Goal: Task Accomplishment & Management: Complete application form

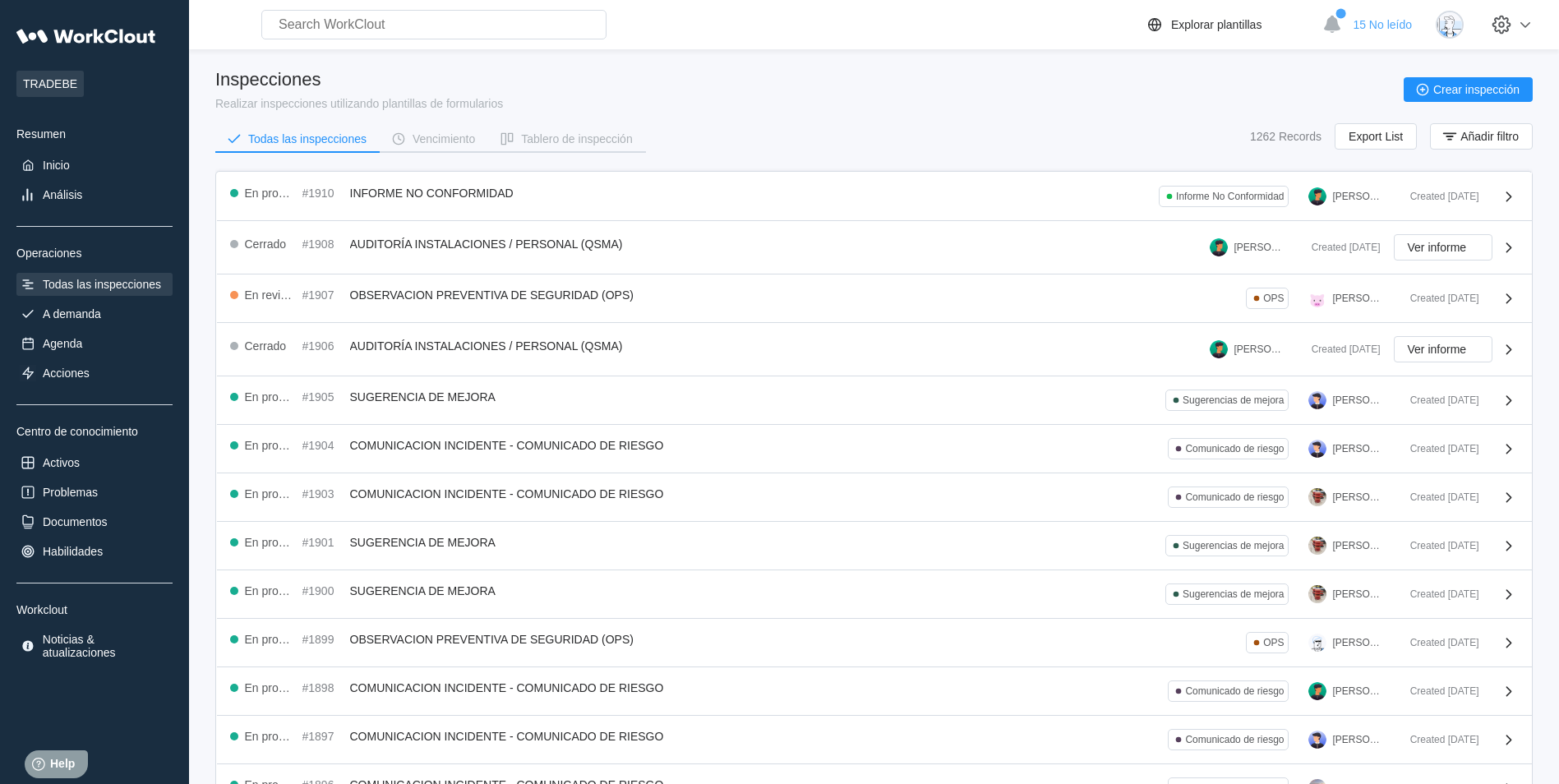
click at [691, 100] on div "Inspecciones Realizar inspecciones utilizando plantillas de formularios Crear i…" at bounding box center [875, 90] width 1318 height 41
click at [767, 82] on div "Inspecciones Realizar inspecciones utilizando plantillas de formularios Crear i…" at bounding box center [875, 90] width 1318 height 41
click at [120, 291] on div "Todas las inspecciones" at bounding box center [95, 285] width 156 height 23
click at [1490, 129] on button "Añadir filtro" at bounding box center [1482, 137] width 103 height 27
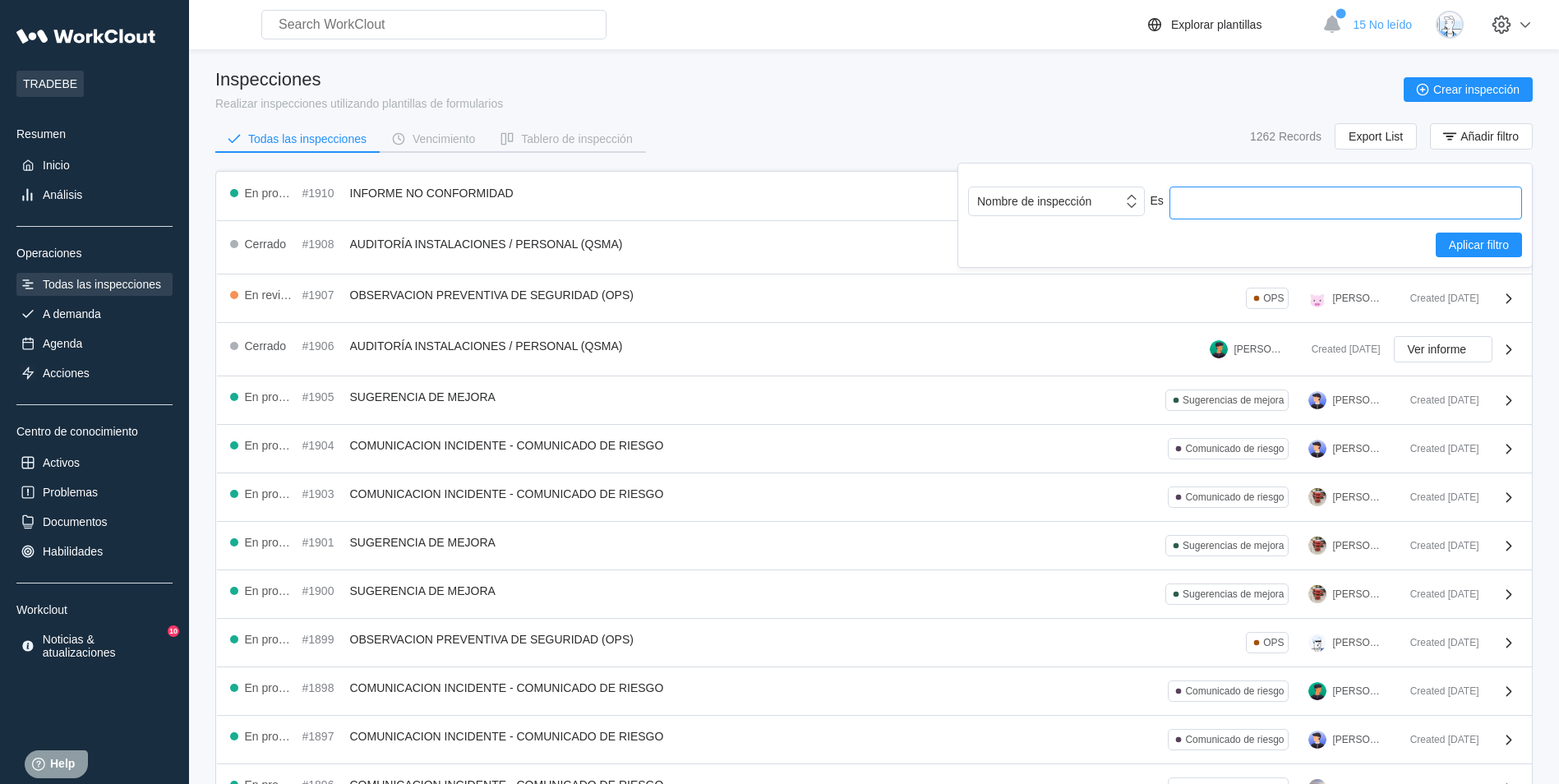
click at [1238, 212] on input "text" at bounding box center [1346, 203] width 353 height 33
type input "charlas"
click at [1489, 250] on span "Aplicar filtro" at bounding box center [1479, 245] width 60 height 12
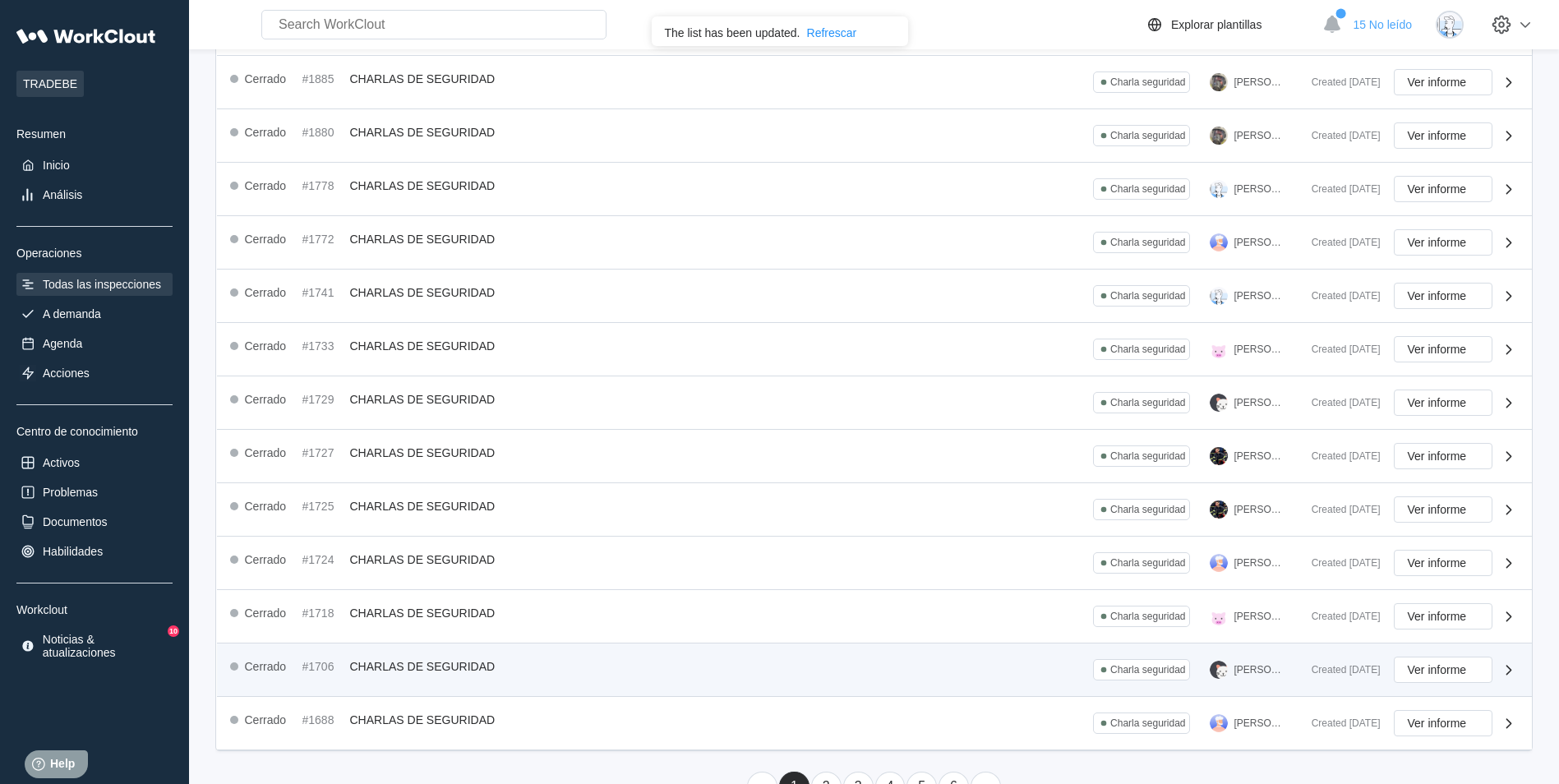
scroll to position [291, 0]
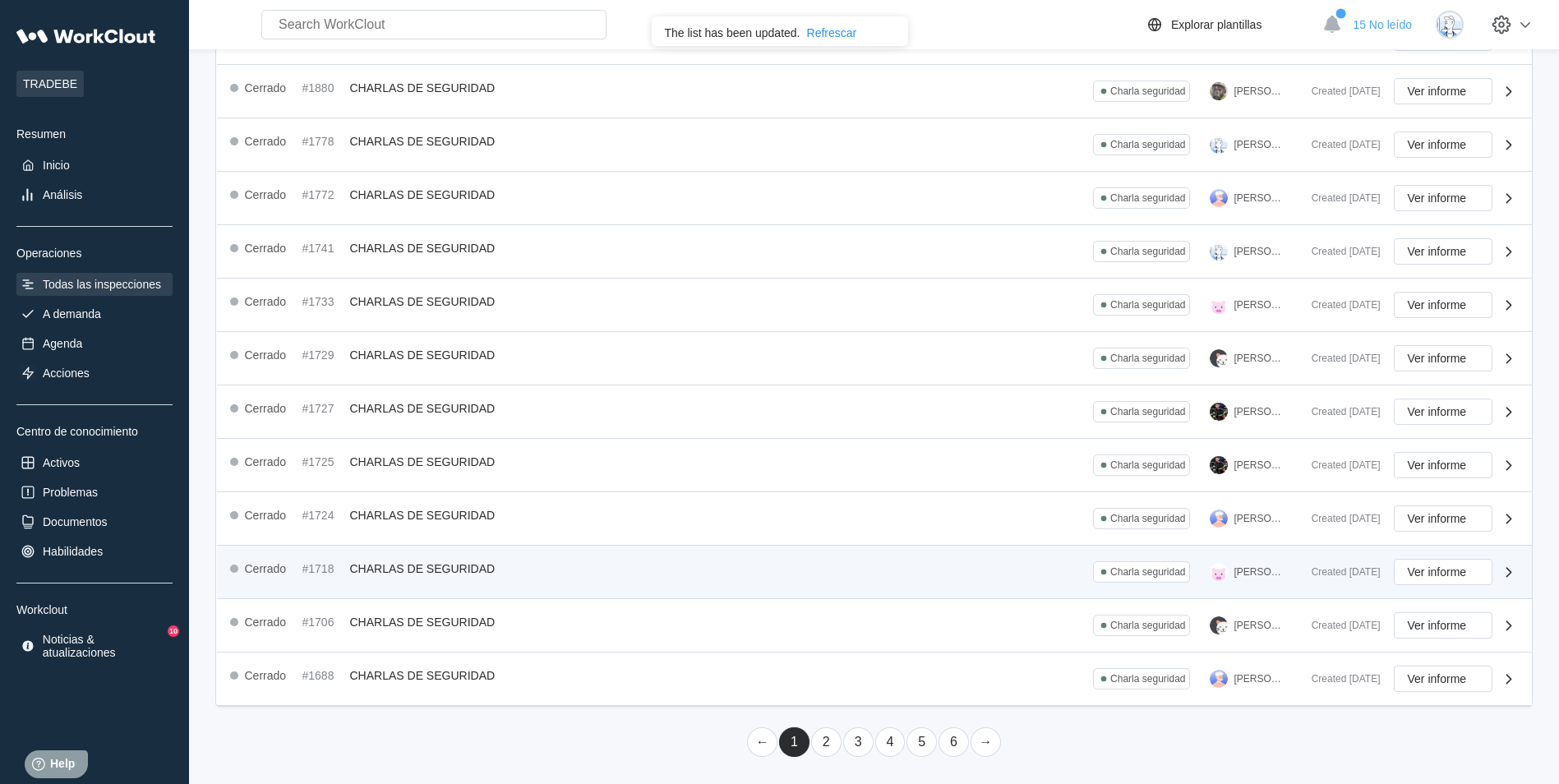
click at [1308, 576] on div "Created 02/20/25" at bounding box center [1339, 572] width 82 height 12
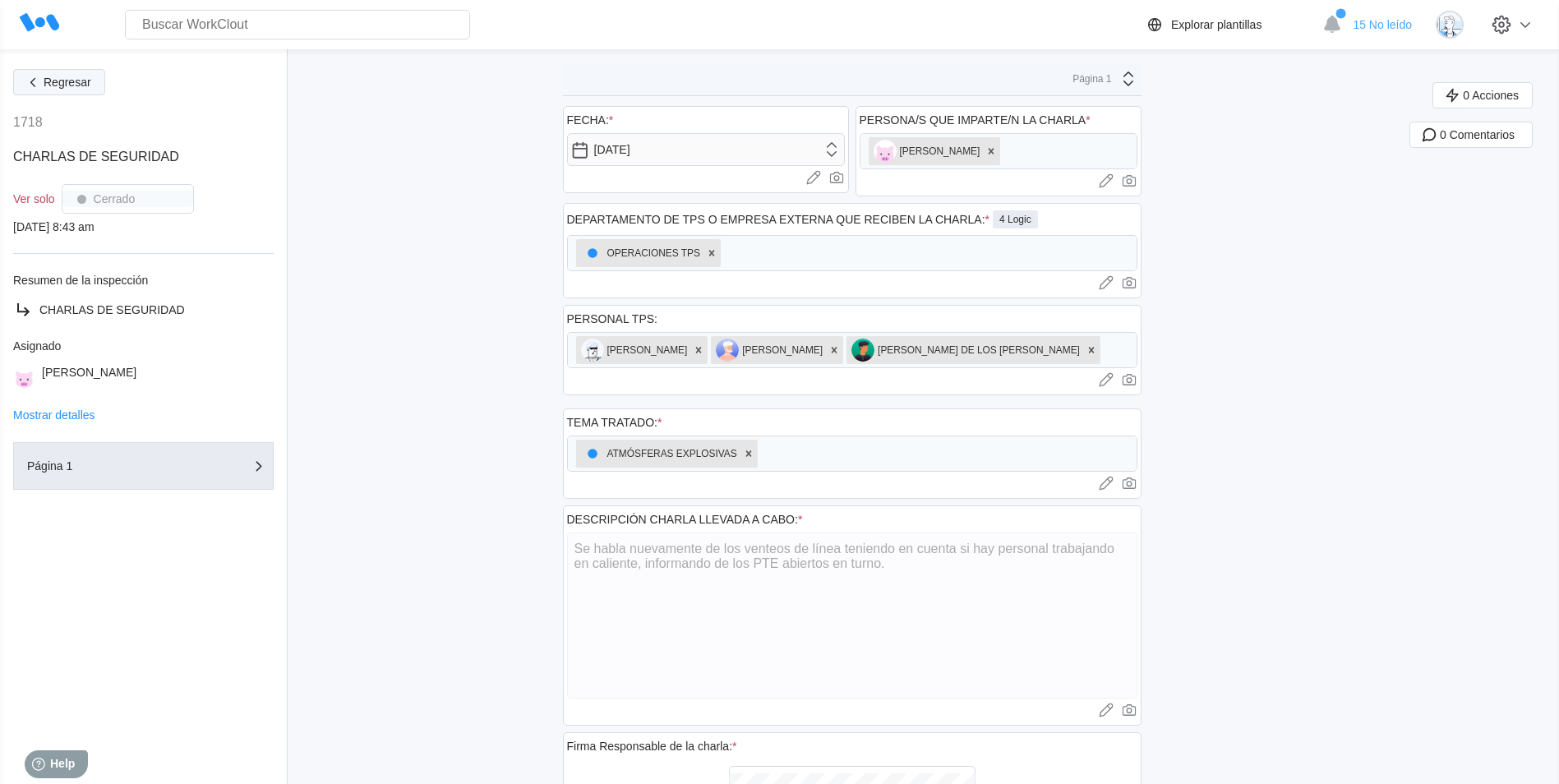
click at [61, 82] on span "Regresar" at bounding box center [67, 82] width 47 height 12
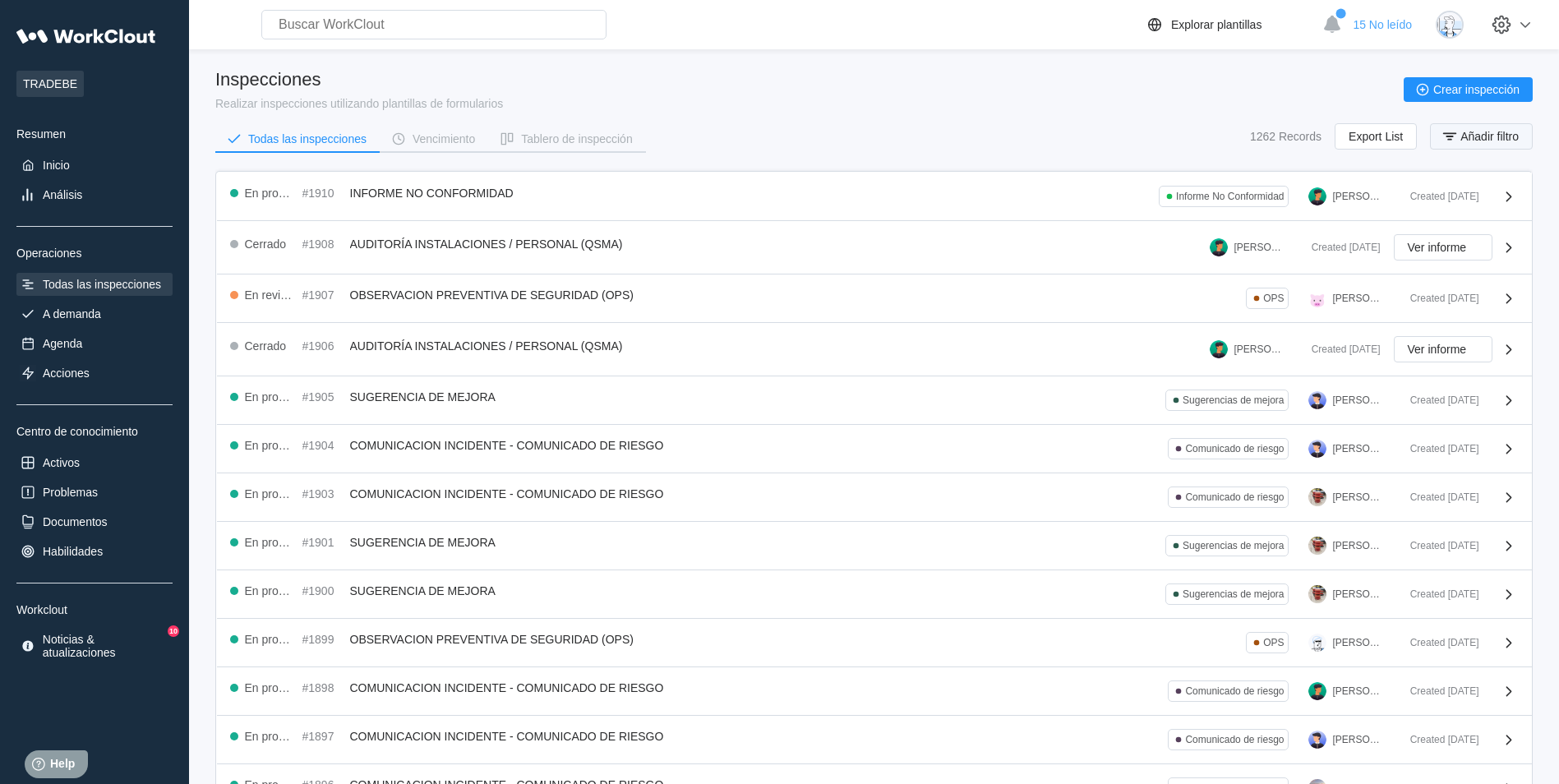
click at [1505, 125] on button "Añadir filtro" at bounding box center [1482, 137] width 103 height 27
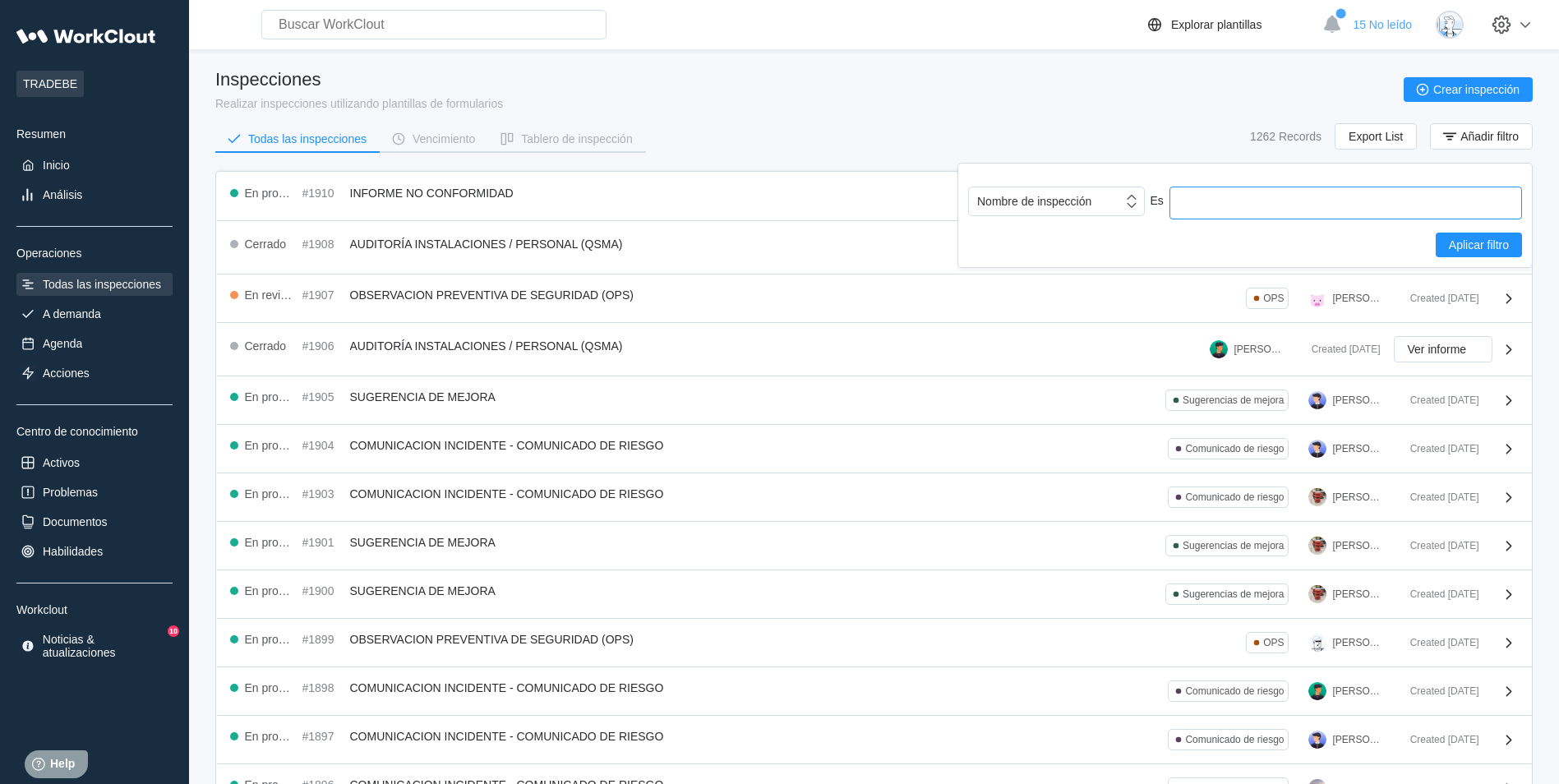
click at [1201, 202] on input "text" at bounding box center [1346, 203] width 353 height 33
type input "charlas"
click at [1488, 253] on button "Aplicar filtro" at bounding box center [1479, 245] width 86 height 25
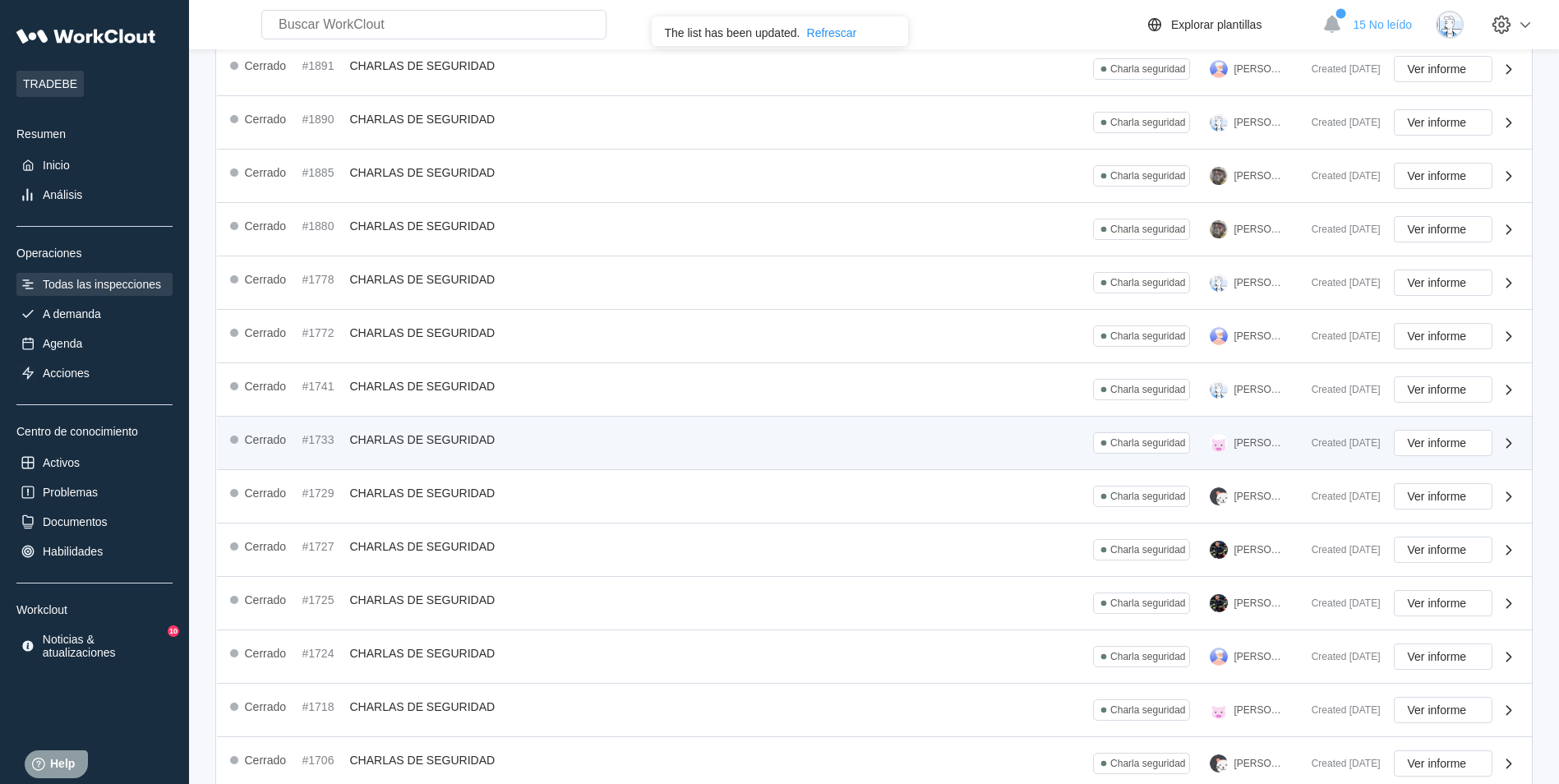
scroll to position [291, 0]
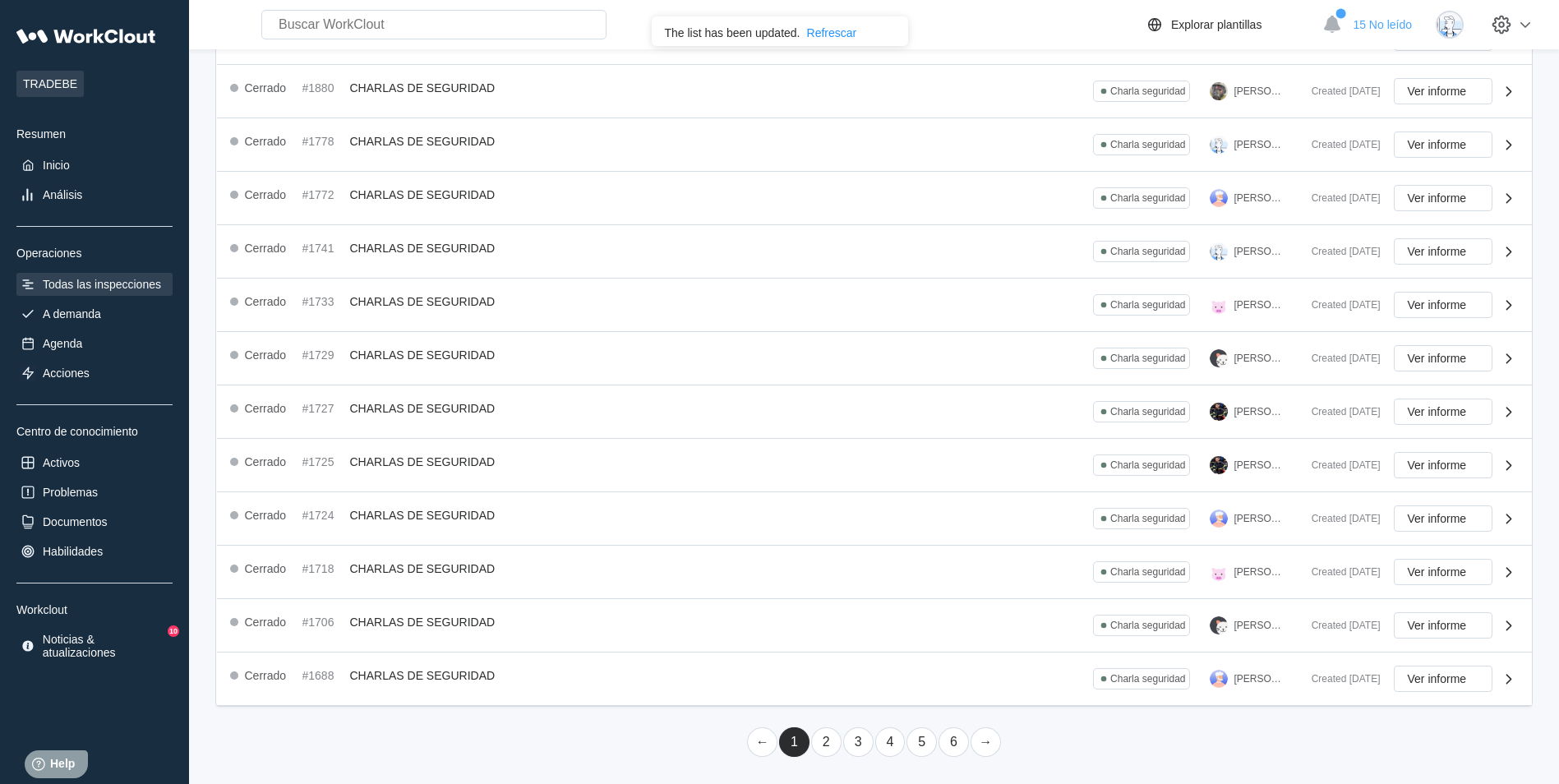
click at [826, 741] on link "2" at bounding box center [826, 743] width 31 height 30
click at [791, 738] on link "1" at bounding box center [794, 743] width 31 height 30
click at [791, 752] on link "1" at bounding box center [794, 743] width 31 height 30
click at [824, 739] on link "2" at bounding box center [826, 743] width 31 height 30
click at [778, 725] on div "← 1 2 3 4 5 6 →" at bounding box center [875, 735] width 1318 height 44
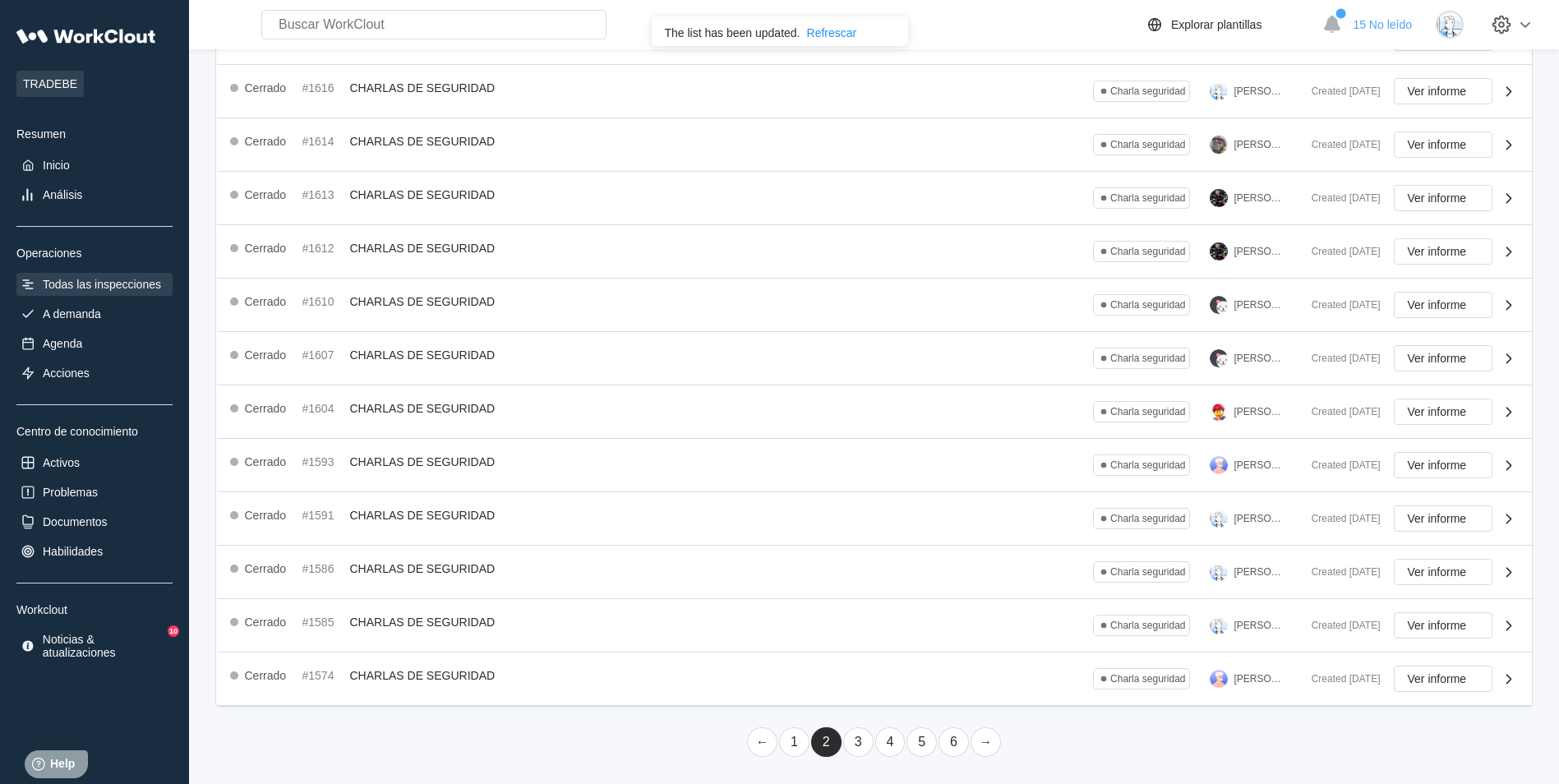
click at [787, 733] on link "1" at bounding box center [794, 743] width 31 height 30
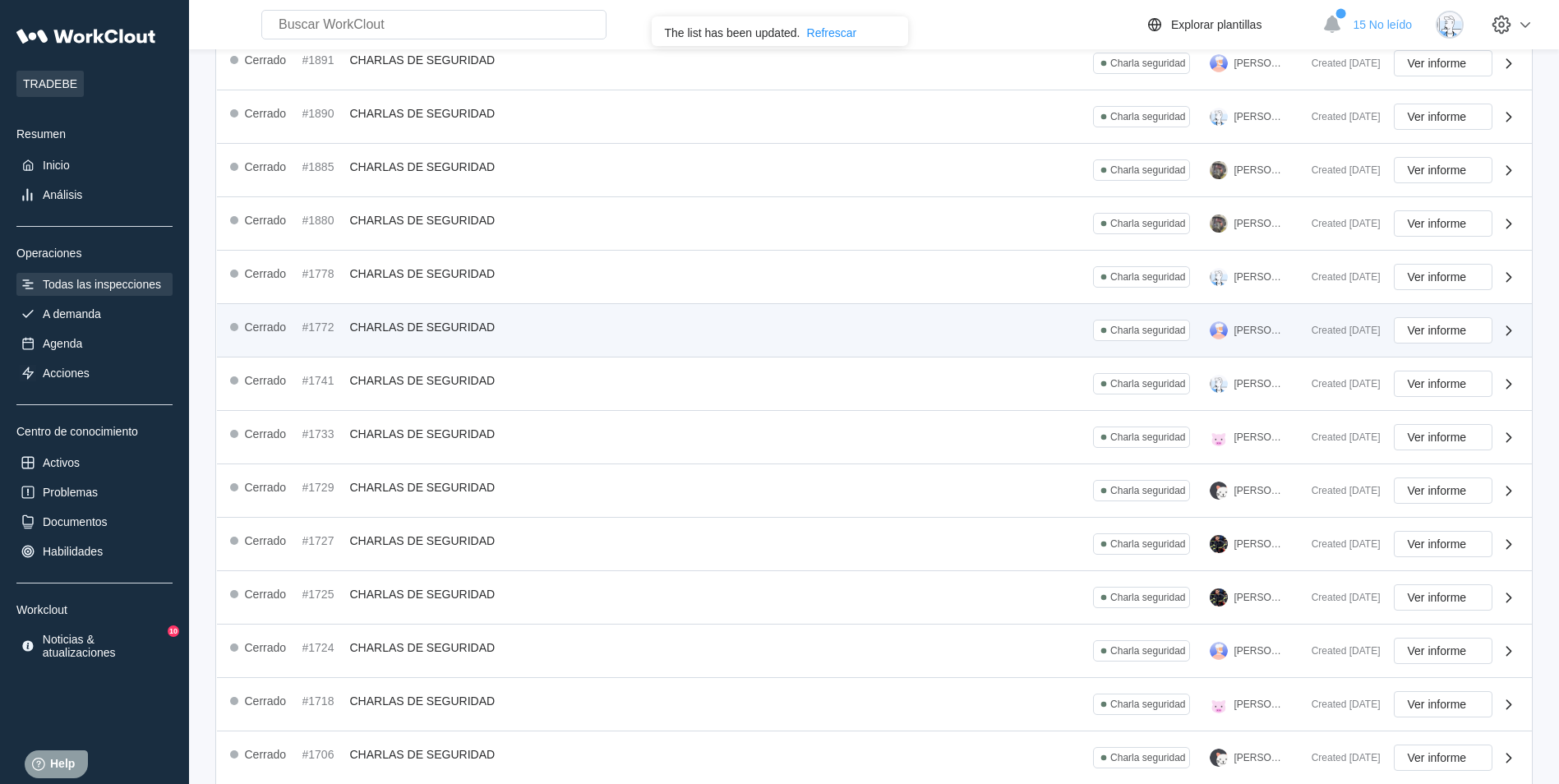
scroll to position [0, 0]
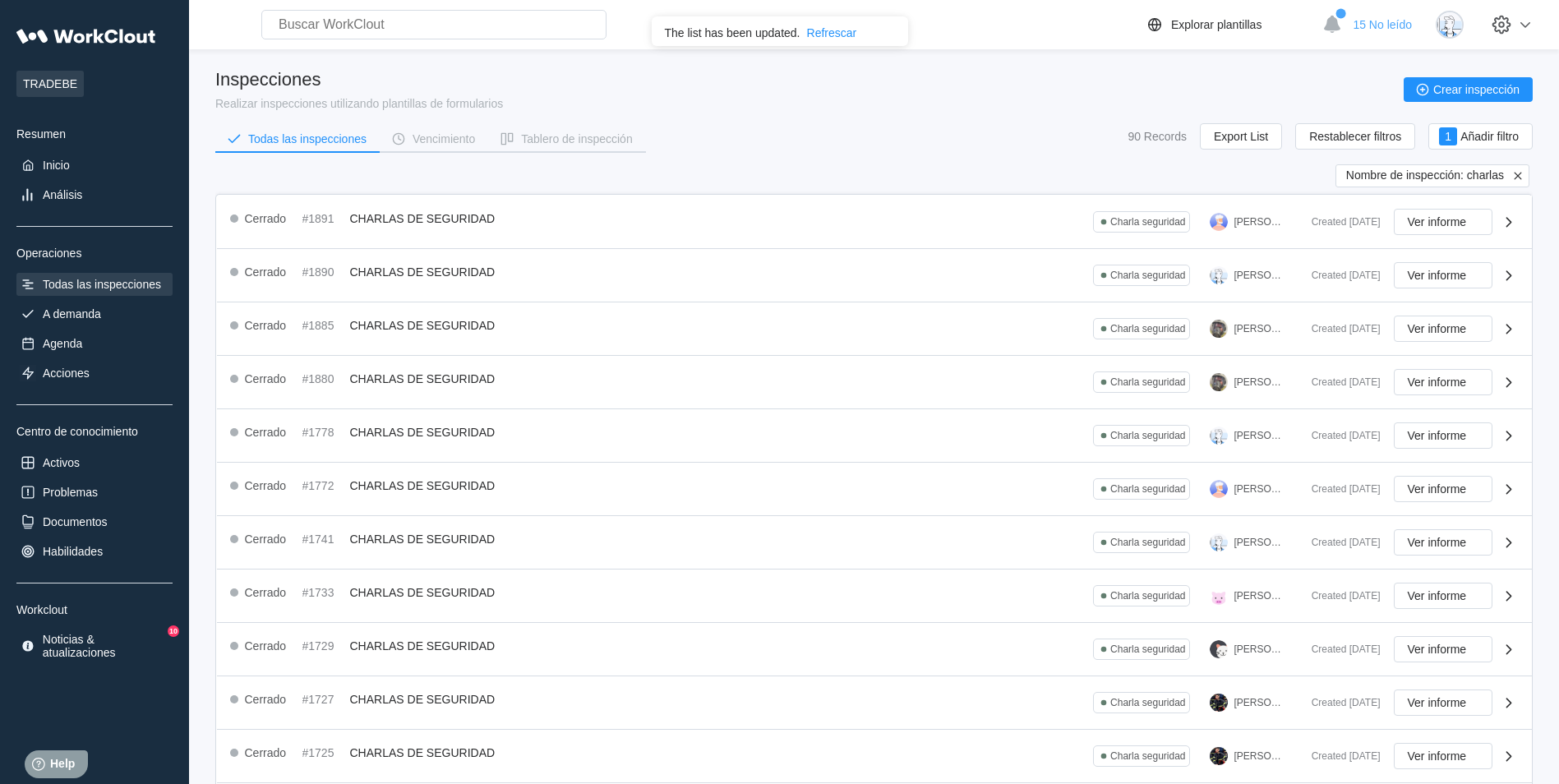
click at [892, 100] on div "Inspecciones Realizar inspecciones utilizando plantillas de formularios Crear i…" at bounding box center [875, 90] width 1318 height 41
click at [86, 323] on div "A demanda" at bounding box center [95, 314] width 156 height 23
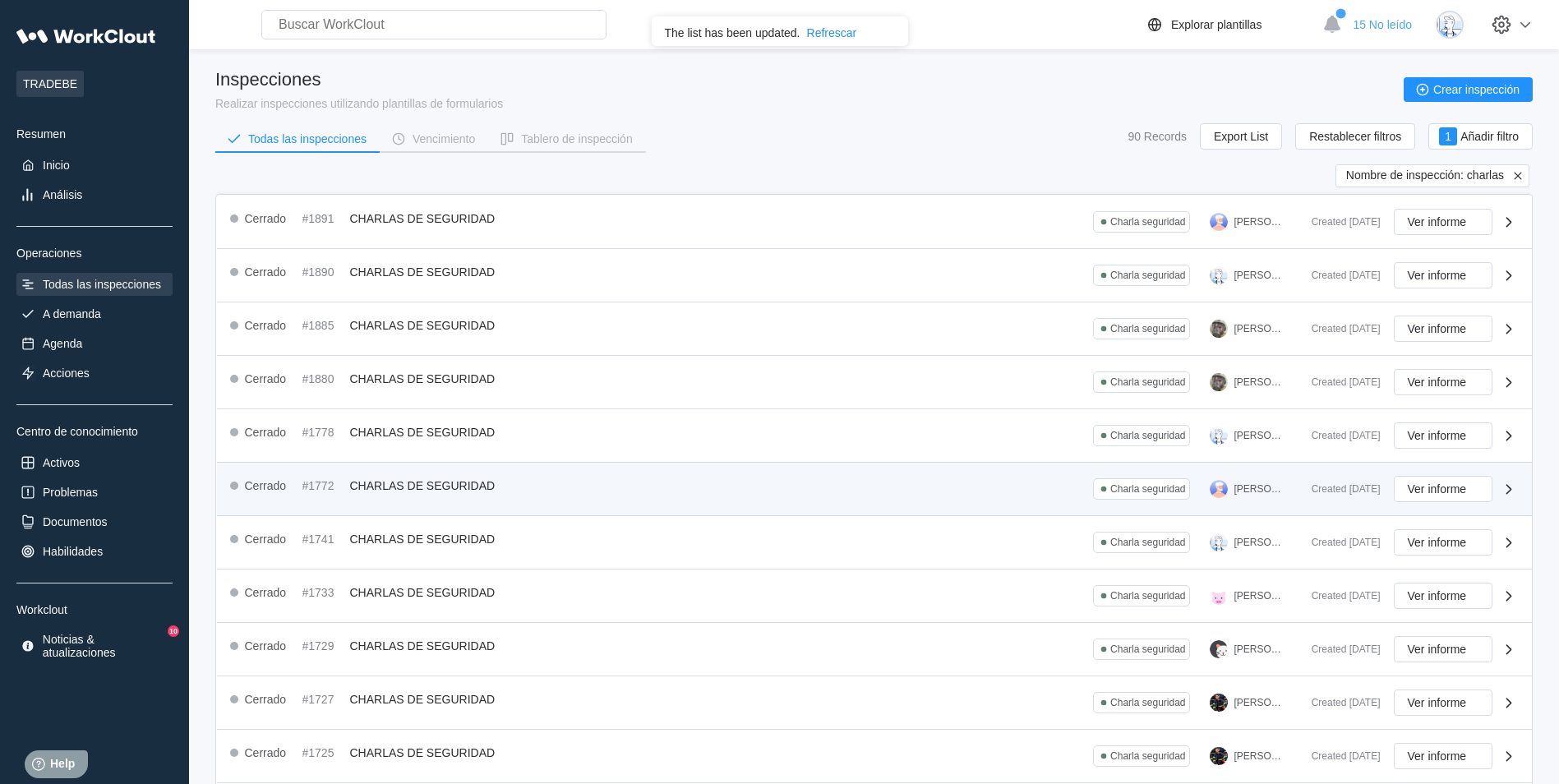
scroll to position [291, 0]
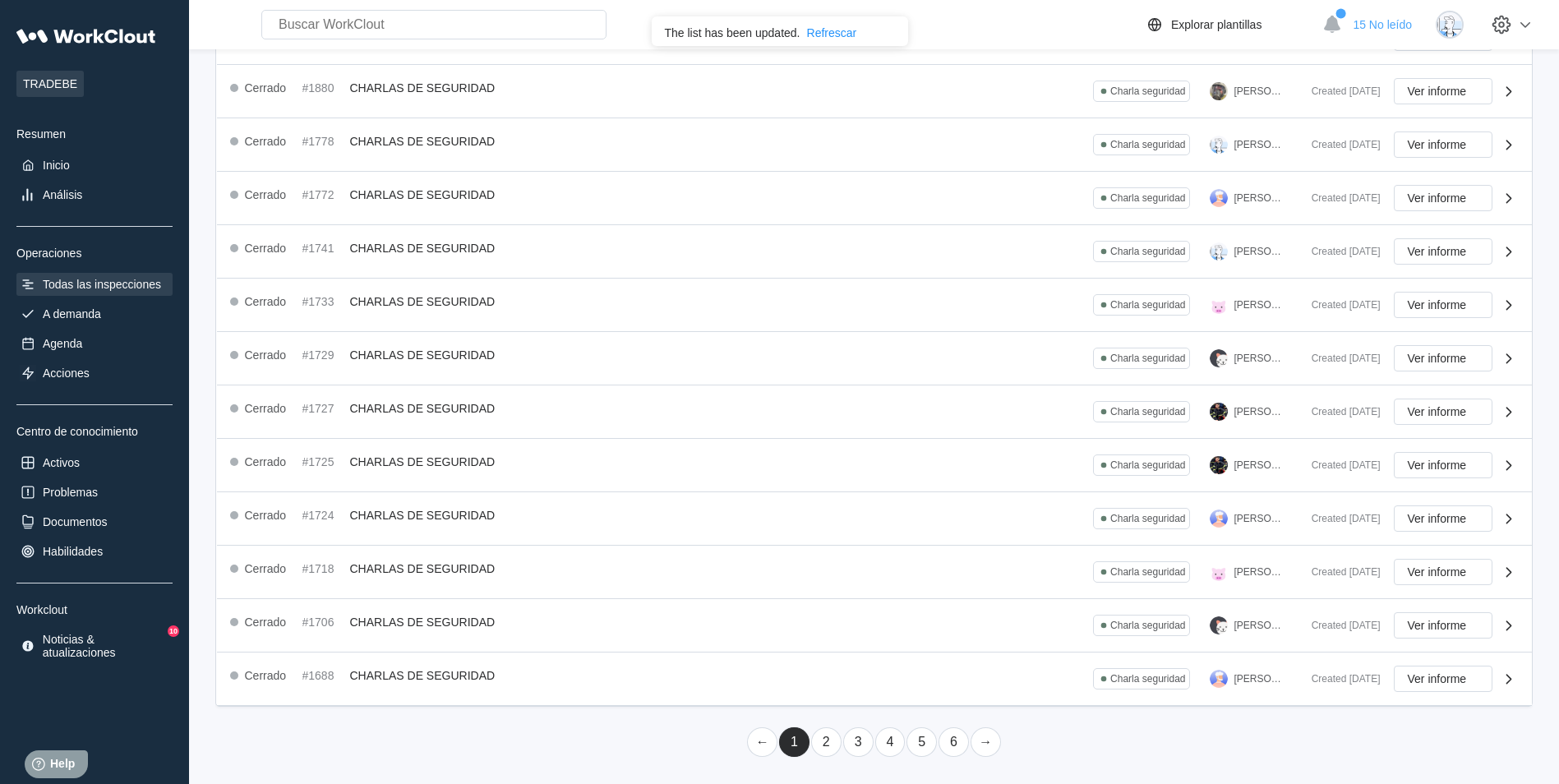
click at [826, 742] on link "2" at bounding box center [826, 743] width 31 height 30
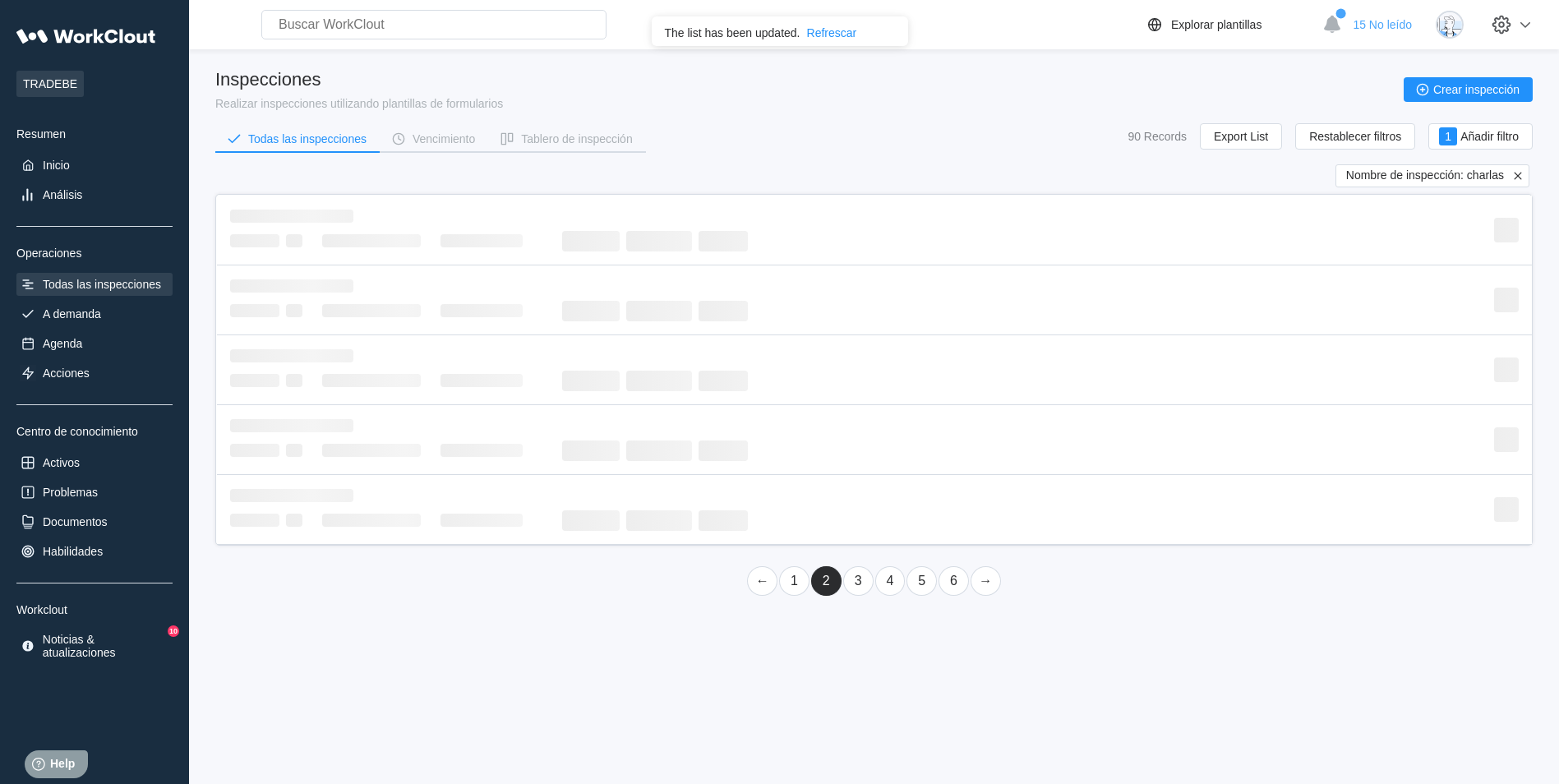
scroll to position [0, 0]
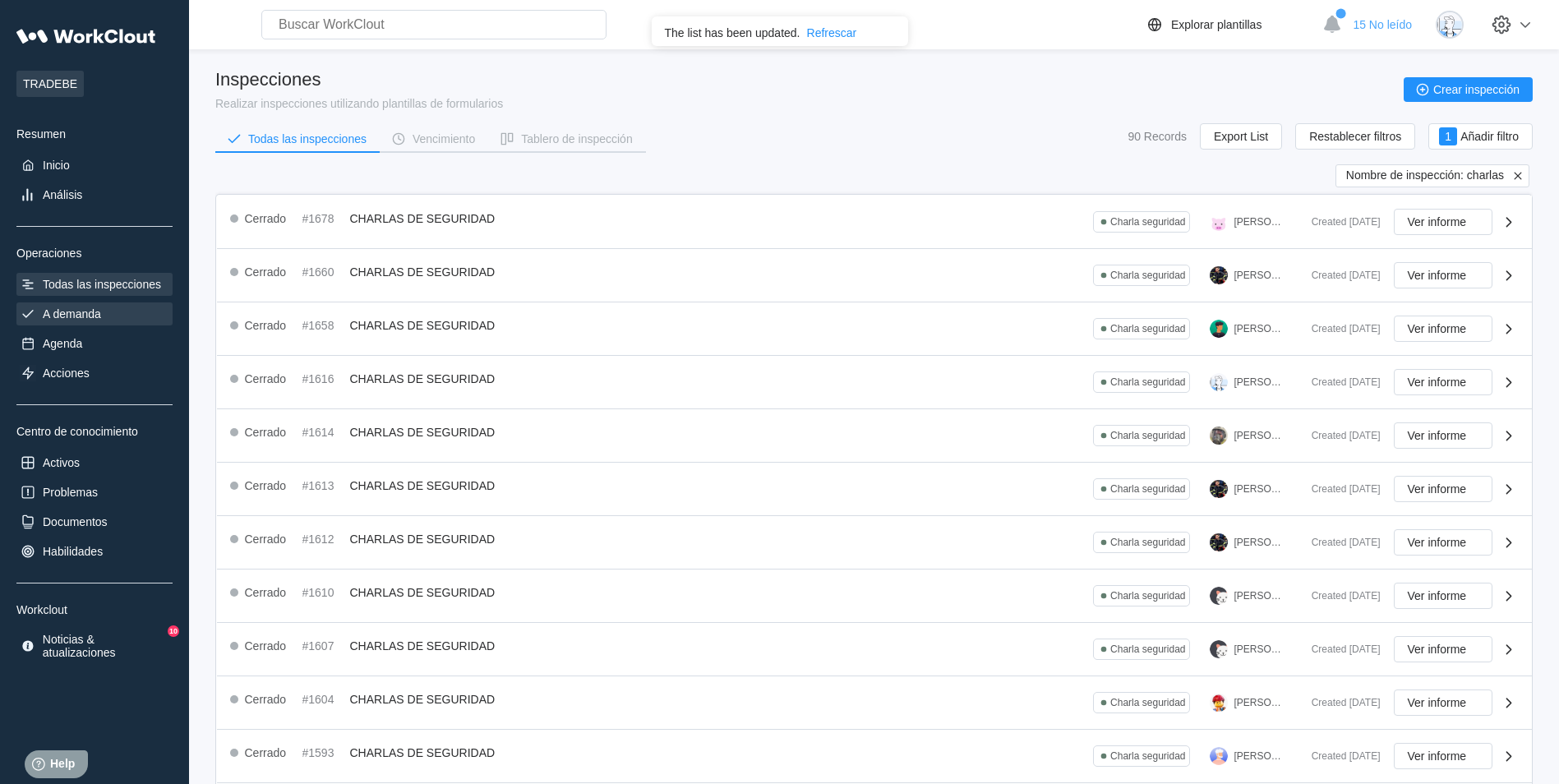
click at [106, 319] on div "A demanda" at bounding box center [95, 314] width 156 height 23
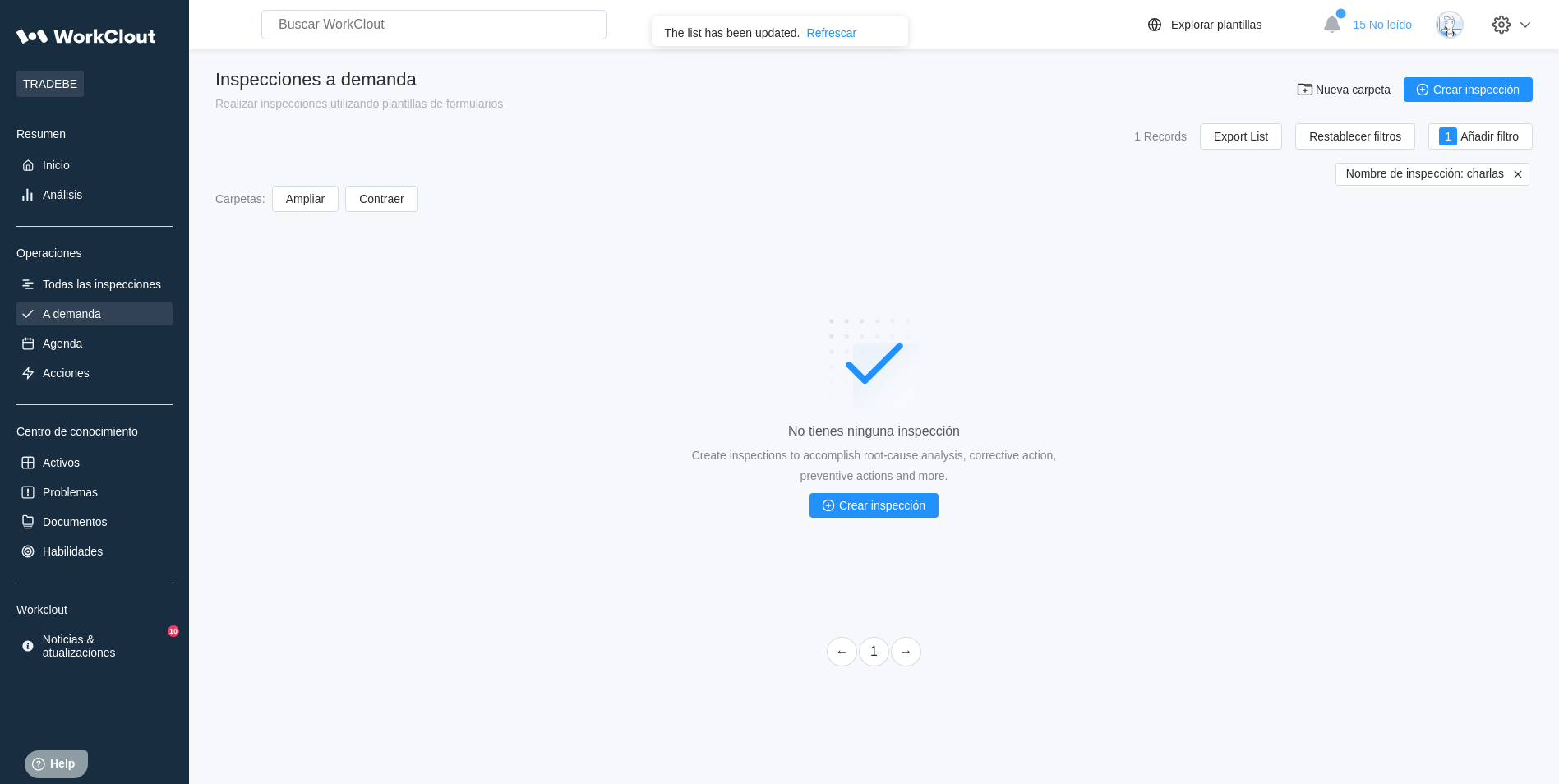
click at [1516, 174] on icon at bounding box center [1518, 174] width 15 height 15
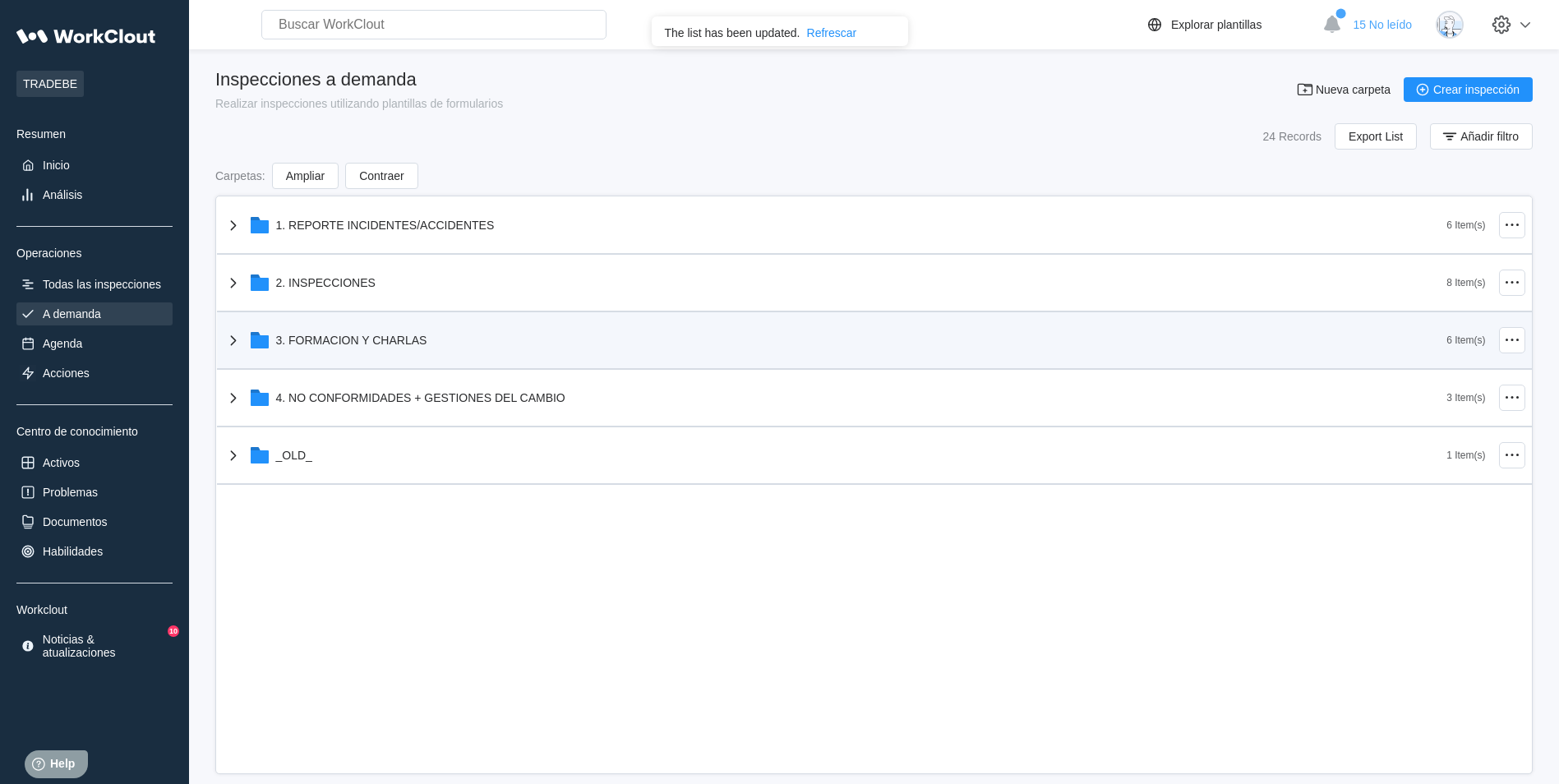
click at [407, 338] on div "3. FORMACION Y CHARLAS" at bounding box center [352, 340] width 151 height 13
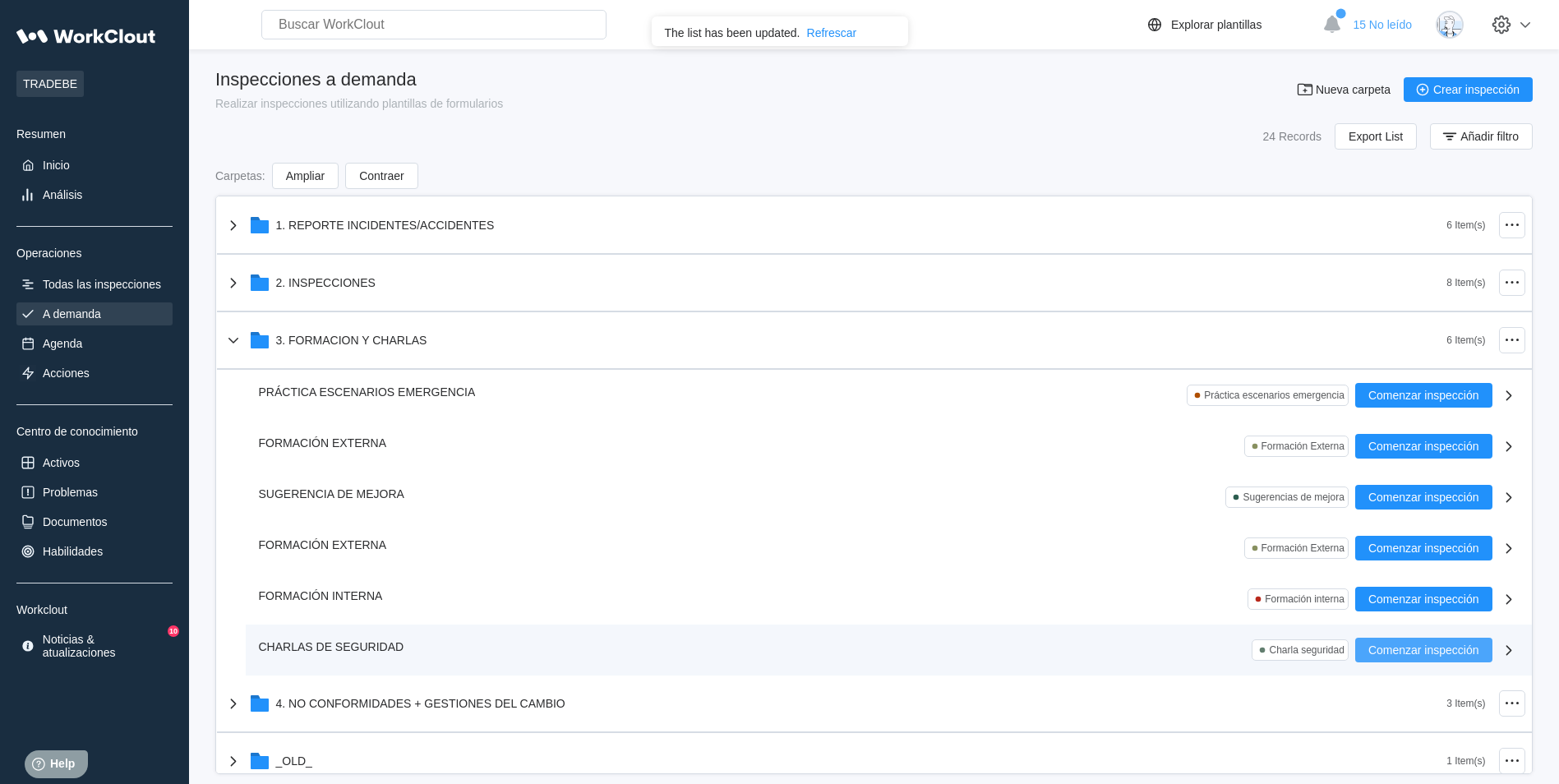
click at [1401, 650] on span "Comenzar inspección" at bounding box center [1425, 650] width 111 height 12
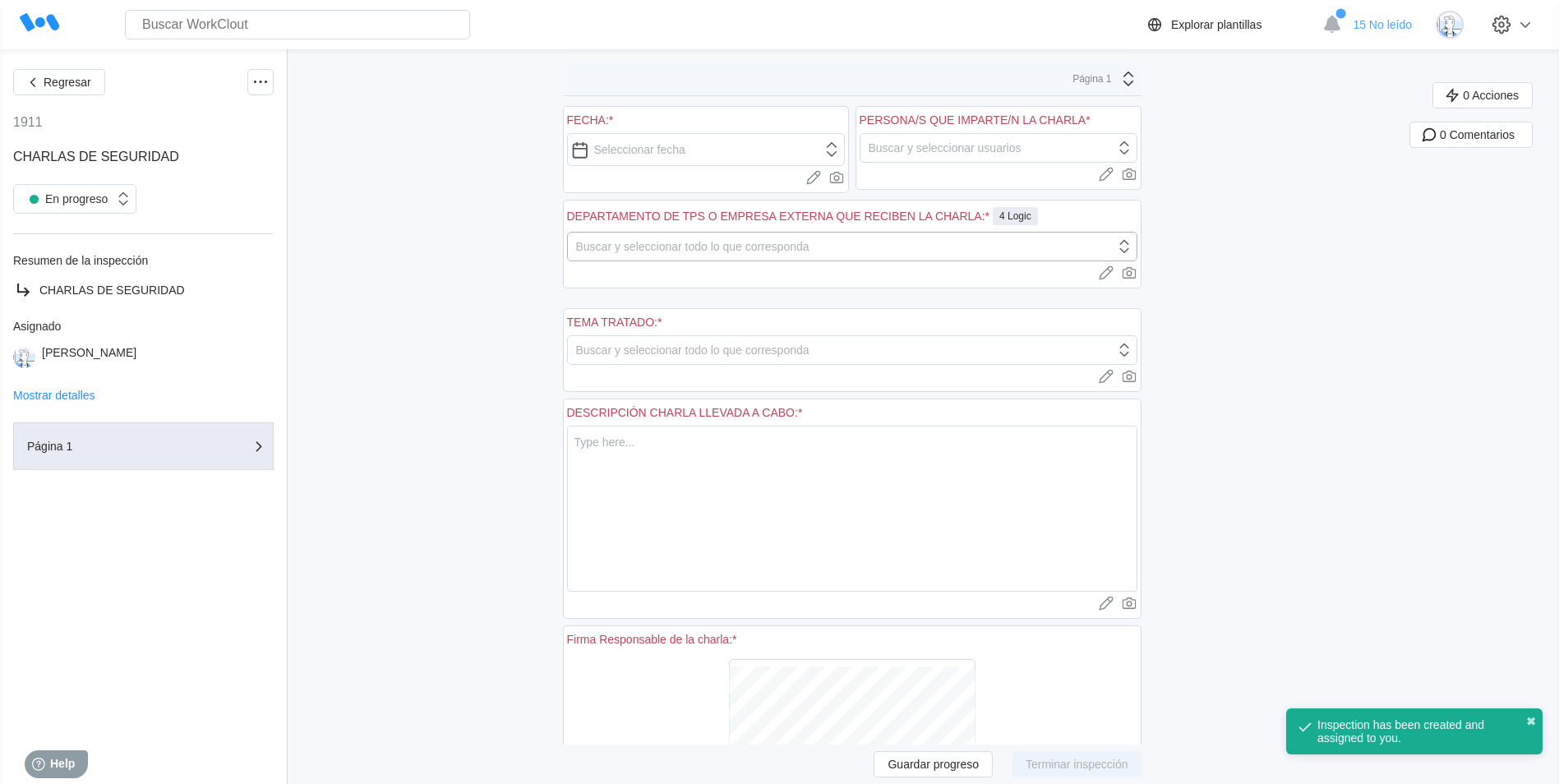
click at [1042, 246] on div "Buscar y seleccionar todo lo que corresponda" at bounding box center [842, 246] width 548 height 23
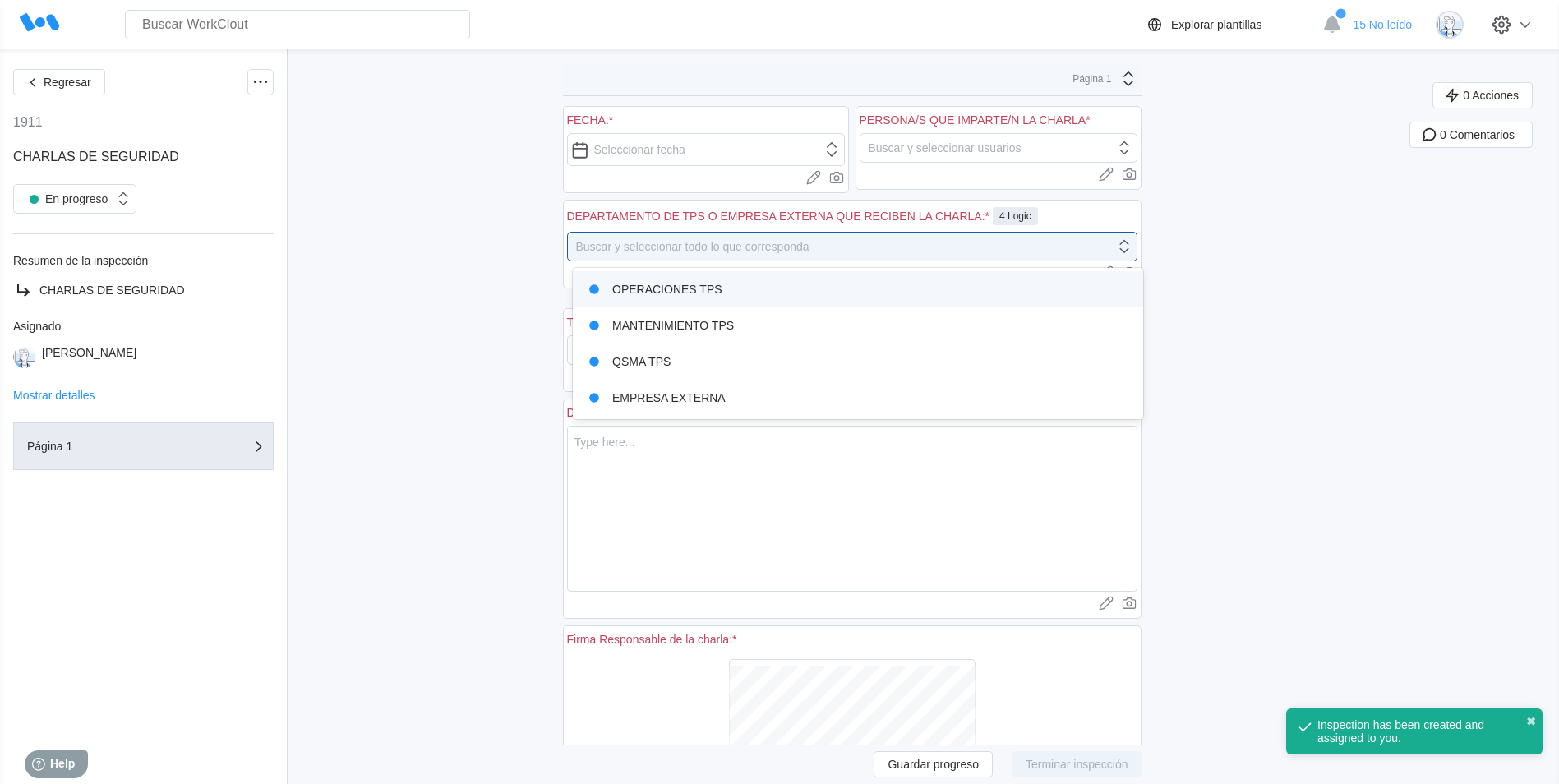
click at [767, 292] on div "OPERACIONES TPS" at bounding box center [858, 290] width 551 height 23
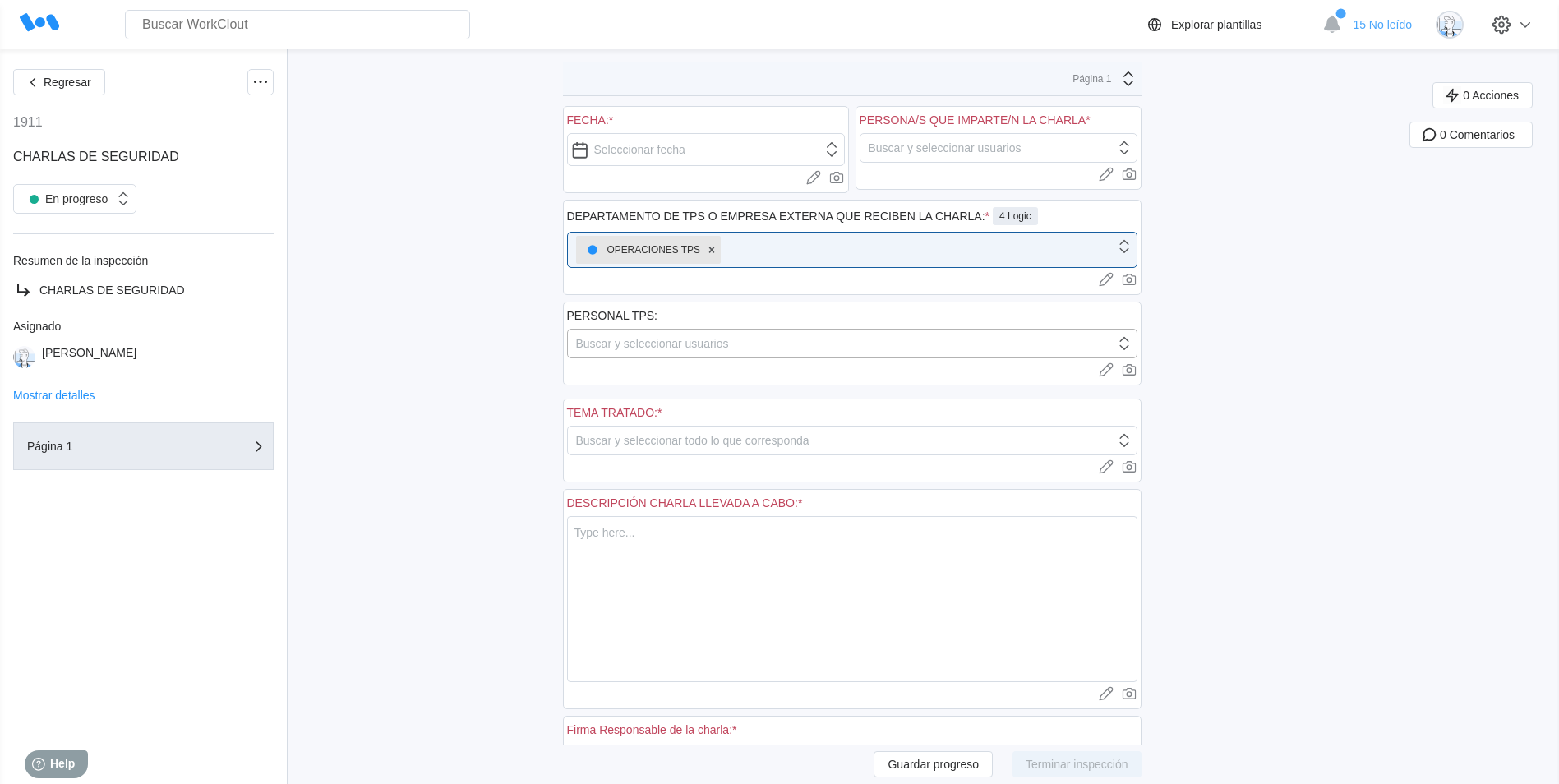
click at [789, 355] on div "Buscar y seleccionar usuarios" at bounding box center [853, 343] width 571 height 30
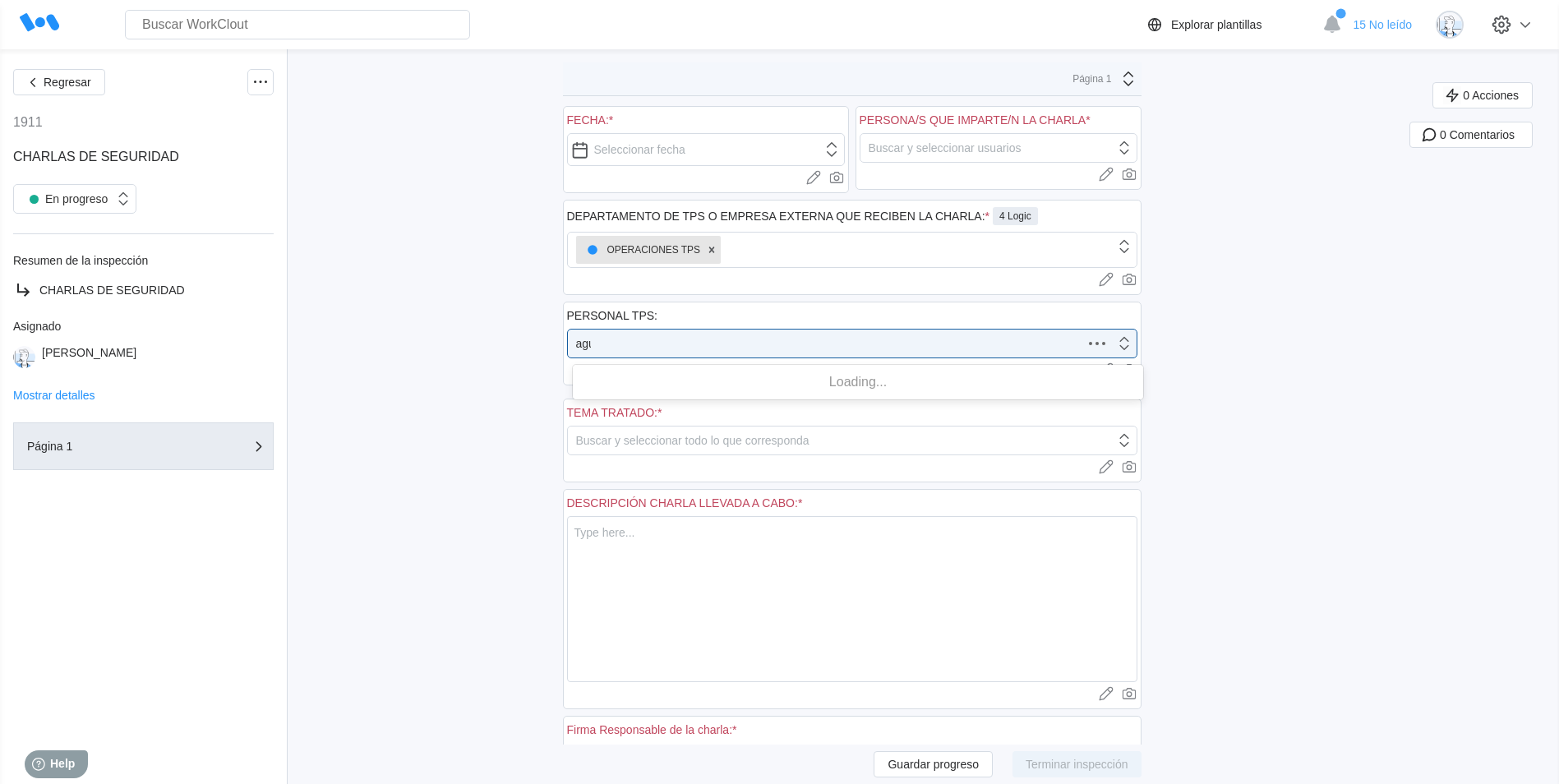
type input "agus"
click at [852, 379] on div "AGUSTIN JACAS" at bounding box center [858, 387] width 551 height 23
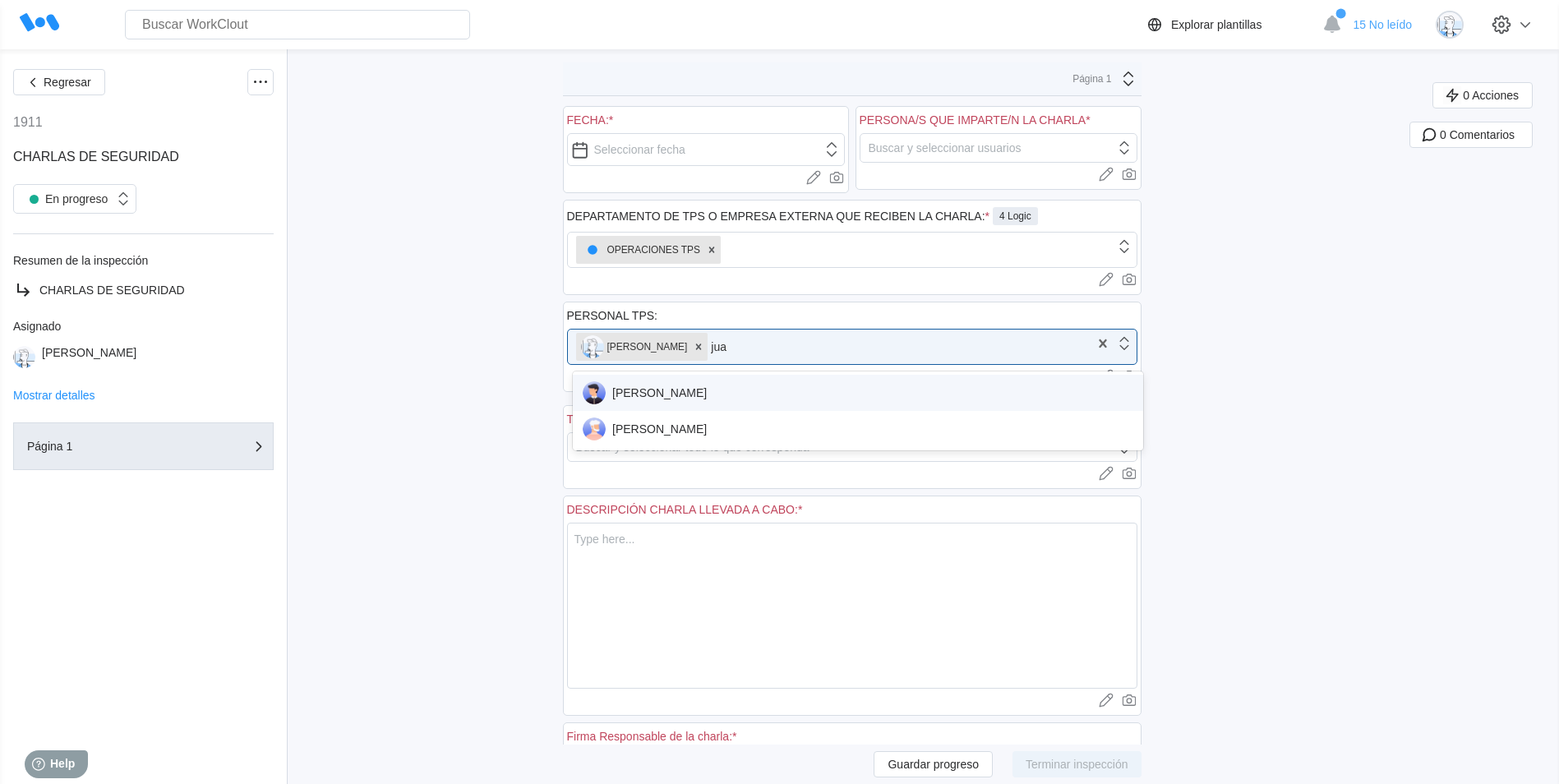
type input "juan"
type input "xavi"
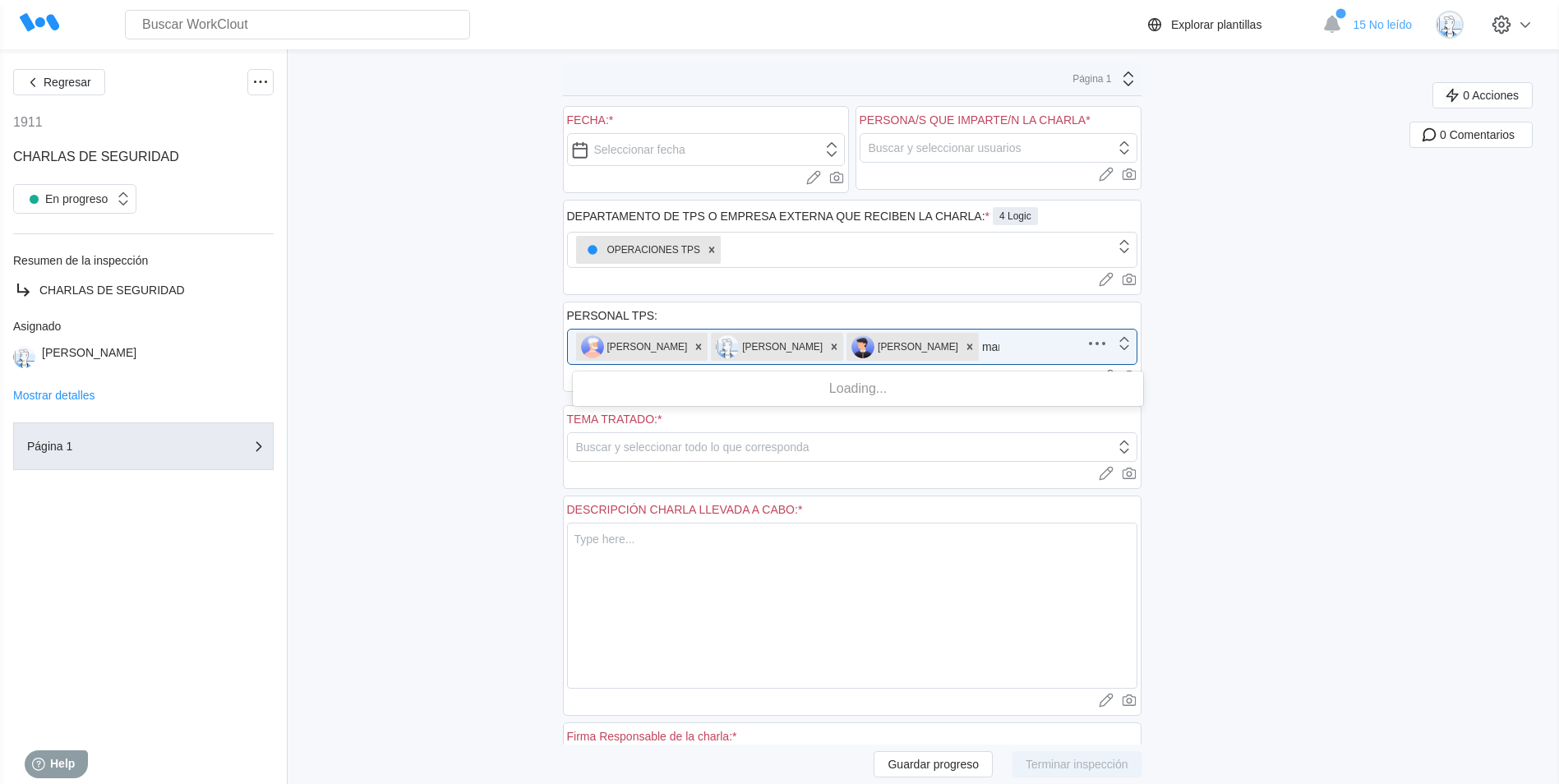
type input "manel"
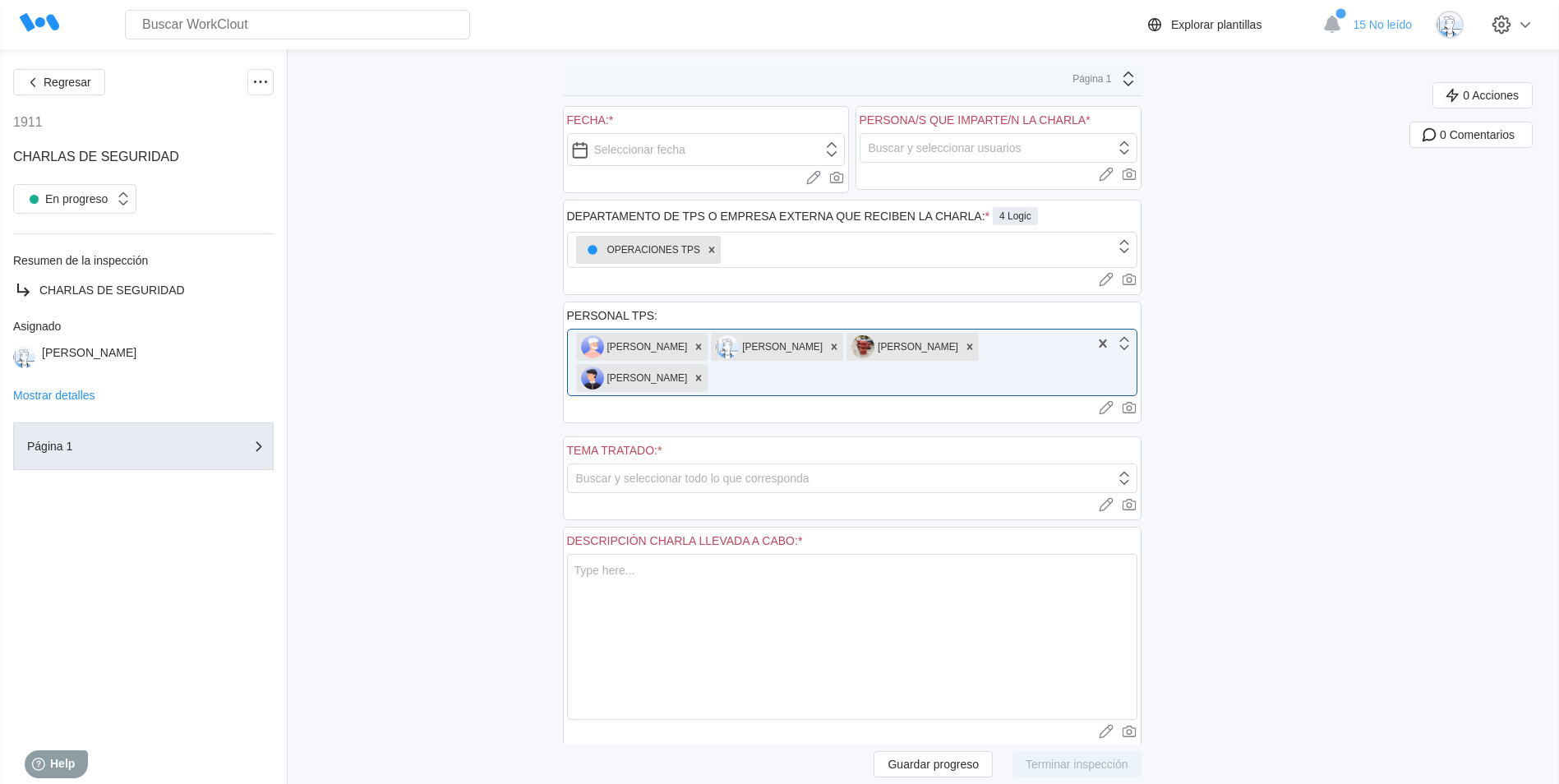
click at [865, 496] on div at bounding box center [853, 504] width 571 height 17
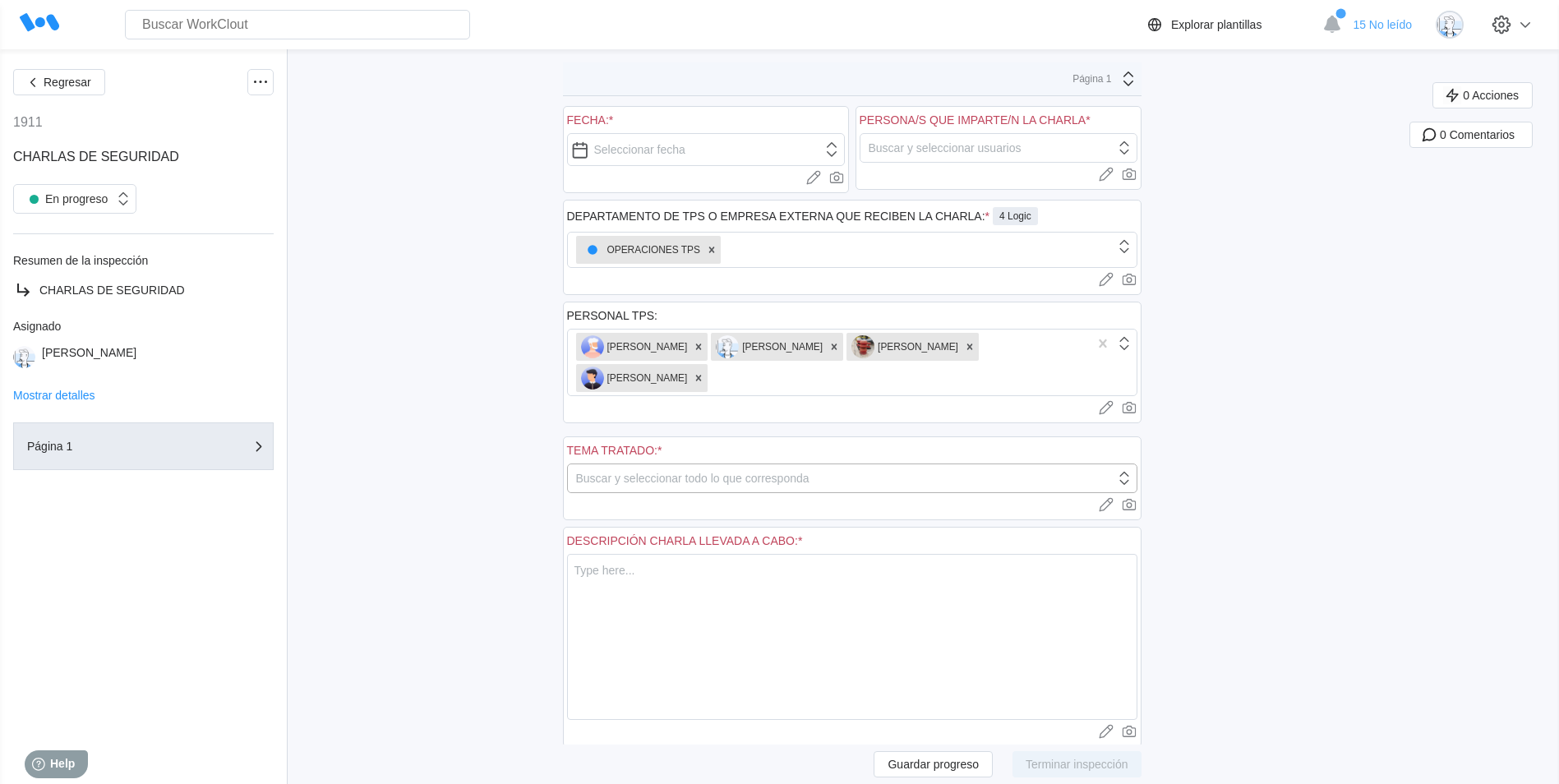
click at [884, 477] on div "Buscar y seleccionar todo lo que corresponda" at bounding box center [842, 479] width 548 height 23
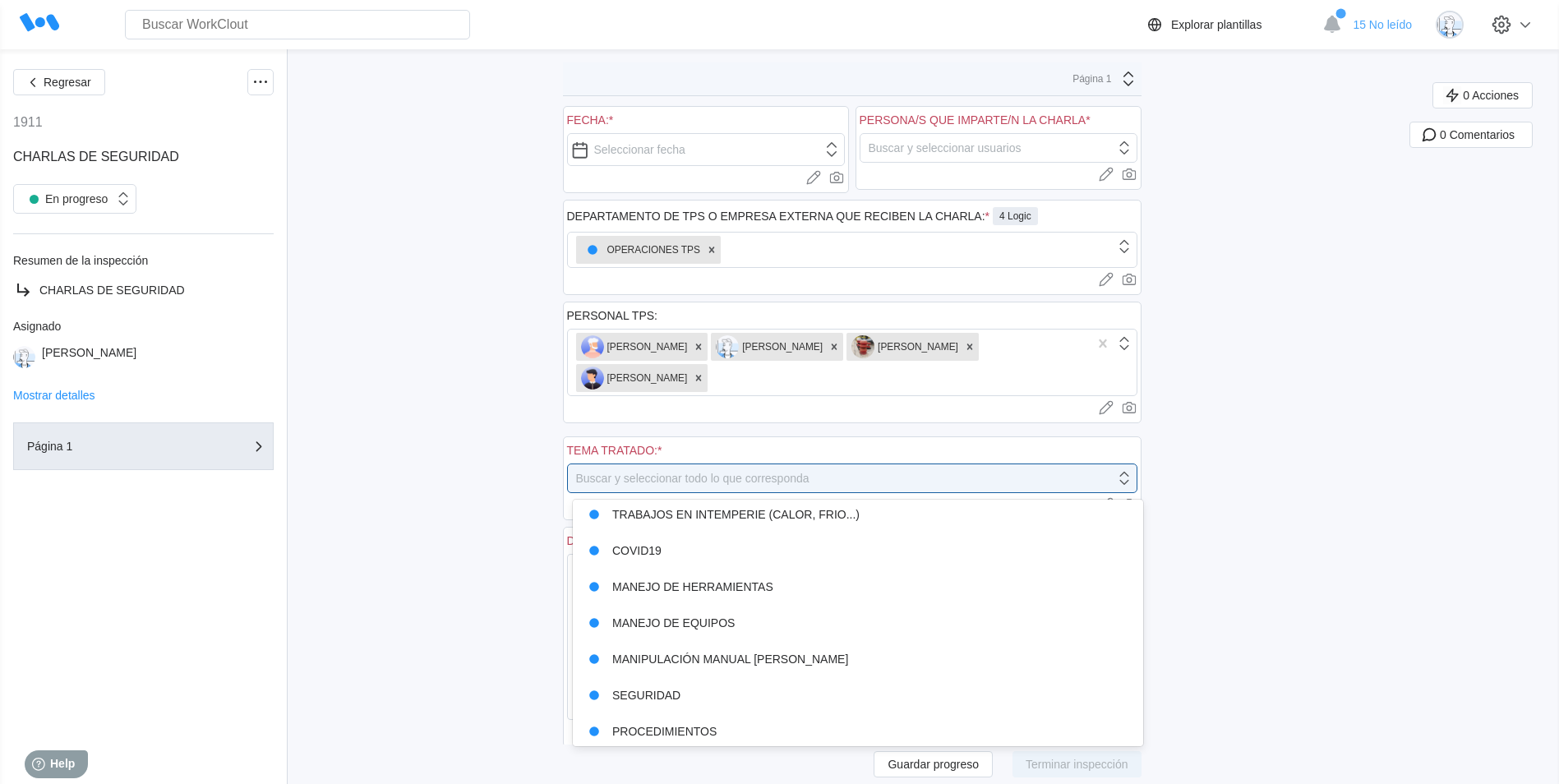
scroll to position [556, 0]
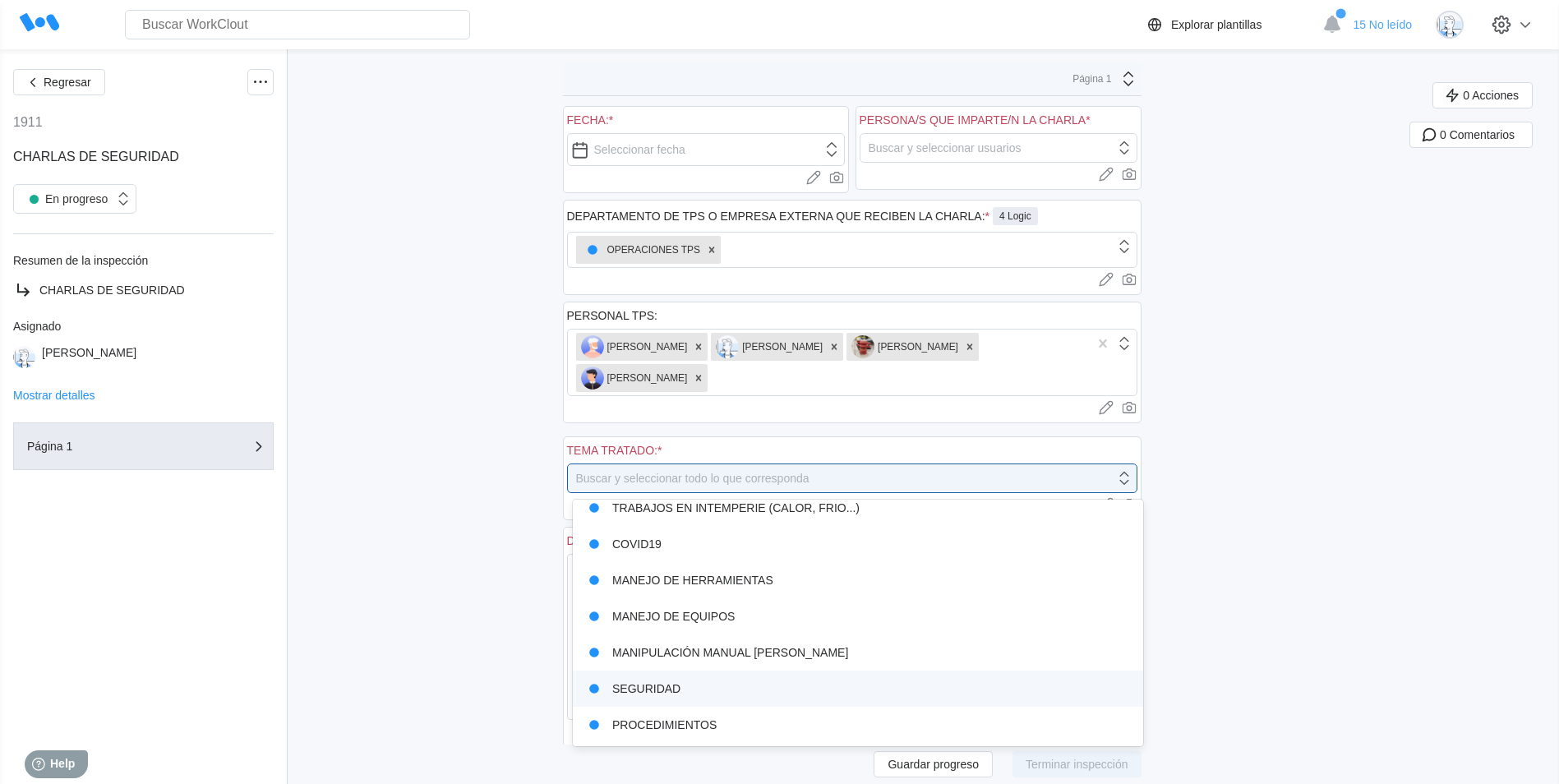
click at [709, 718] on div "PROCEDIMIENTOS" at bounding box center [858, 725] width 551 height 23
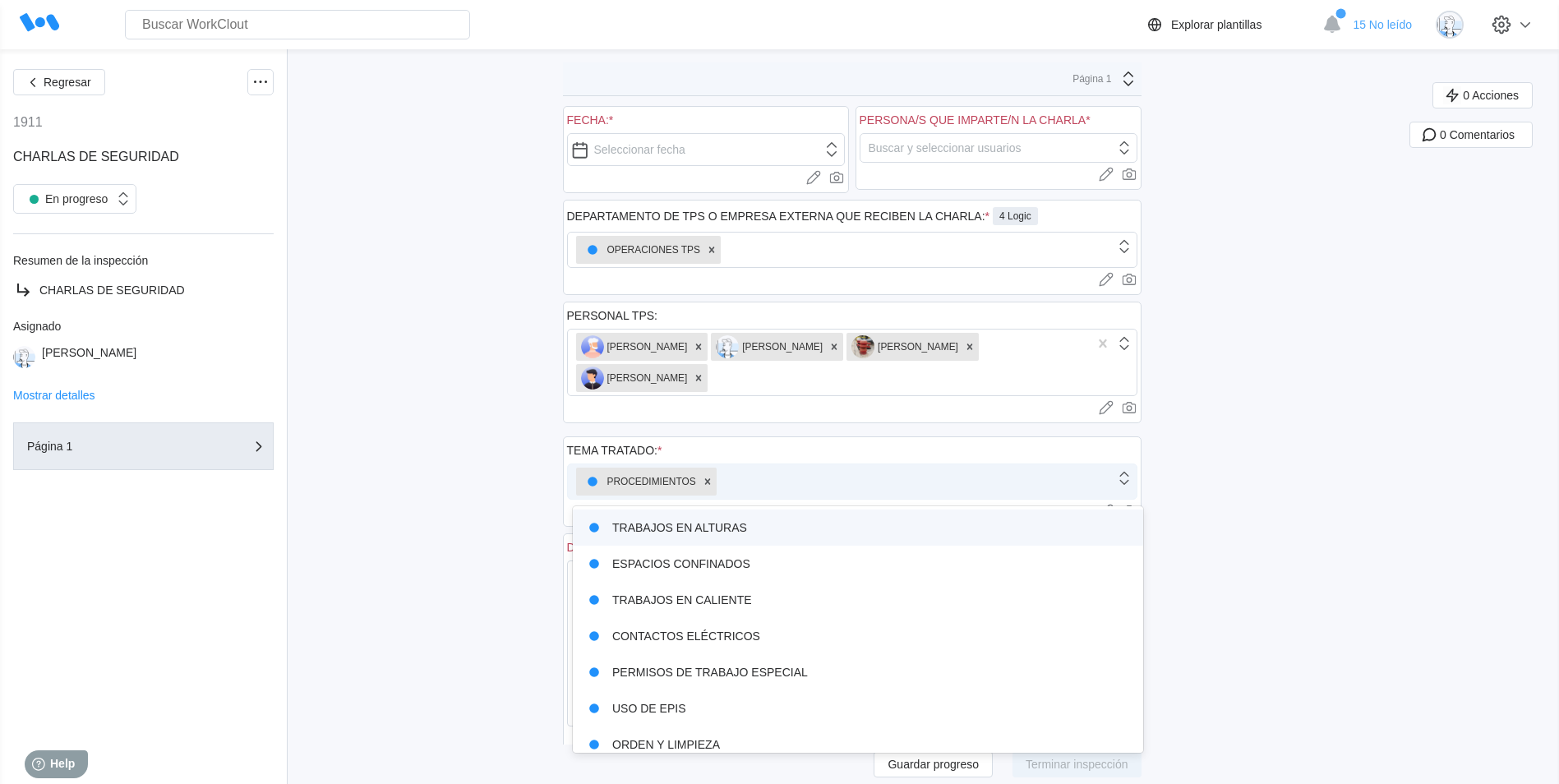
click at [762, 484] on div "PROCEDIMIENTOS" at bounding box center [842, 482] width 548 height 35
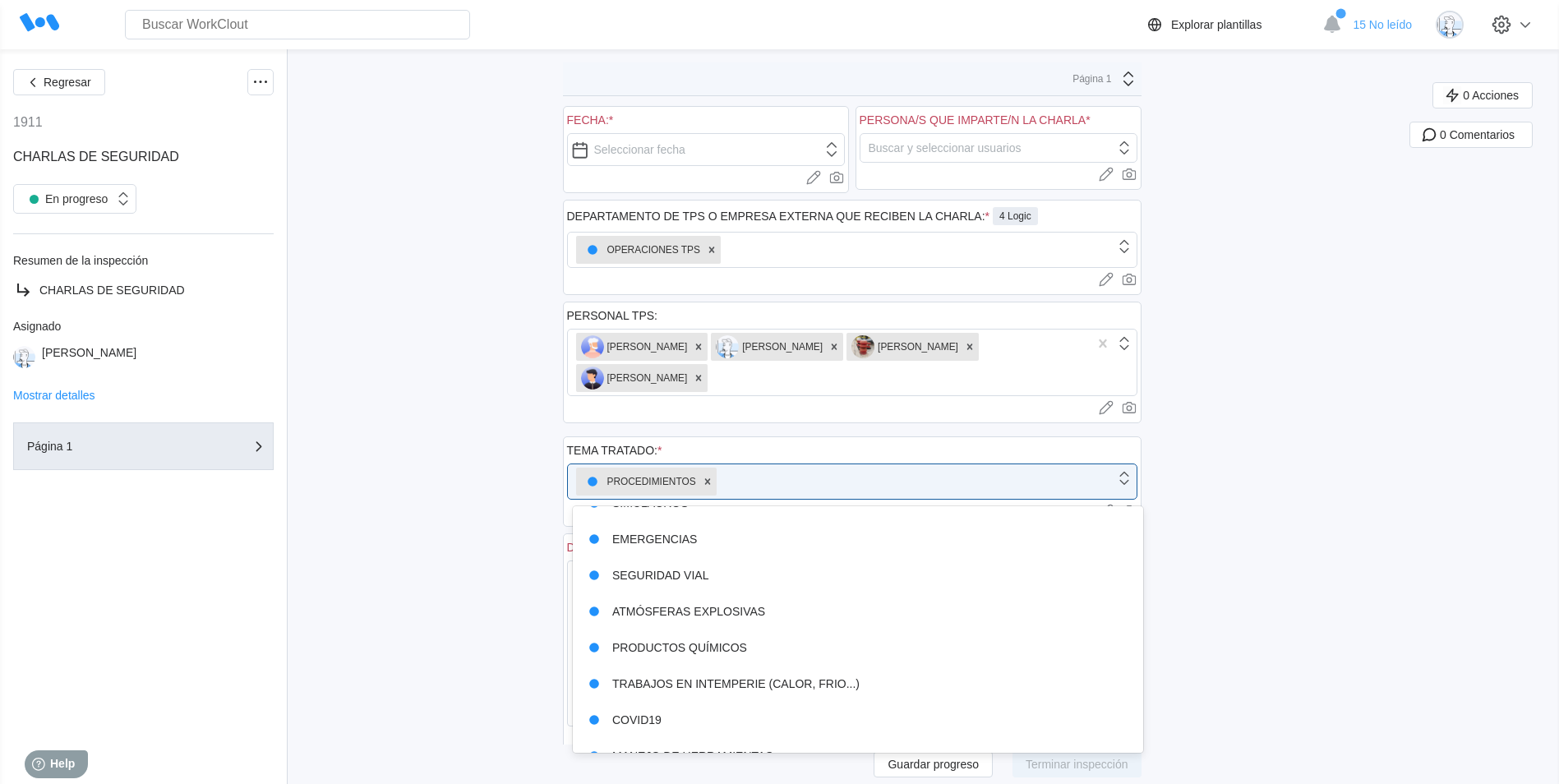
scroll to position [519, 0]
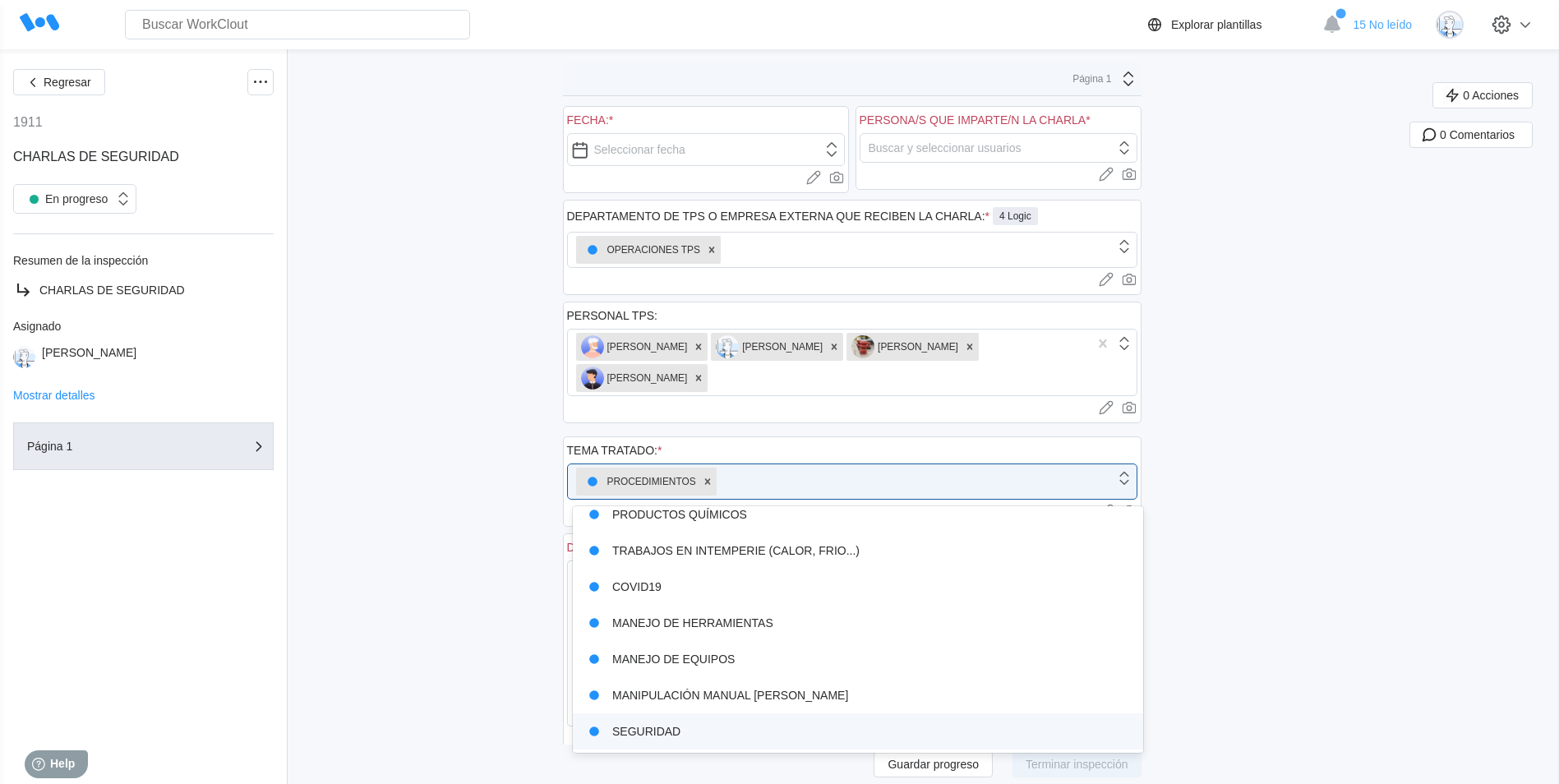
click at [715, 728] on div "SEGURIDAD" at bounding box center [858, 732] width 551 height 23
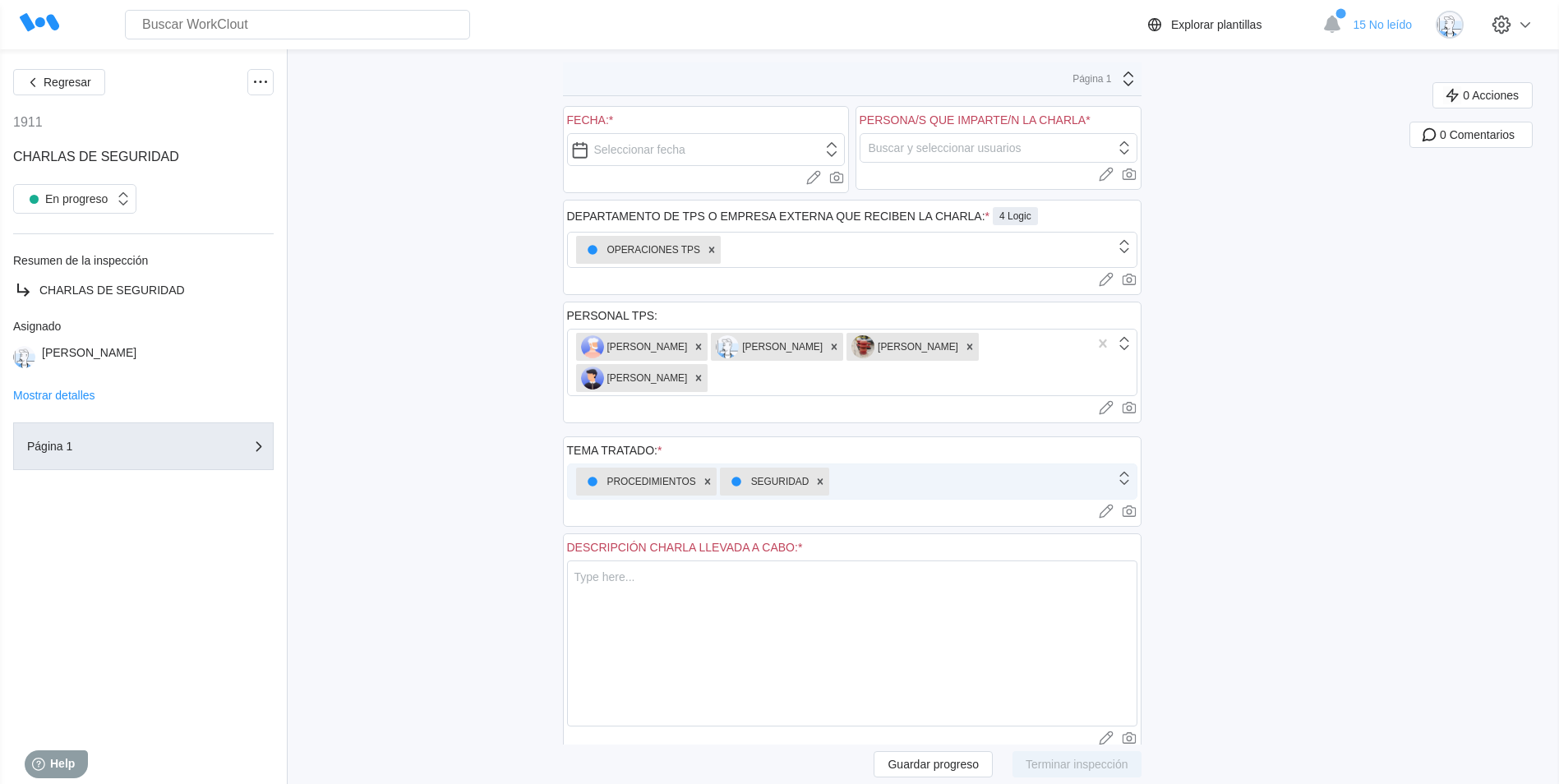
click at [869, 482] on div "PROCEDIMIENTOS SEGURIDAD" at bounding box center [842, 482] width 548 height 35
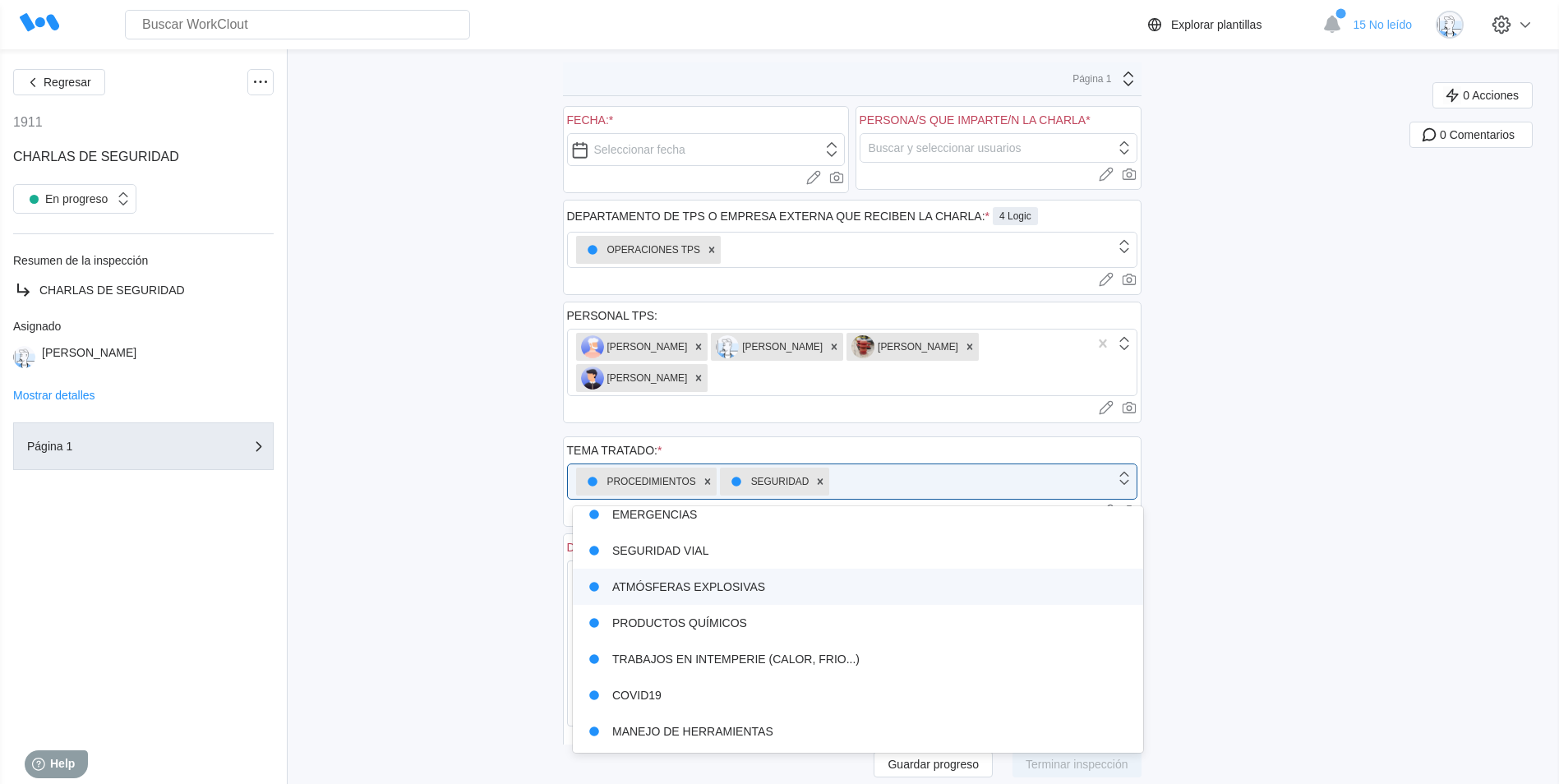
scroll to position [484, 0]
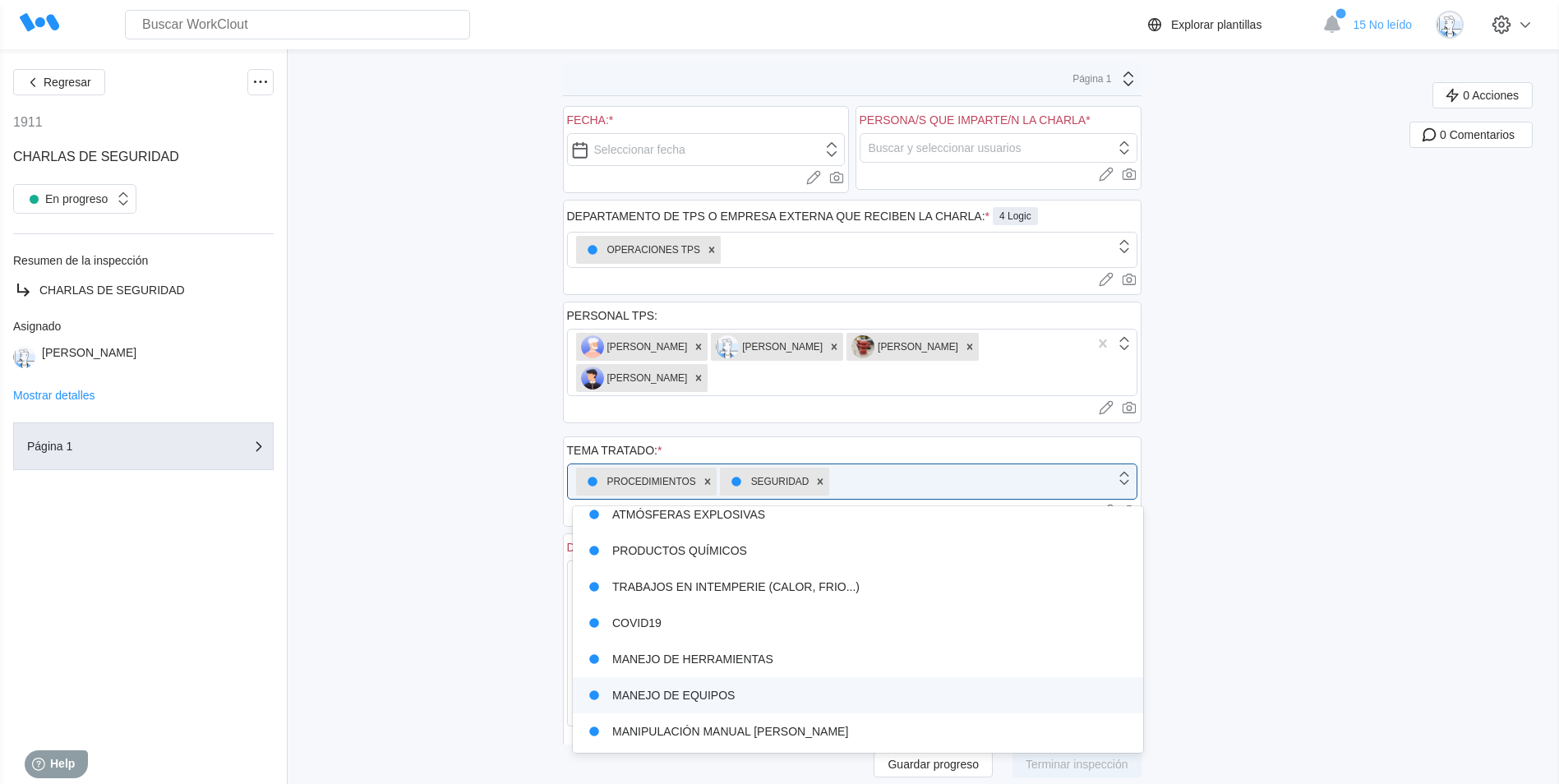
click at [1433, 475] on div "0 Acciones 0 Comentarios" at bounding box center [1484, 580] width 149 height 996
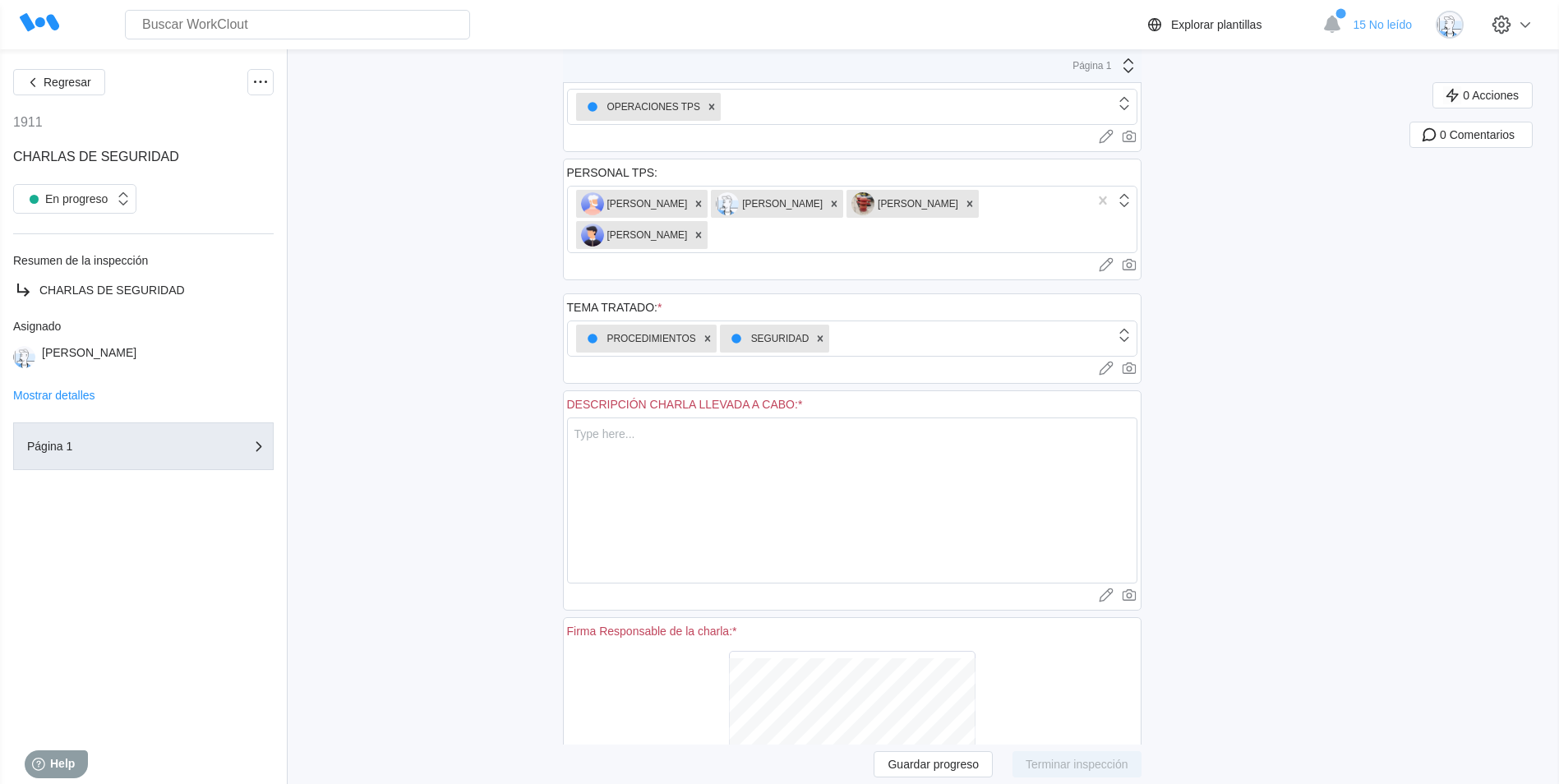
scroll to position [130, 0]
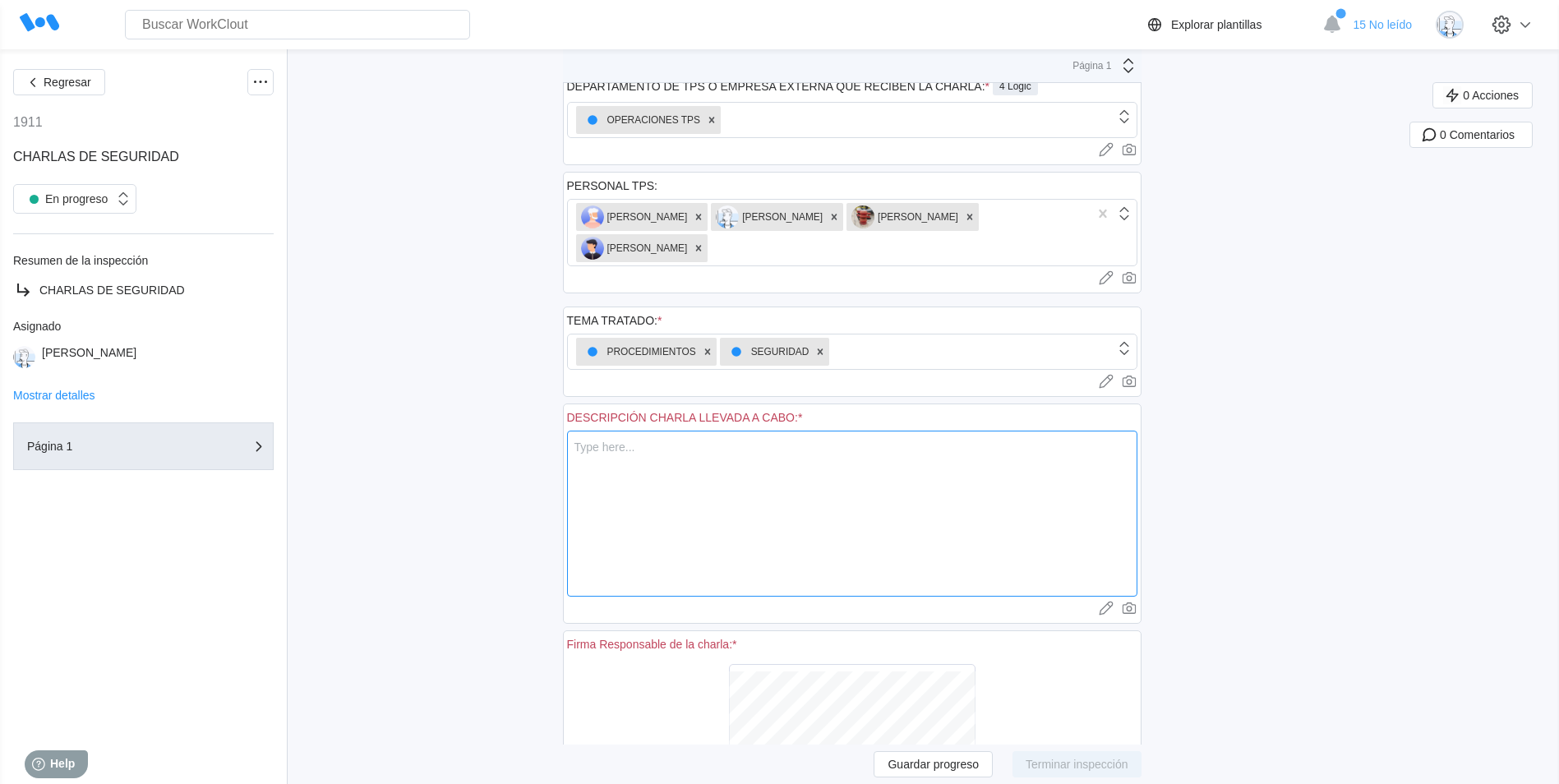
click at [875, 504] on textarea at bounding box center [853, 514] width 571 height 166
type textarea "C"
type textarea "x"
type textarea "Ch"
type textarea "x"
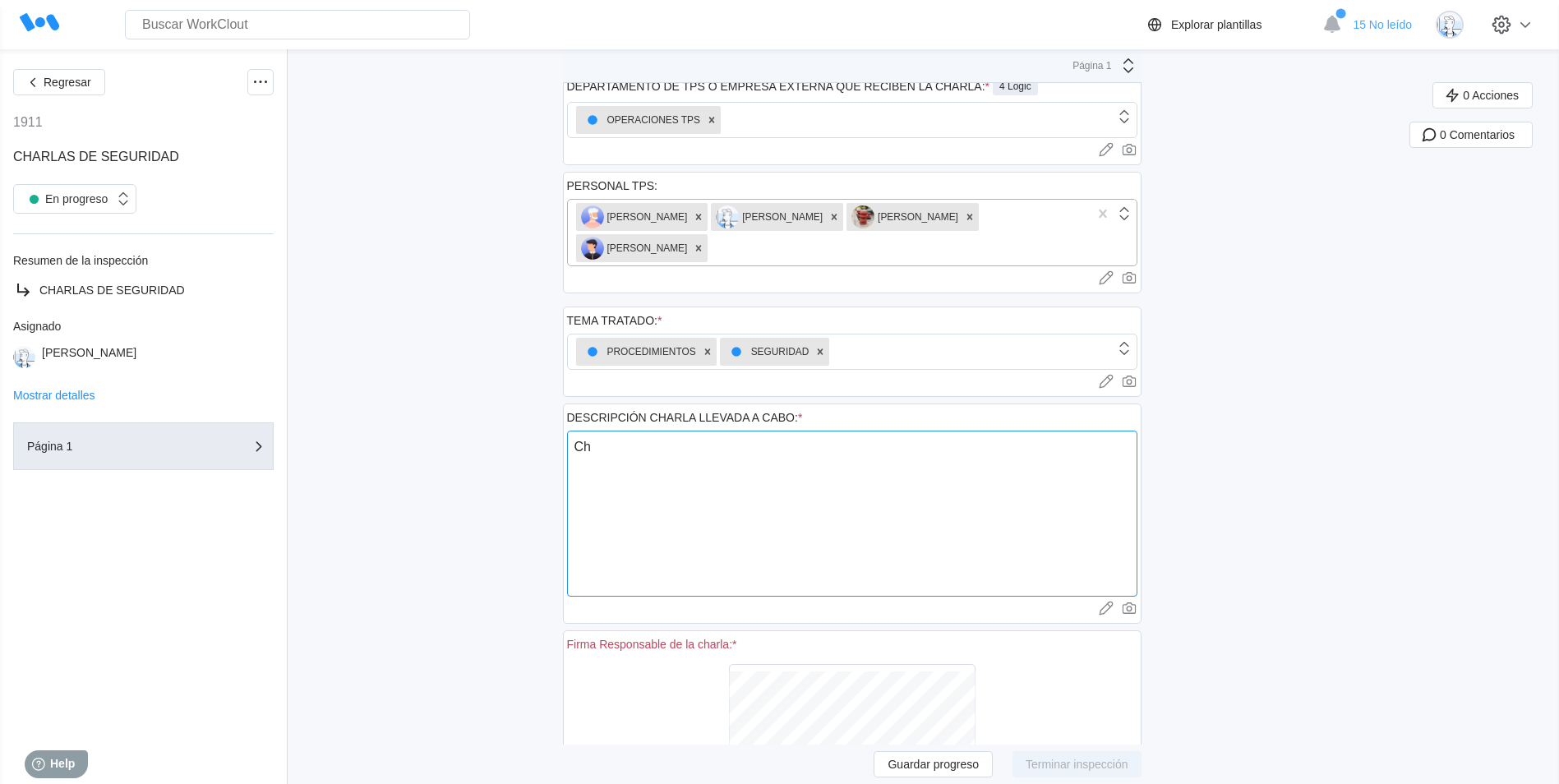
type textarea "Cha"
type textarea "x"
type textarea "Char"
type textarea "x"
type textarea "Charl"
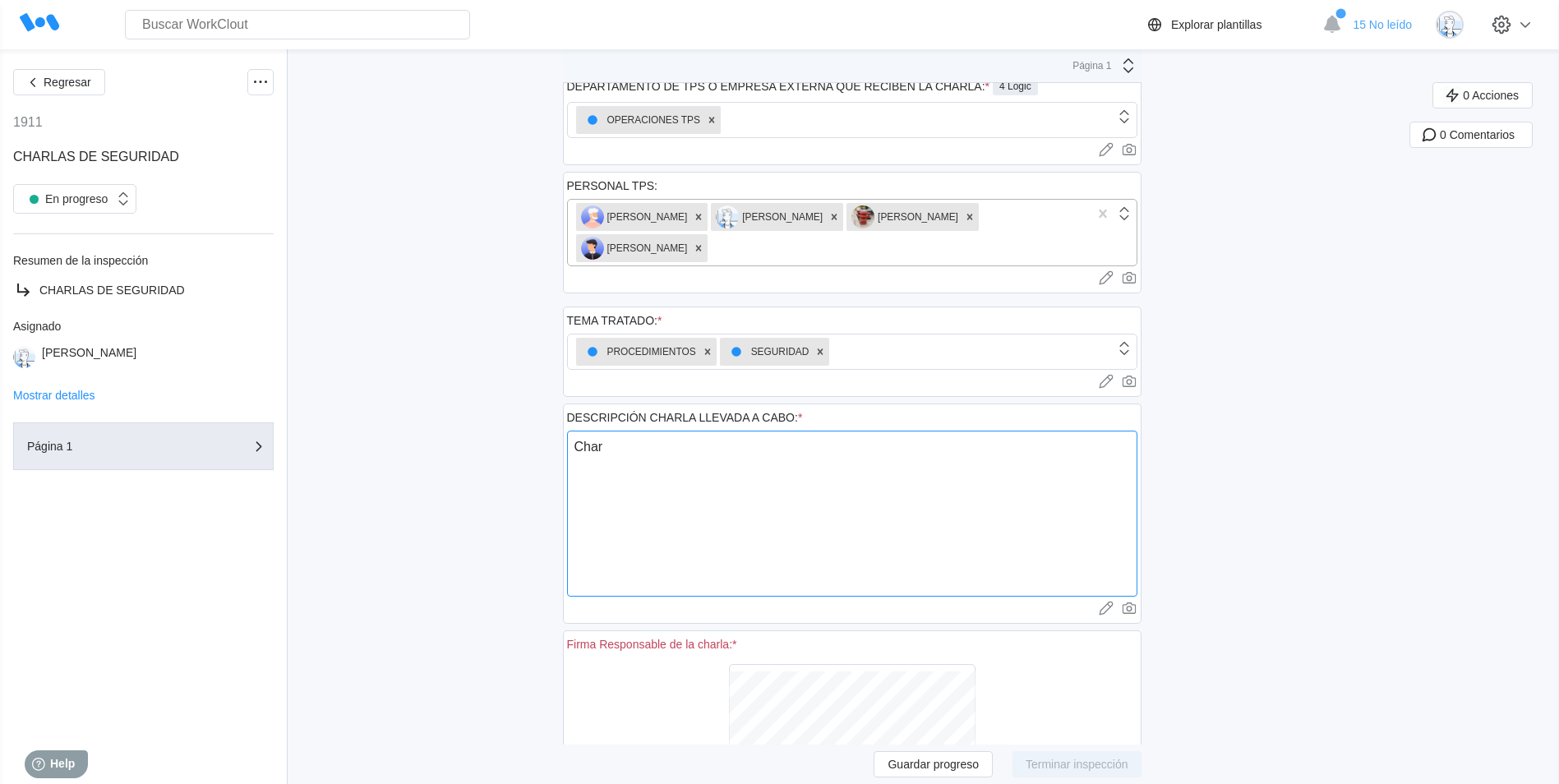
type textarea "x"
type textarea "Charla"
type textarea "x"
type textarea "Charla"
type textarea "x"
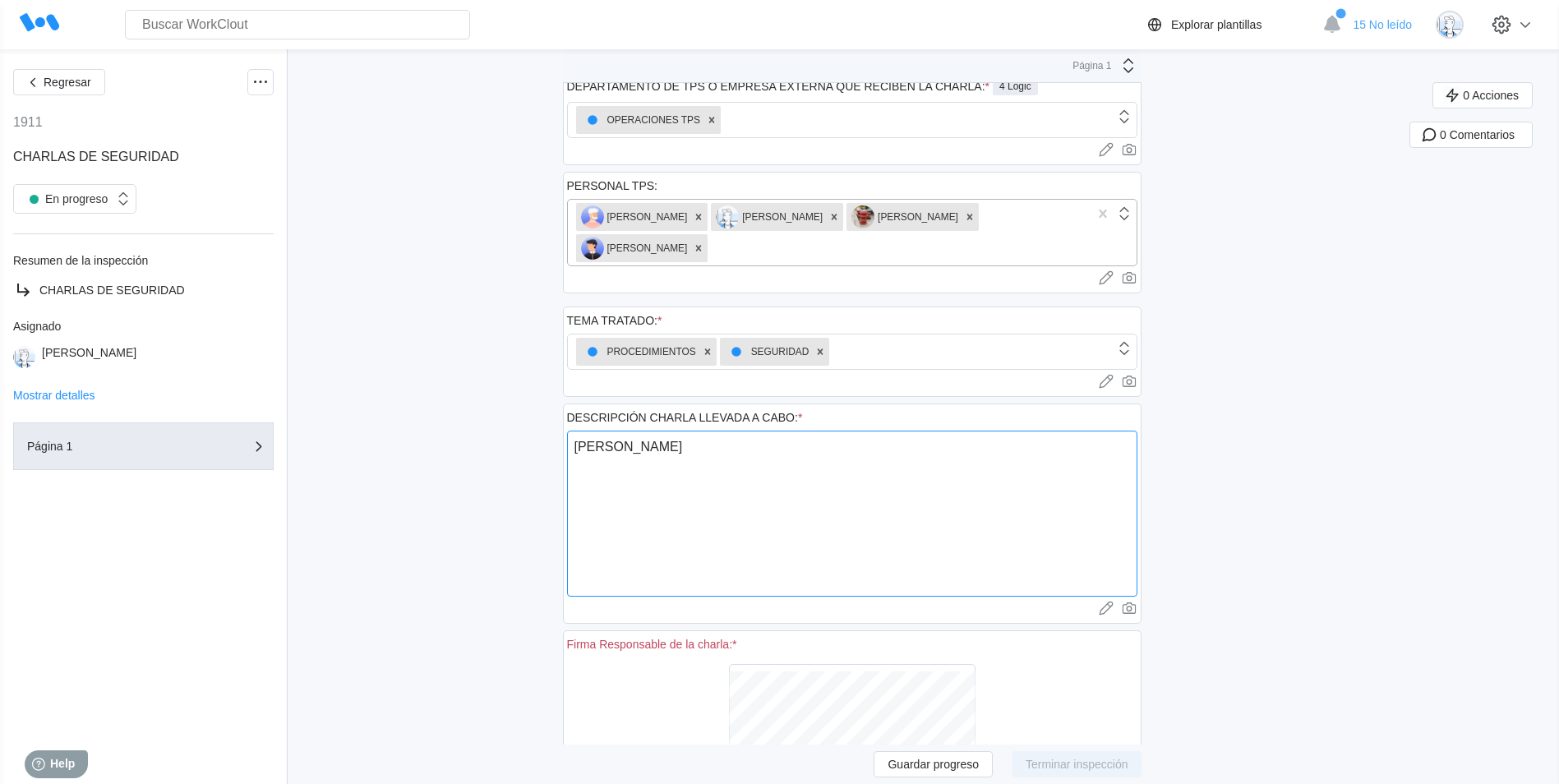
type textarea "Charla d"
type textarea "x"
type textarea "Charla de"
type textarea "x"
type textarea "Charla de"
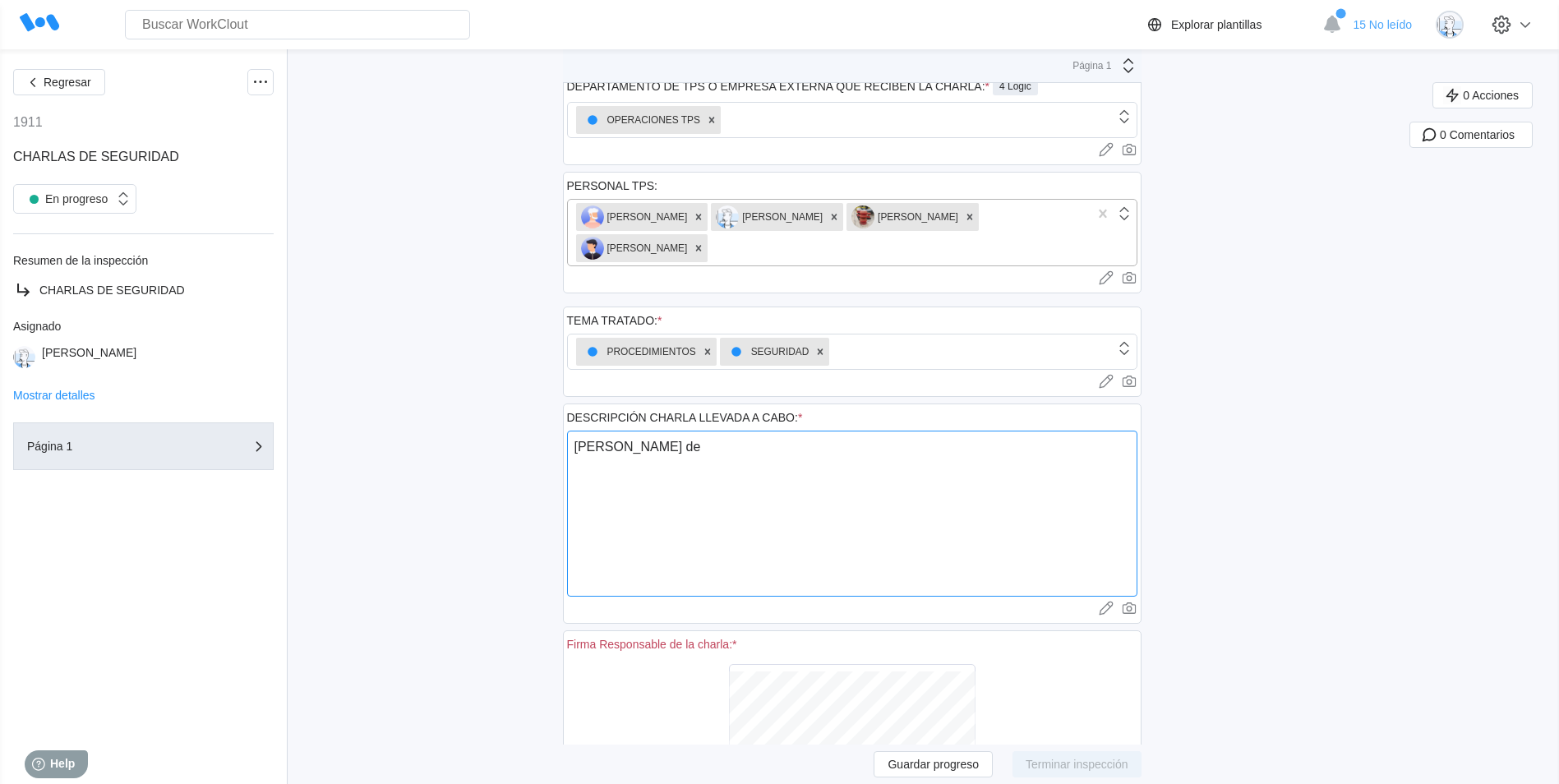
type textarea "x"
type textarea "Charla de s"
type textarea "x"
type textarea "Charla de se"
type textarea "x"
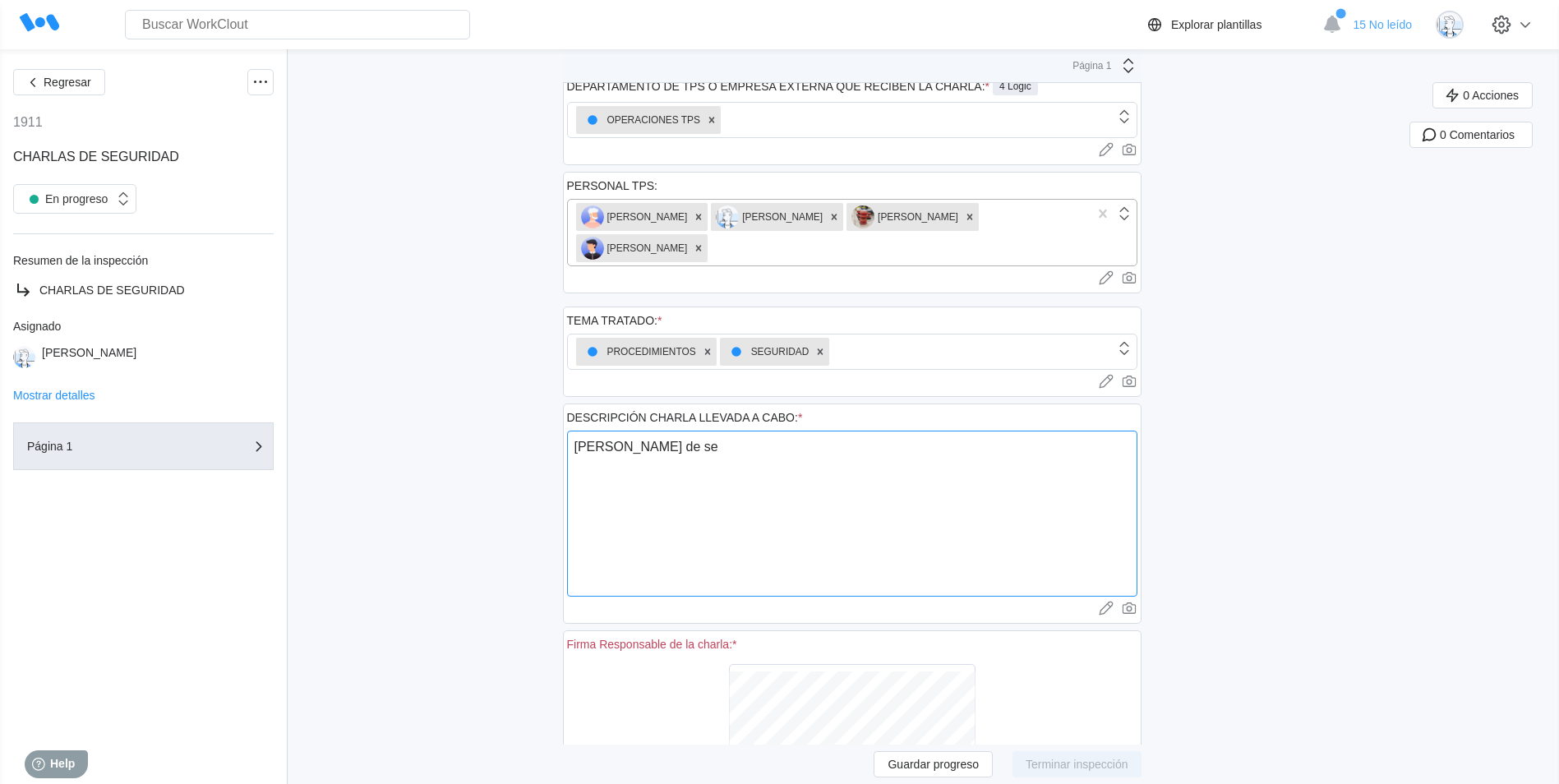
type textarea "Charla de seg"
type textarea "x"
type textarea "Charla de segu"
type textarea "x"
type textarea "Charla de segur"
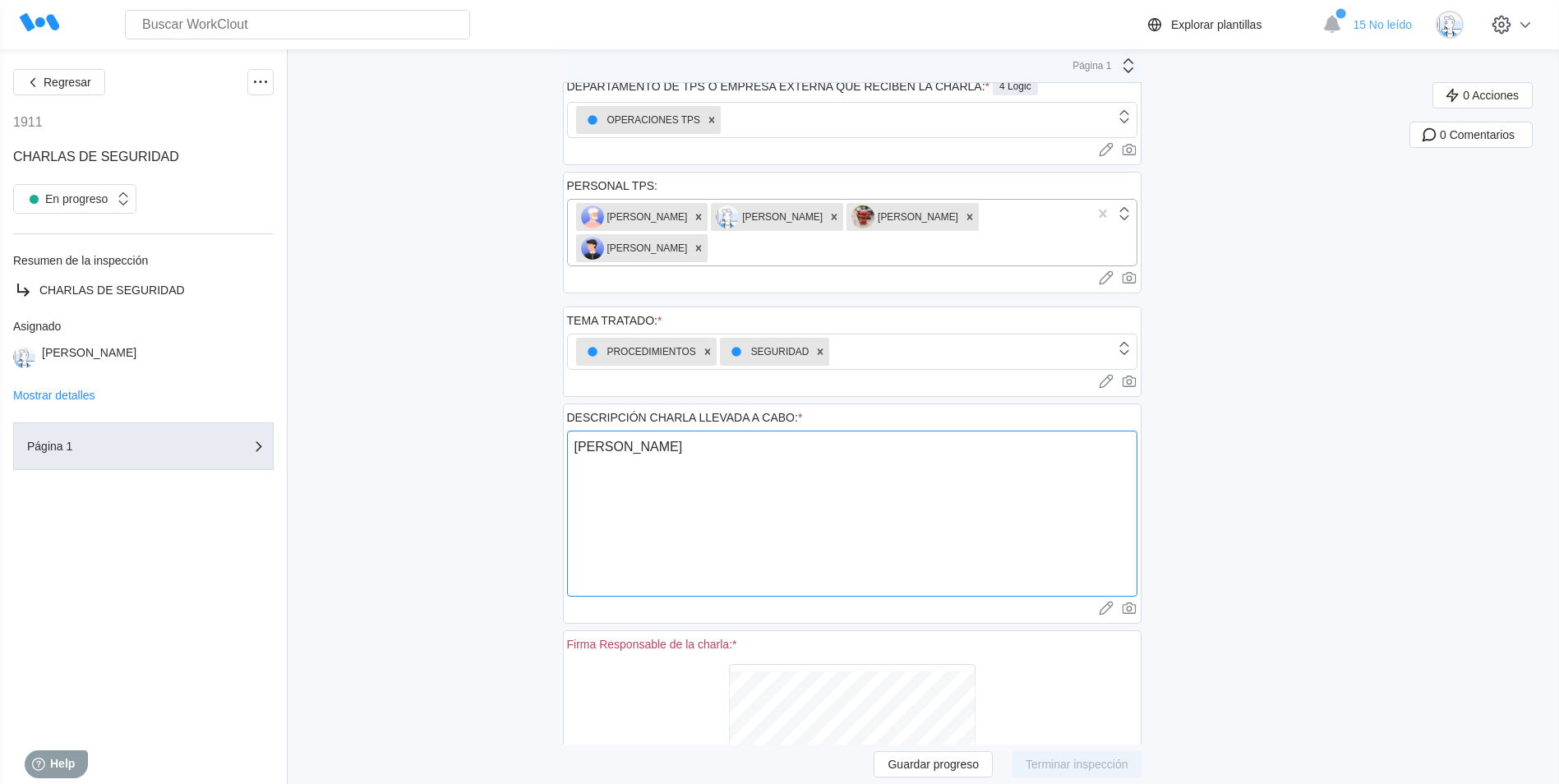
type textarea "x"
type textarea "Charla de seguri"
type textarea "x"
type textarea "Charla de segurid"
type textarea "x"
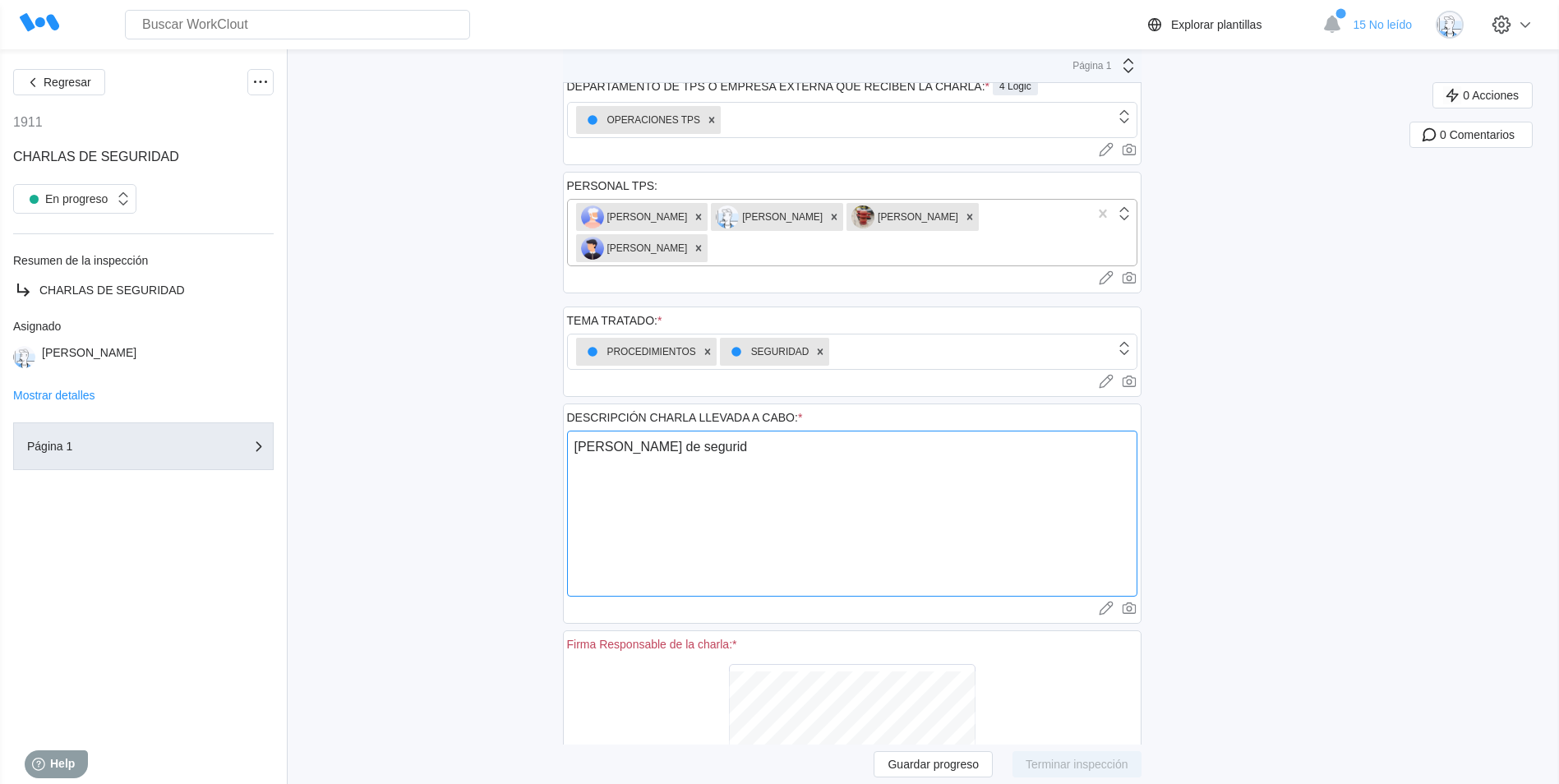
type textarea "Charla de segurida"
type textarea "x"
type textarea "Charla de seguridad"
type textarea "x"
type textarea "Charla de seguridad"
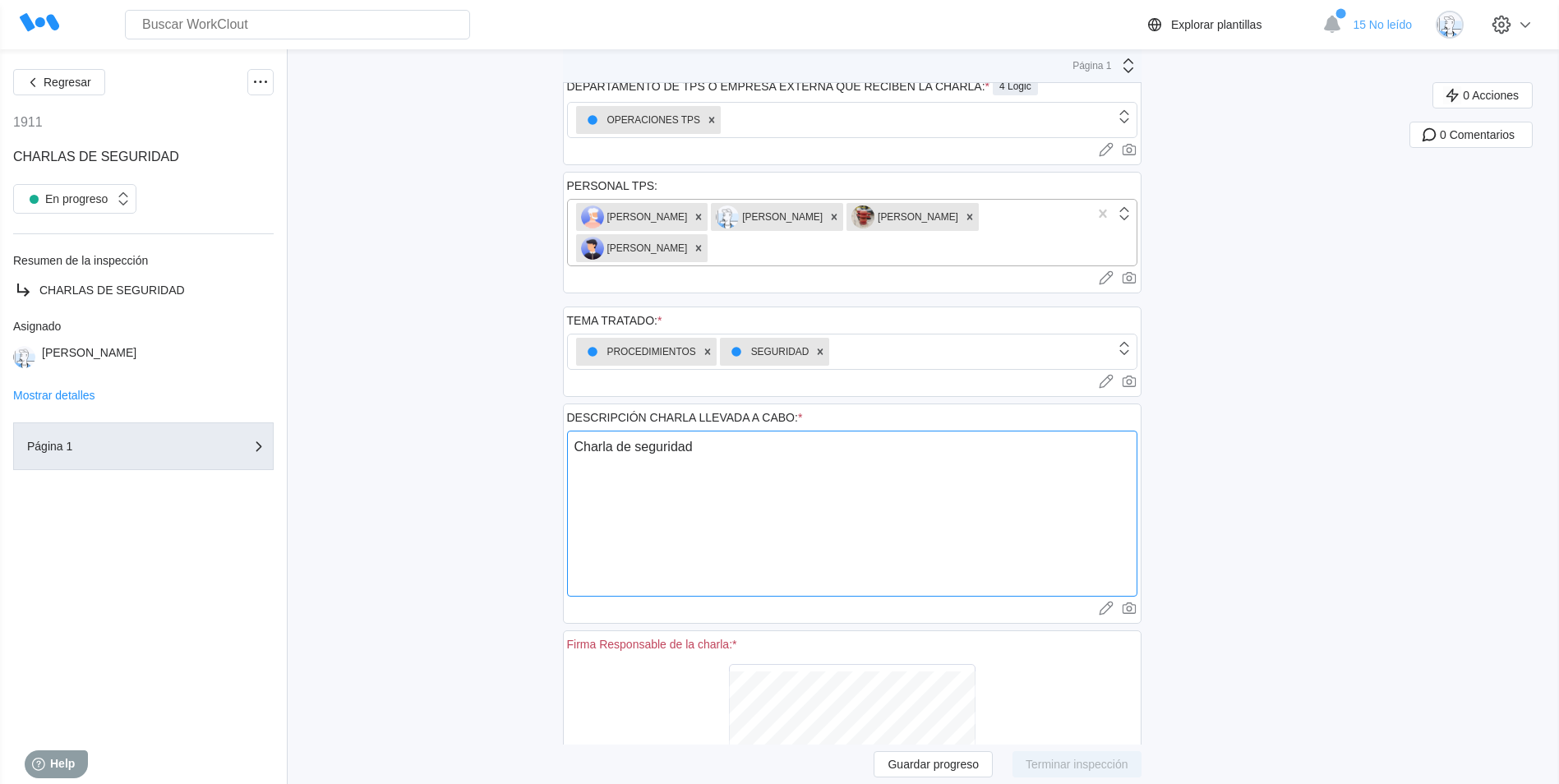
type textarea "x"
type textarea "Charla de seguridad l"
type textarea "x"
type textarea "Charla de seguridad ll"
type textarea "x"
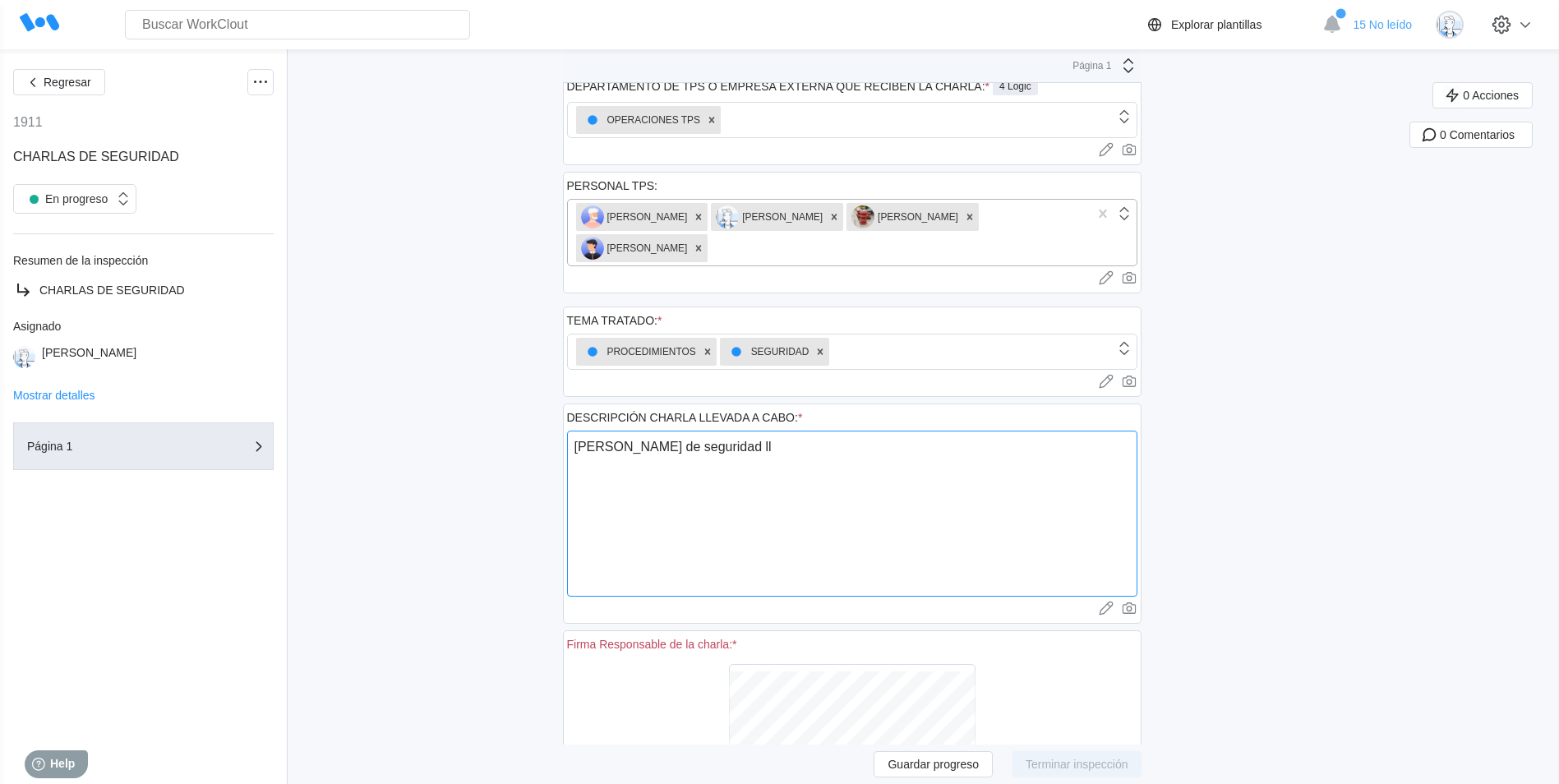
type textarea "Charla de seguridad lle"
type textarea "x"
type textarea "Charla de seguridad ll"
type textarea "x"
type textarea "Charla de seguridad l"
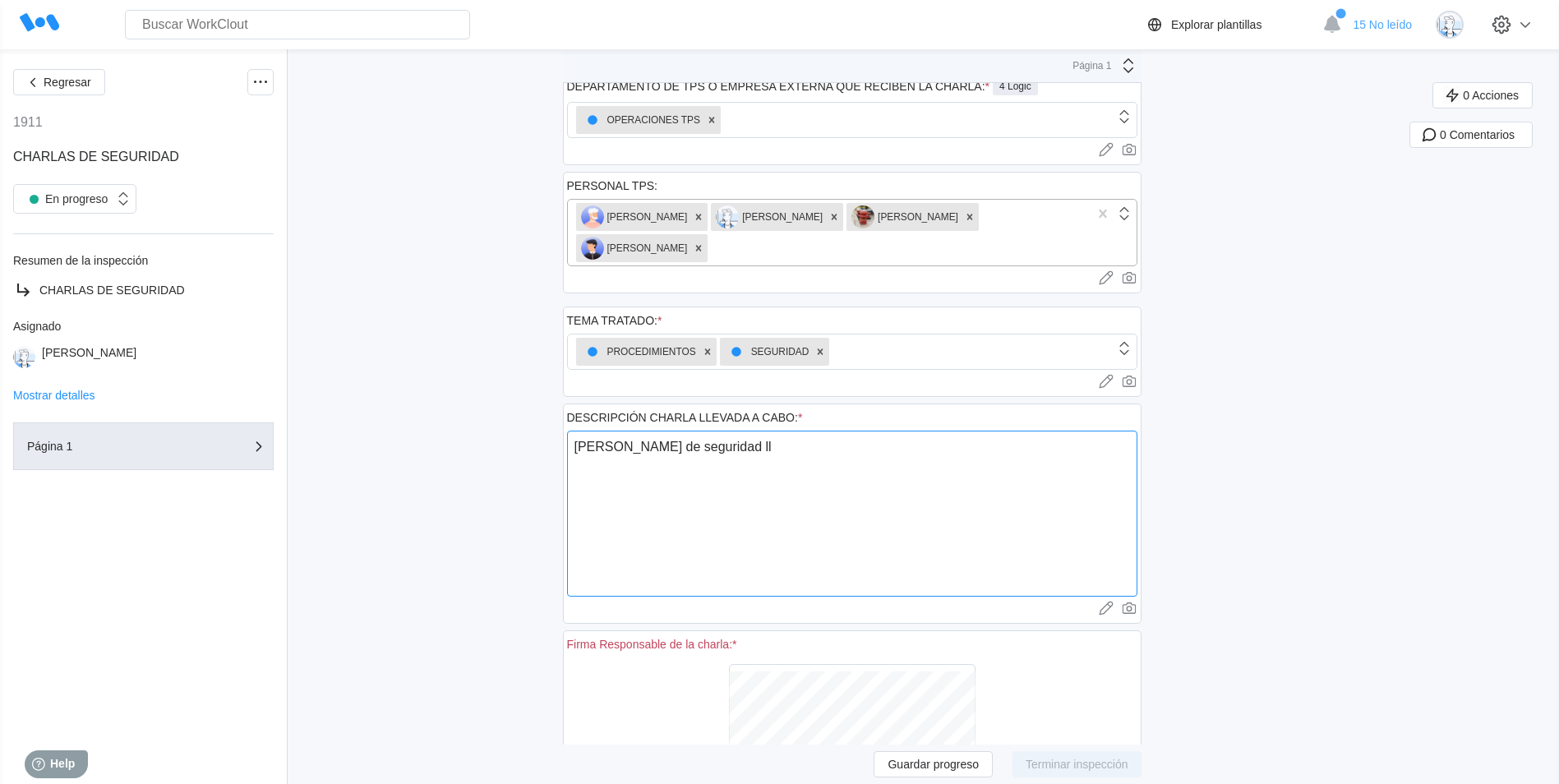
type textarea "x"
type textarea "Charla de seguridad"
type textarea "x"
type textarea "Charla de seguridad"
type textarea "x"
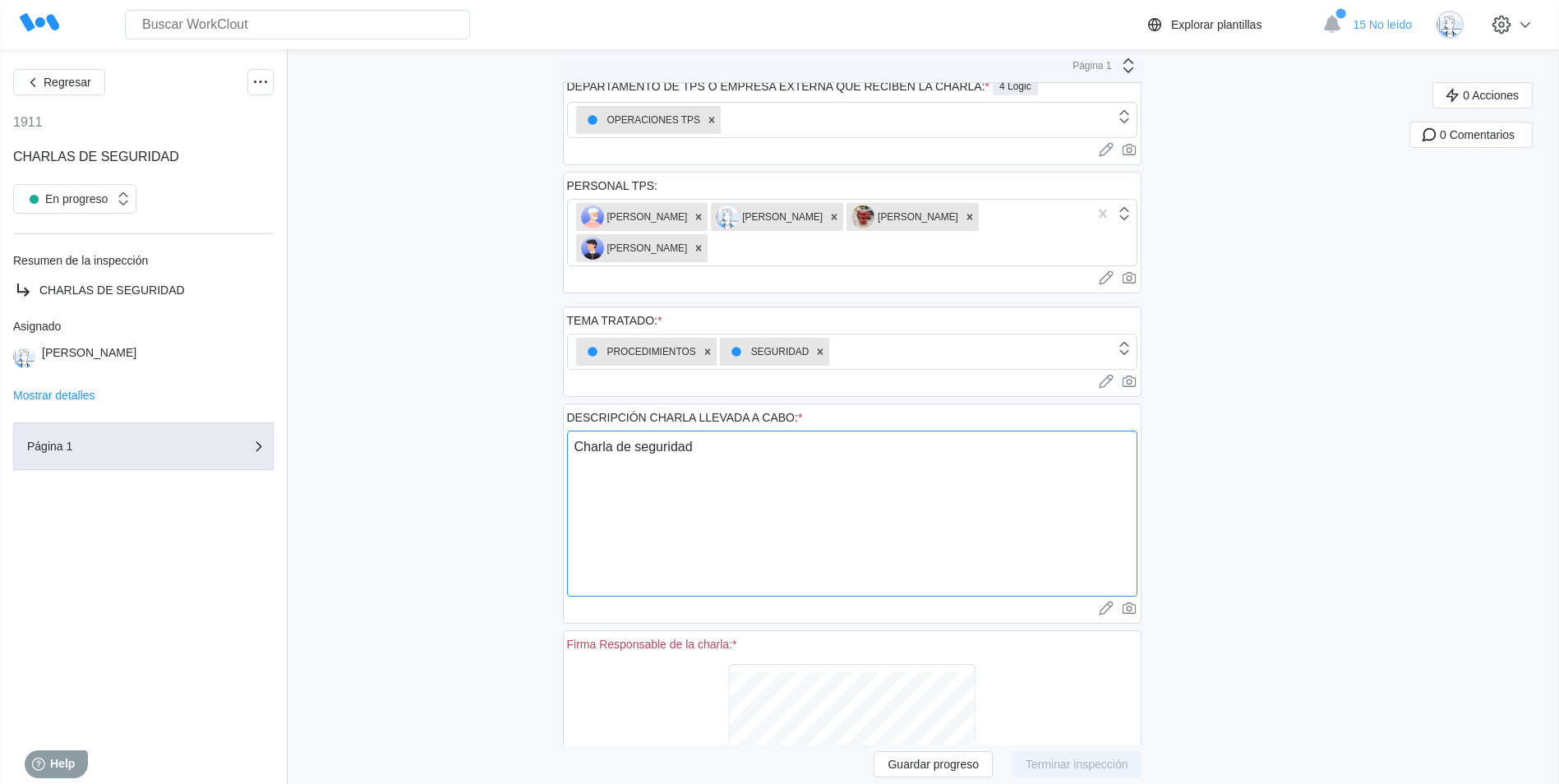
click at [753, 458] on textarea "Charla de seguridad" at bounding box center [853, 514] width 571 height 166
drag, startPoint x: 707, startPoint y: 455, endPoint x: 504, endPoint y: 455, distance: 203.0
click at [505, 455] on div "Regresar 1911 CHARLAS DE SEGURIDAD En progreso Resumen de la inspección CHARLAS…" at bounding box center [779, 434] width 1559 height 1029
paste textarea "Tema: La importancia de despresurizar las líneas de terminal al finalizar opera…"
type textarea "Tema: La importancia de despresurizar las líneas de terminal al finalizar opera…"
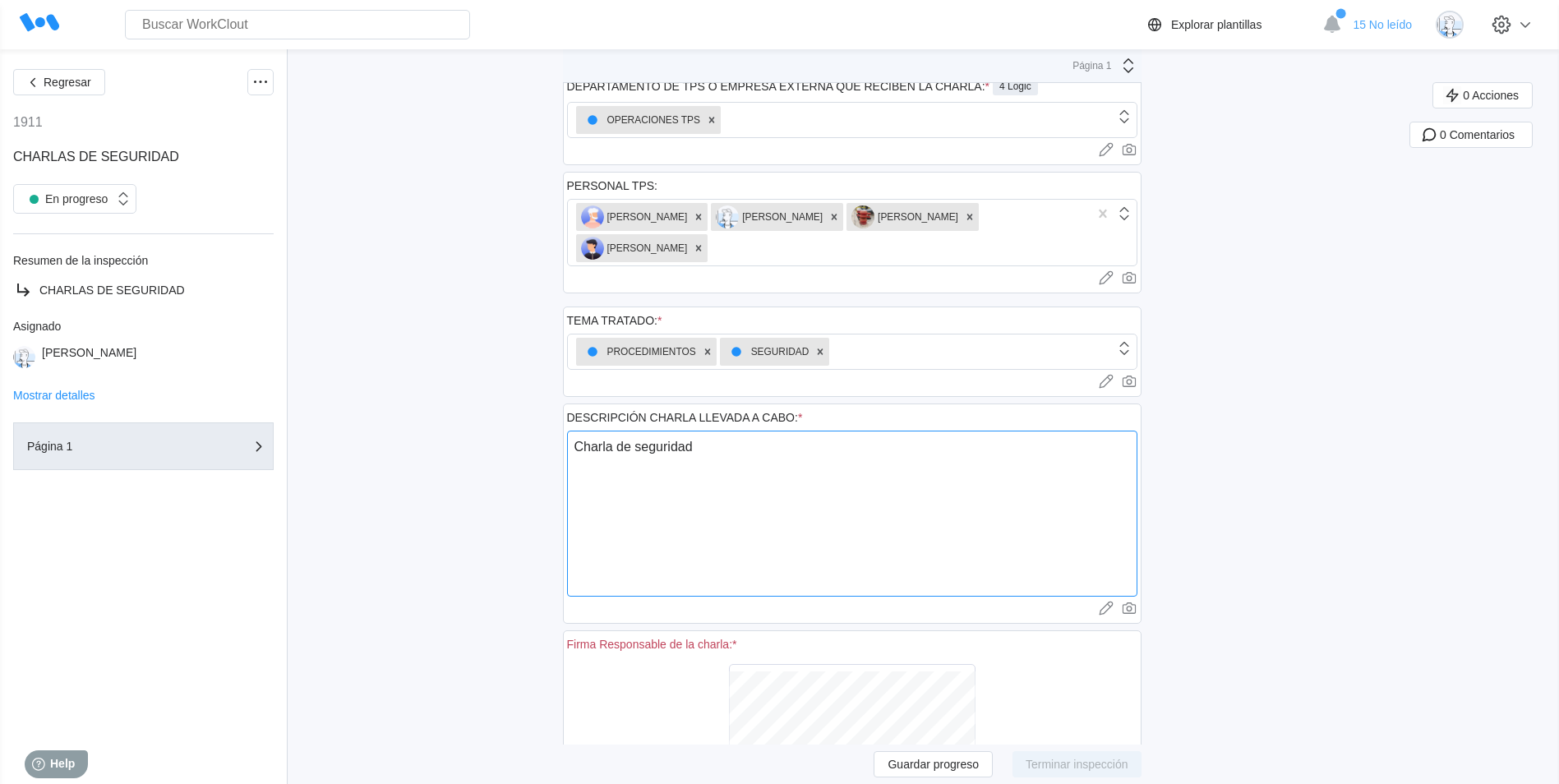
type textarea "x"
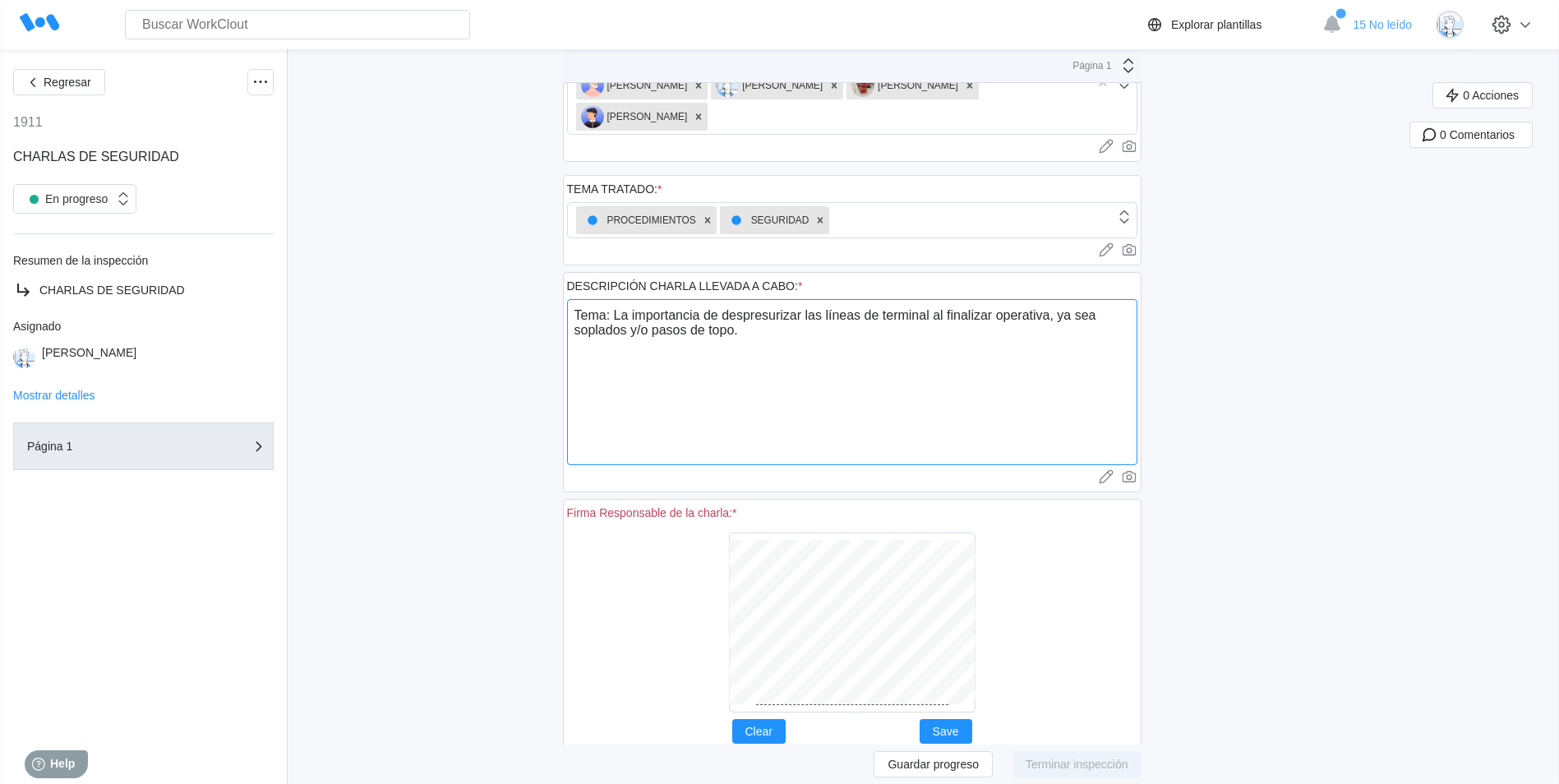
scroll to position [295, 0]
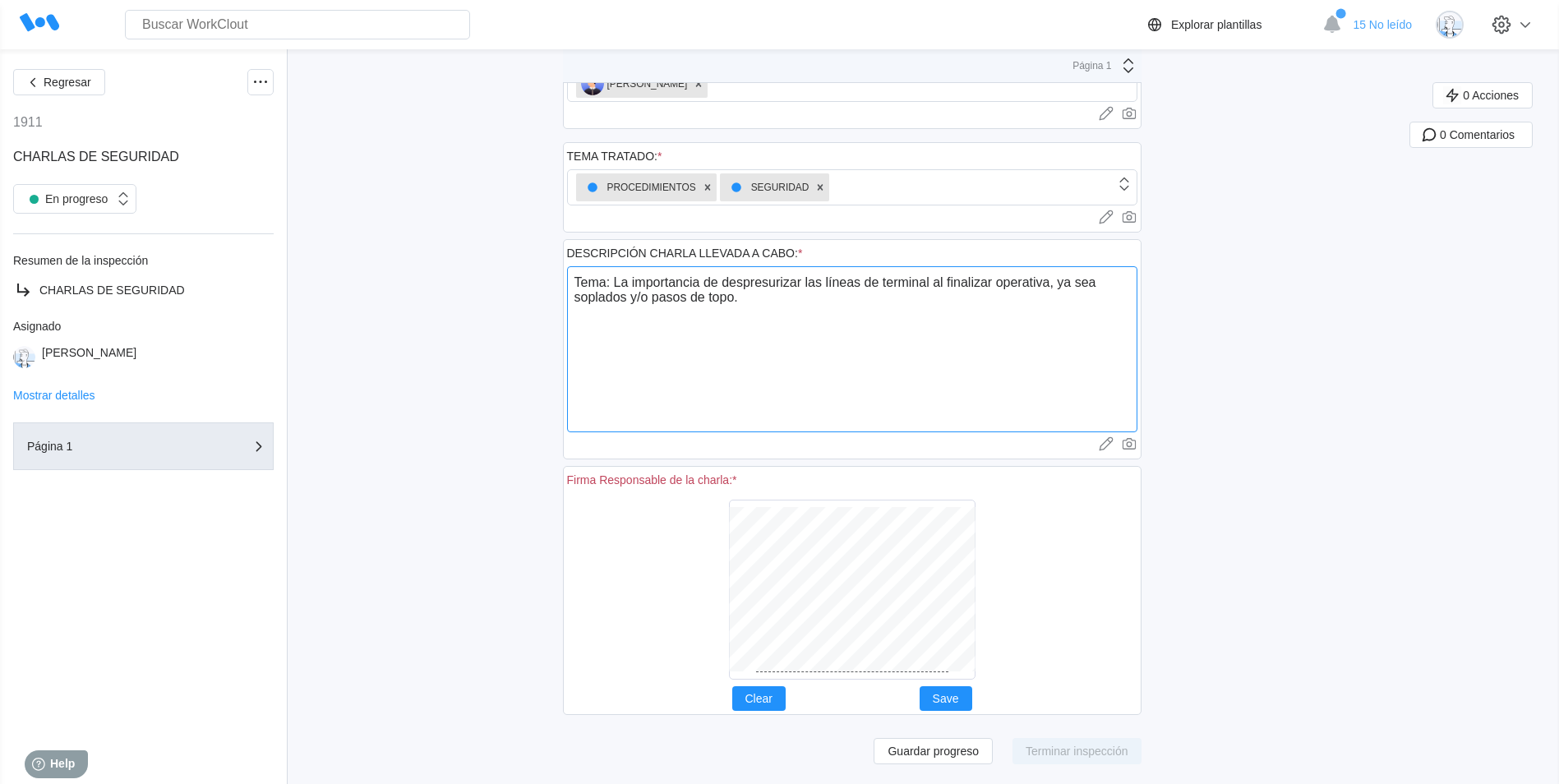
type textarea "Tema: La importancia de despresurizar las líneas de terminal al finalizar opera…"
click at [982, 611] on div at bounding box center [853, 589] width 571 height 193
click at [772, 700] on span "Clear" at bounding box center [759, 699] width 27 height 12
click at [1040, 559] on div at bounding box center [853, 589] width 571 height 193
click at [772, 701] on span "Clear" at bounding box center [759, 699] width 27 height 12
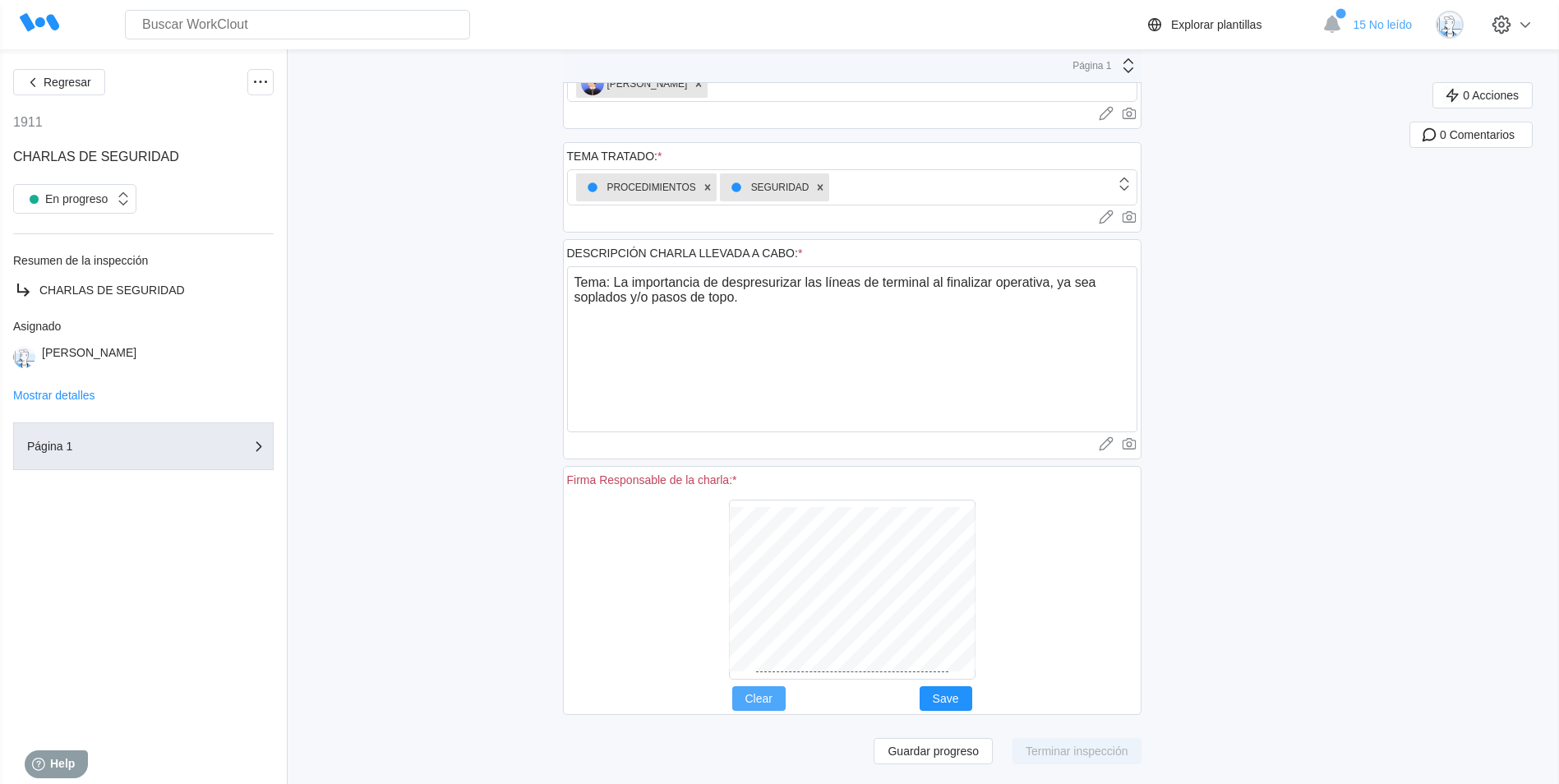
click at [772, 700] on span "Clear" at bounding box center [759, 699] width 27 height 12
drag, startPoint x: 785, startPoint y: 686, endPoint x: 801, endPoint y: 672, distance: 21.3
click at [787, 684] on div "Firma Responsable de la charla: * Clear Save" at bounding box center [852, 591] width 578 height 249
click at [765, 705] on button "Clear" at bounding box center [759, 699] width 53 height 25
click at [1063, 547] on div at bounding box center [853, 589] width 571 height 193
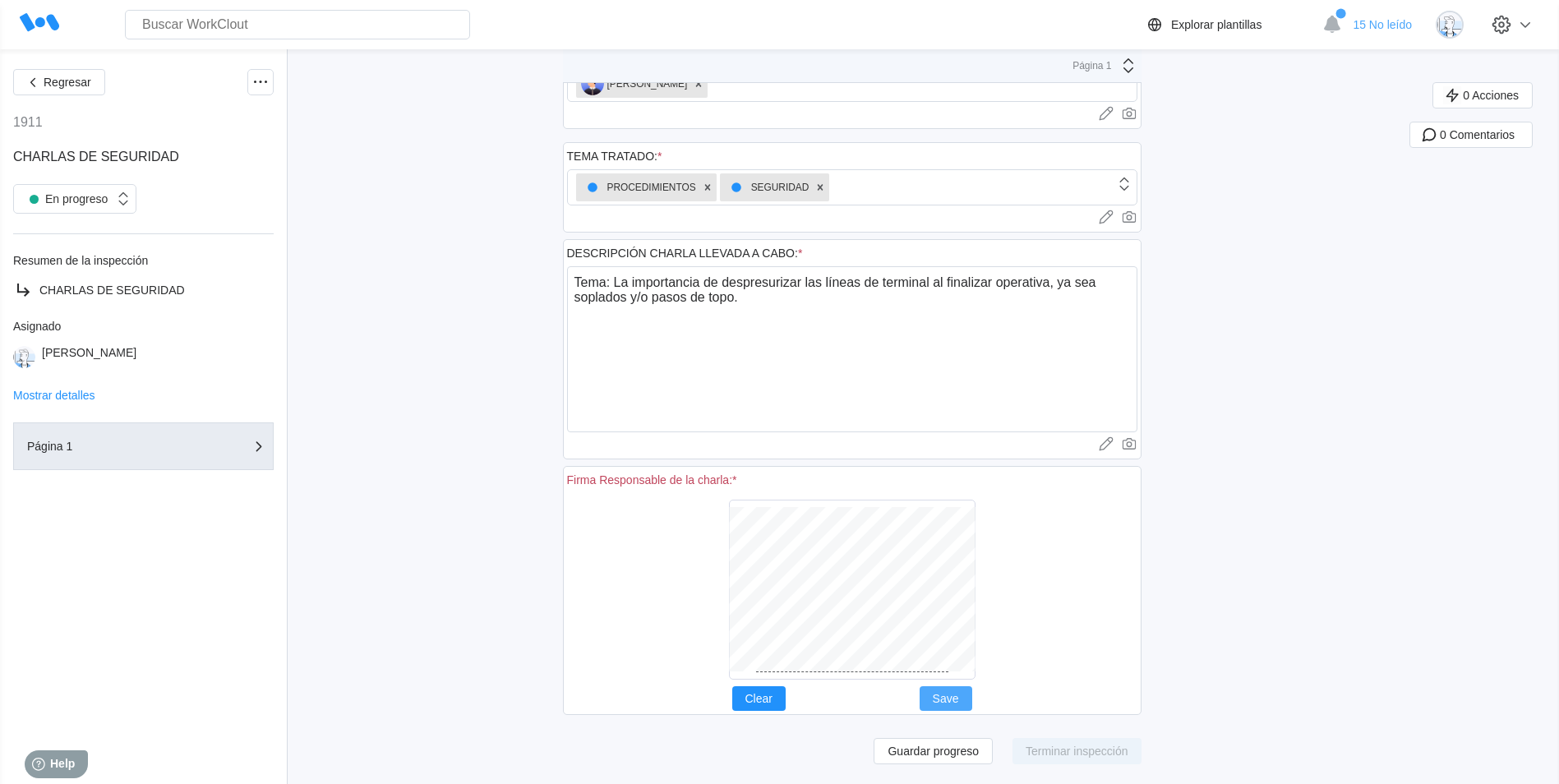
click at [965, 697] on button "Save" at bounding box center [946, 699] width 52 height 25
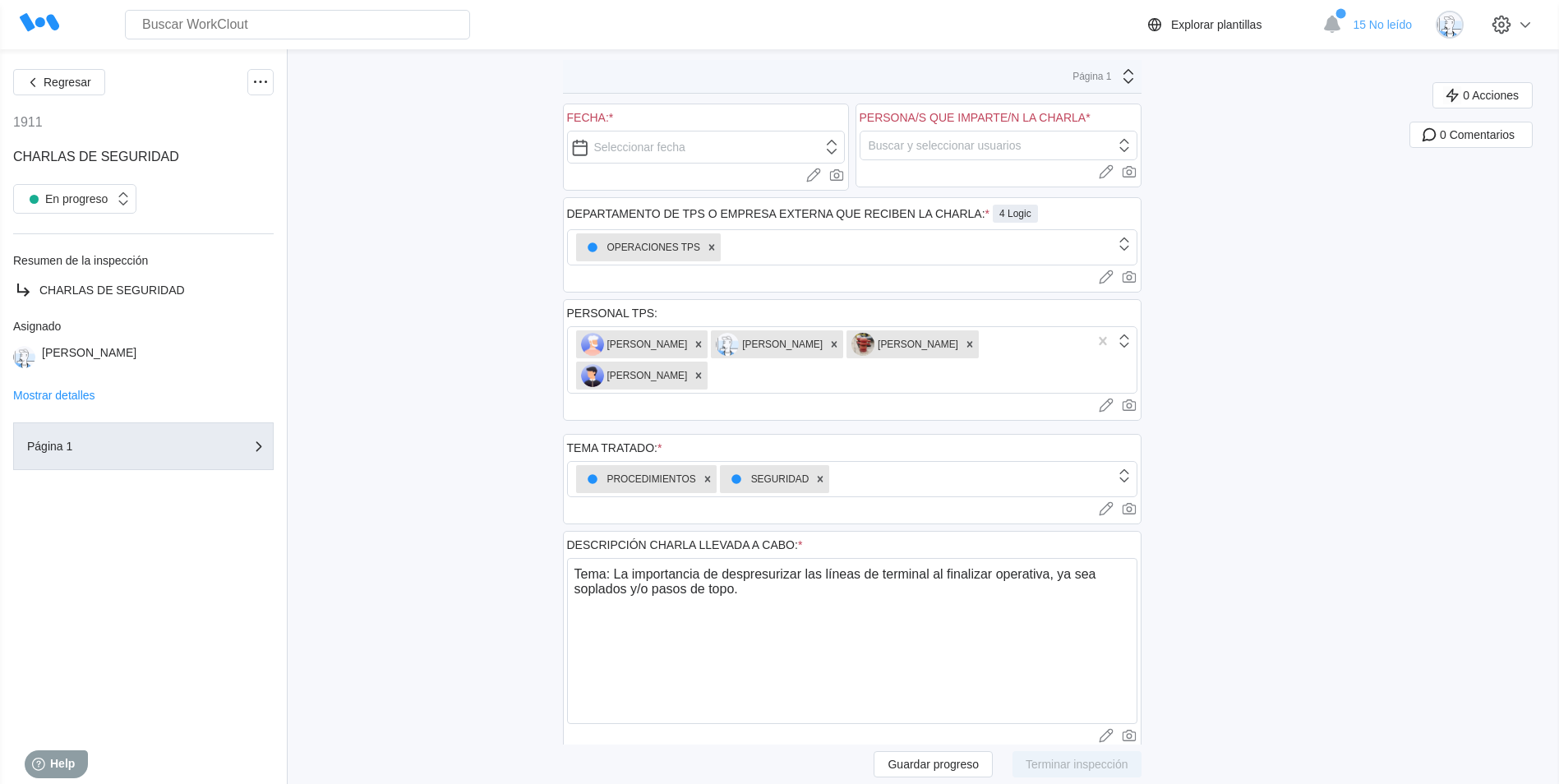
scroll to position [0, 0]
click at [946, 146] on div "Buscar y seleccionar usuarios" at bounding box center [945, 148] width 153 height 13
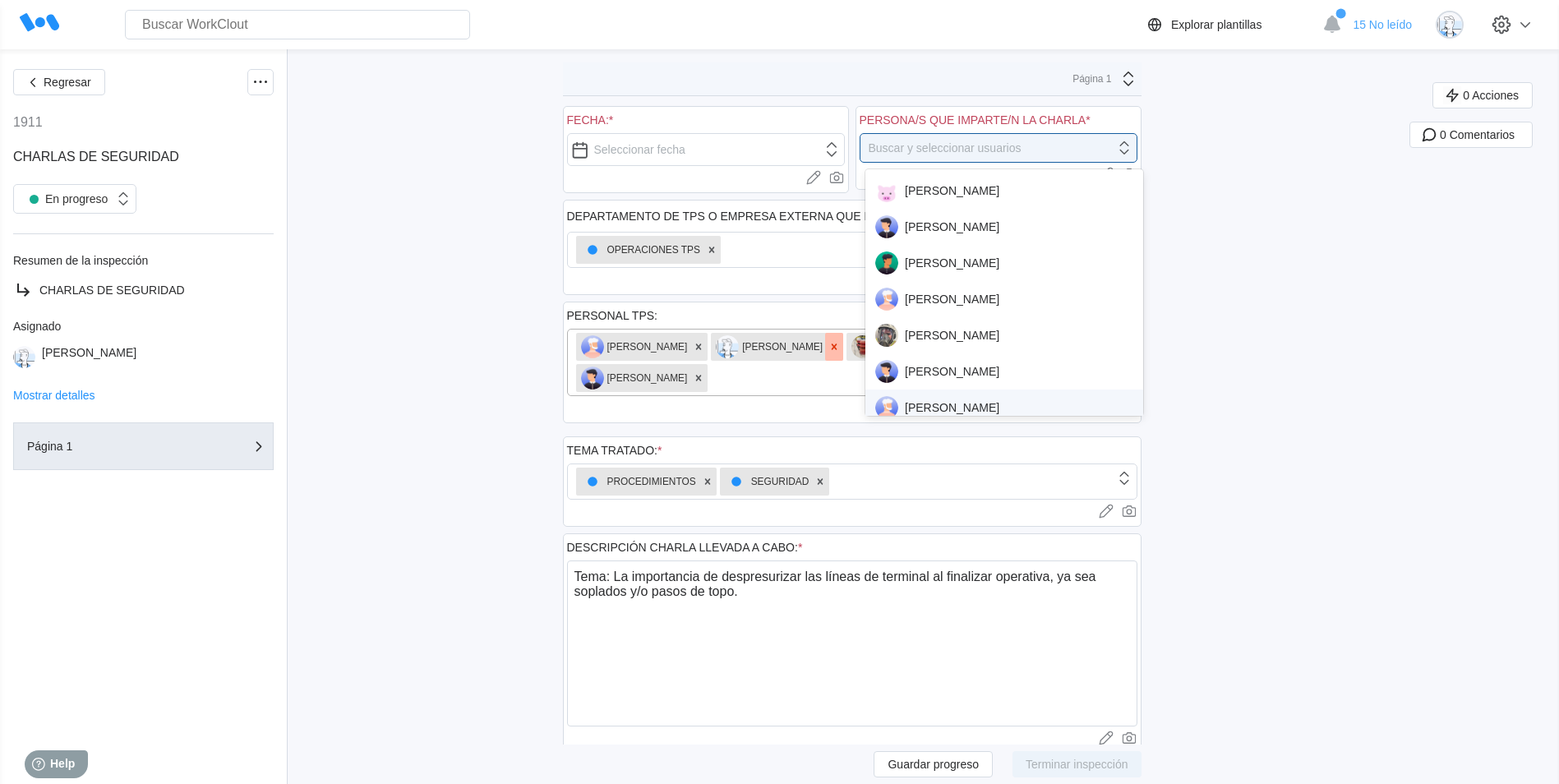
click at [840, 346] on icon at bounding box center [835, 347] width 12 height 12
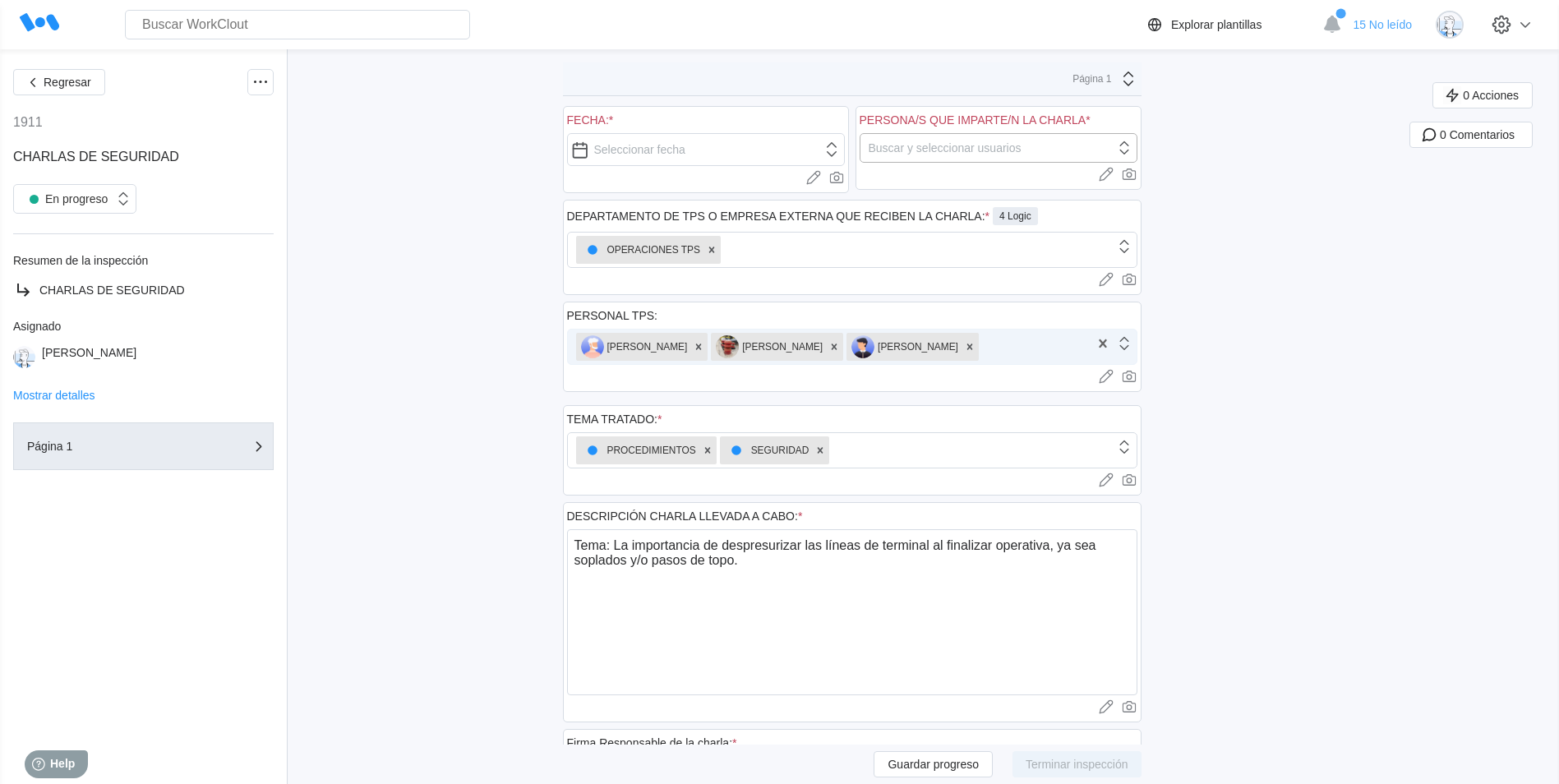
click at [976, 145] on div "Buscar y seleccionar usuarios" at bounding box center [945, 148] width 153 height 13
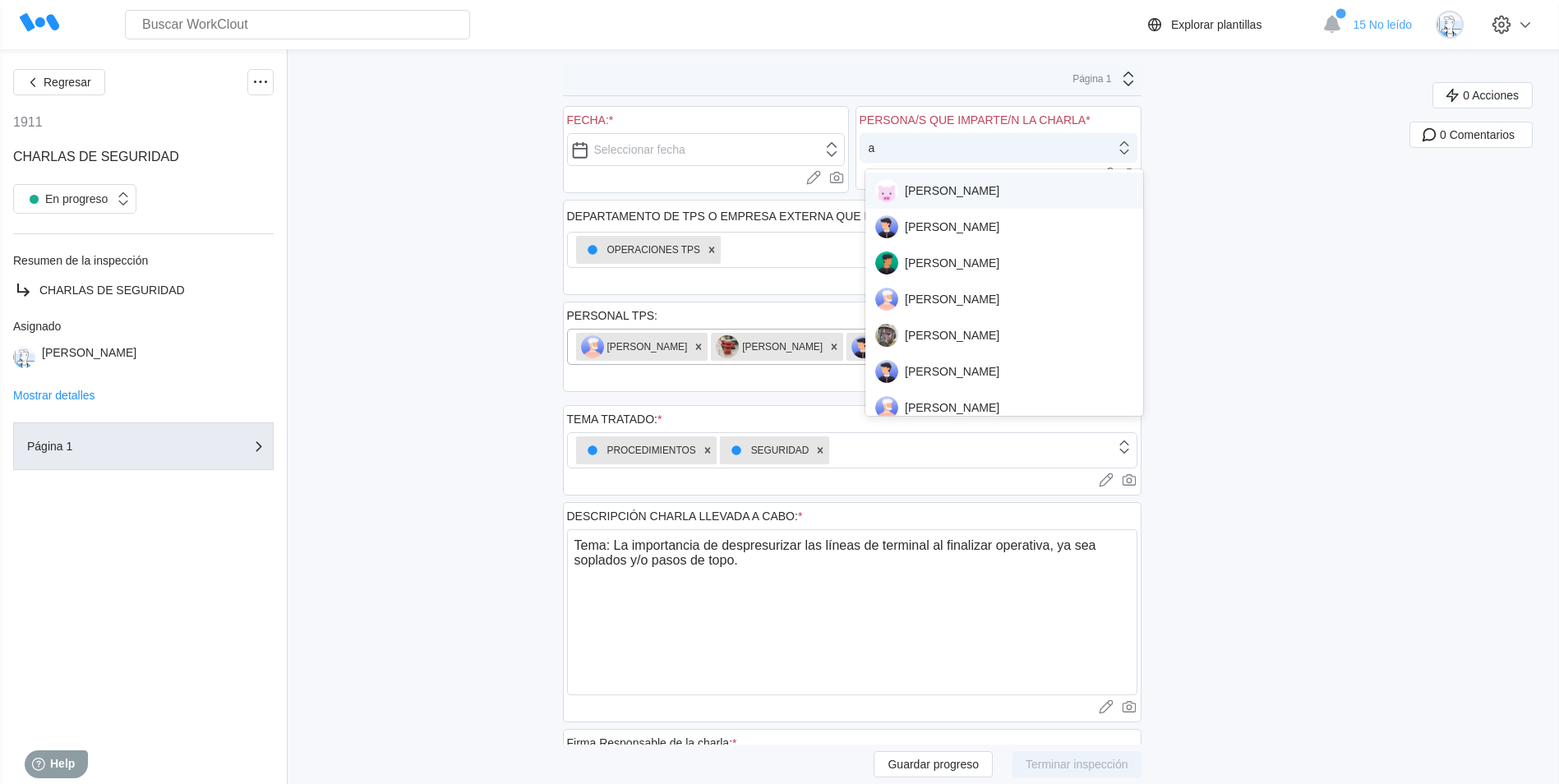
type input "ag"
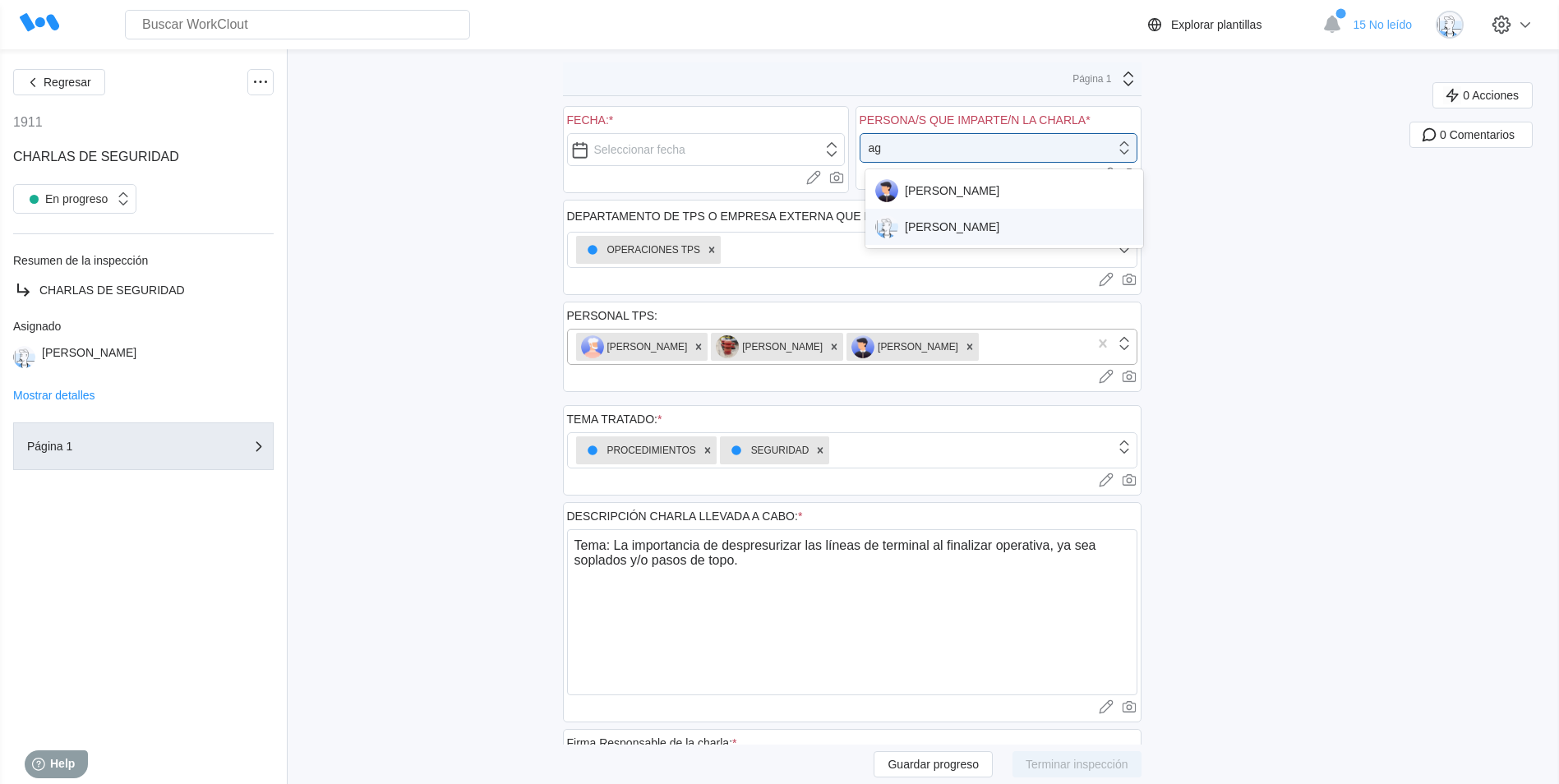
click at [967, 228] on div "AGUSTIN JACAS" at bounding box center [1004, 227] width 258 height 23
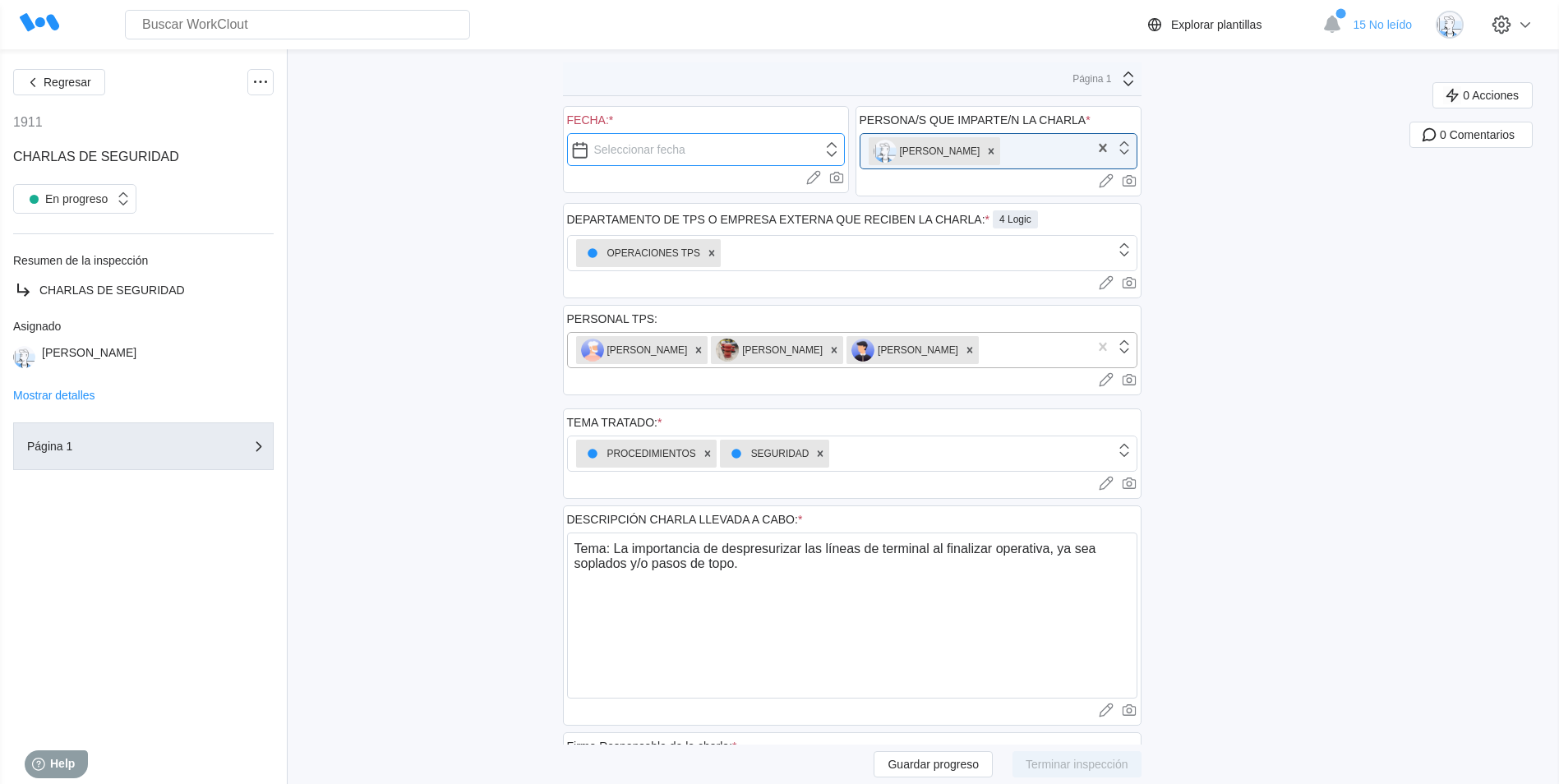
click at [729, 159] on input "text" at bounding box center [706, 149] width 278 height 33
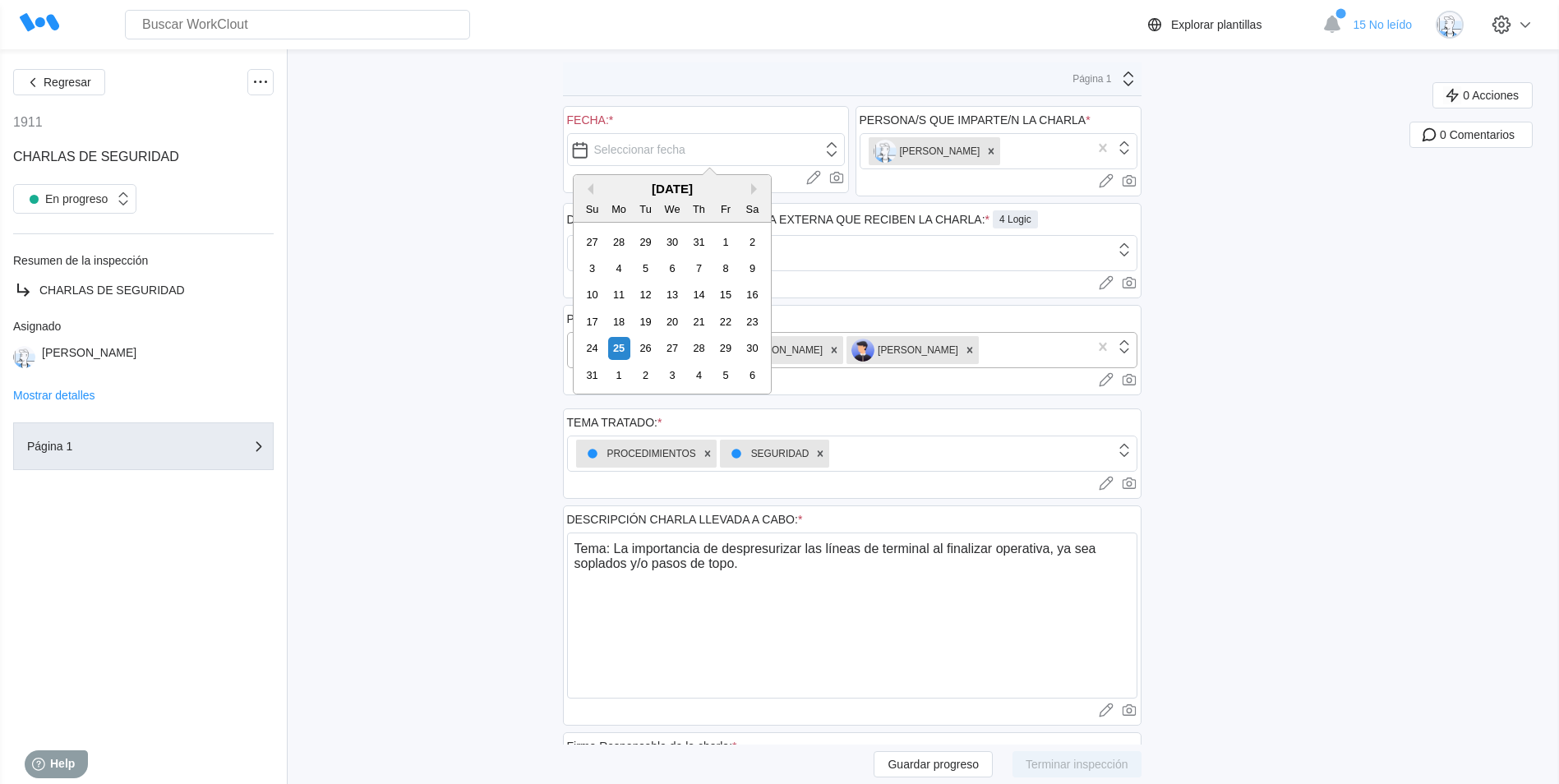
click at [485, 100] on div "Regresar 1911 CHARLAS DE SEGURIDAD En progreso Resumen de la inspección CHARLAS…" at bounding box center [779, 549] width 1559 height 1001
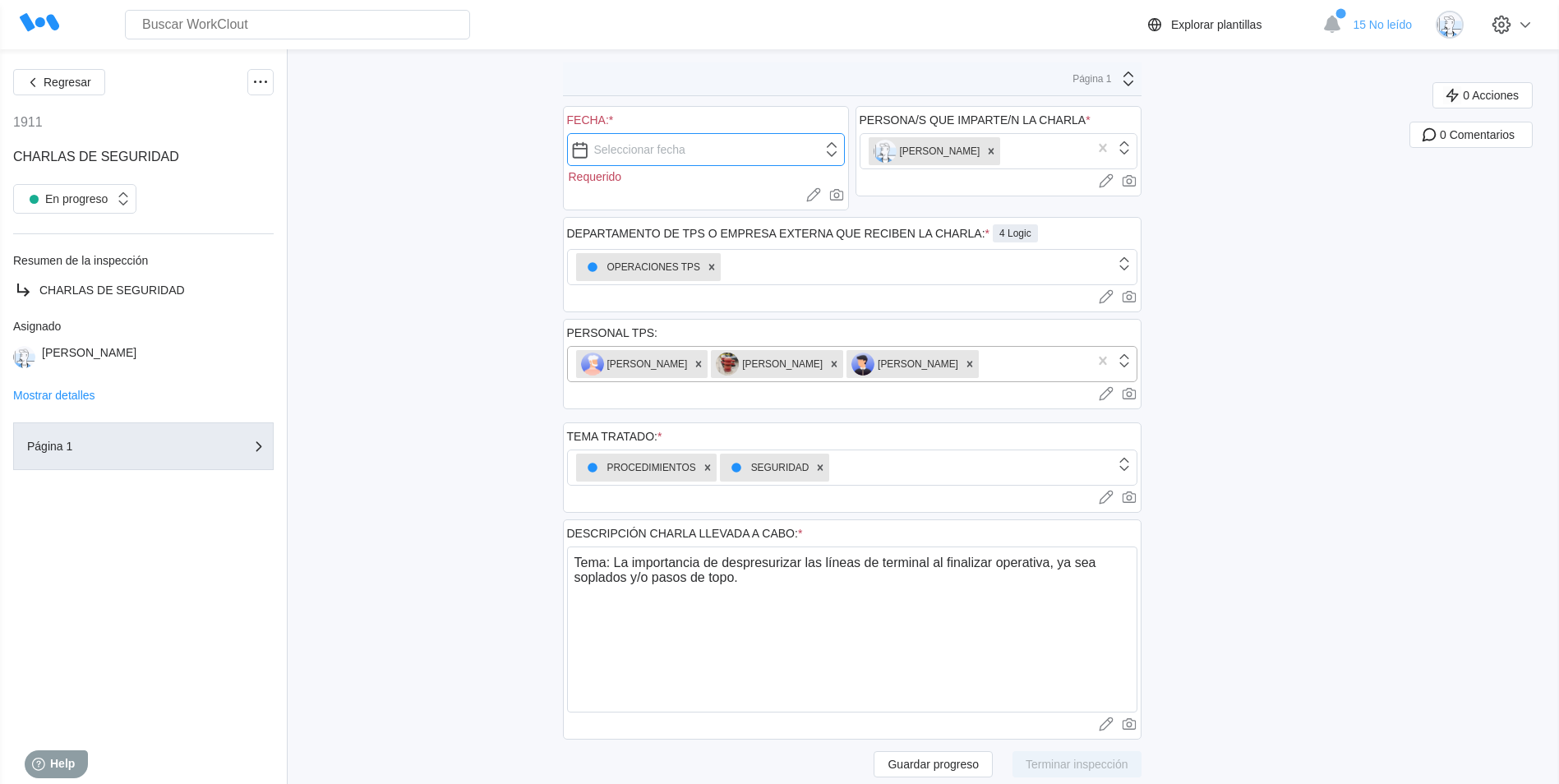
click at [767, 153] on input "text" at bounding box center [706, 149] width 278 height 33
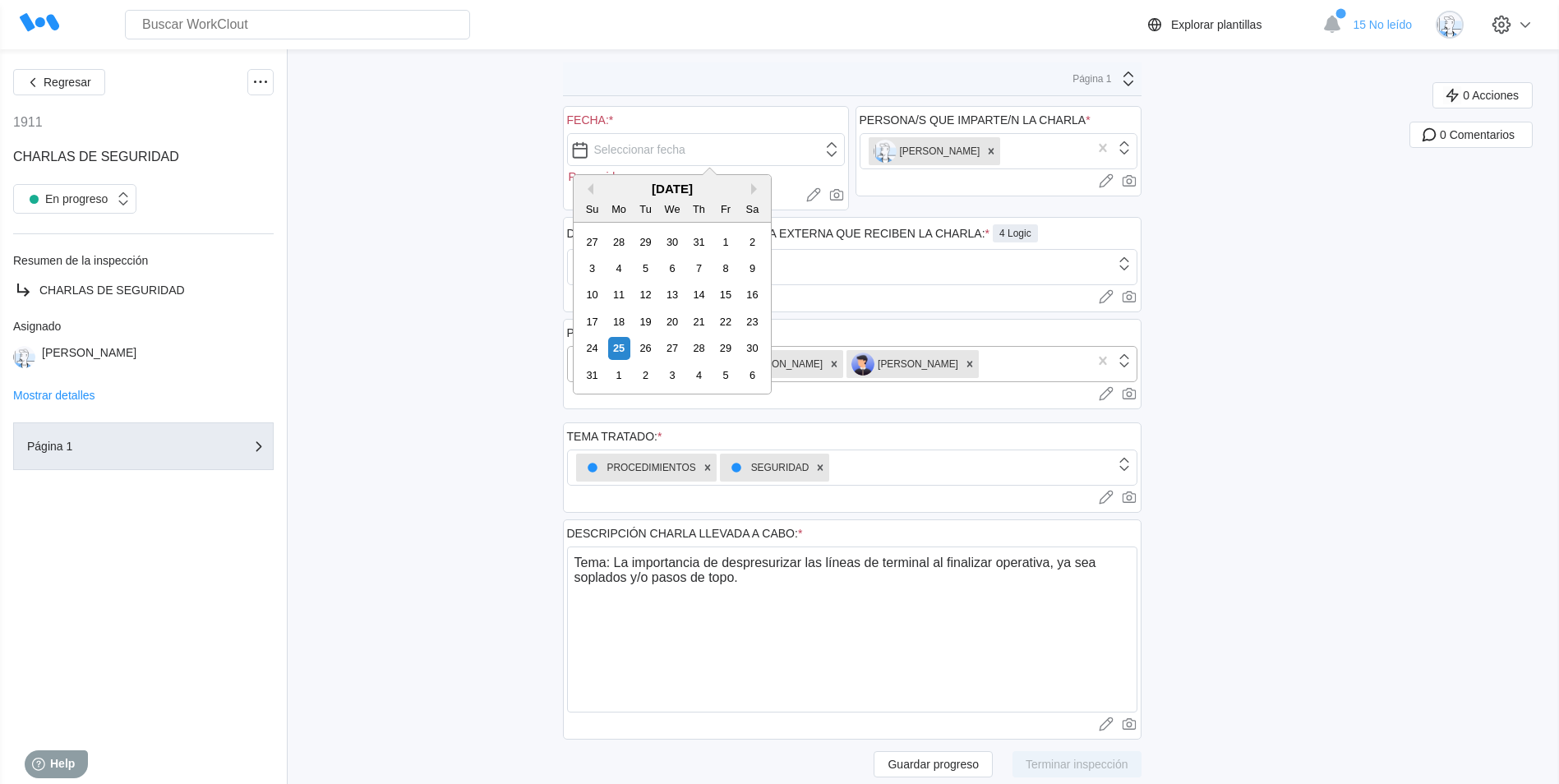
click at [597, 188] on div "August 2025" at bounding box center [673, 188] width 197 height 14
click at [590, 188] on button "Previous Month" at bounding box center [587, 189] width 12 height 12
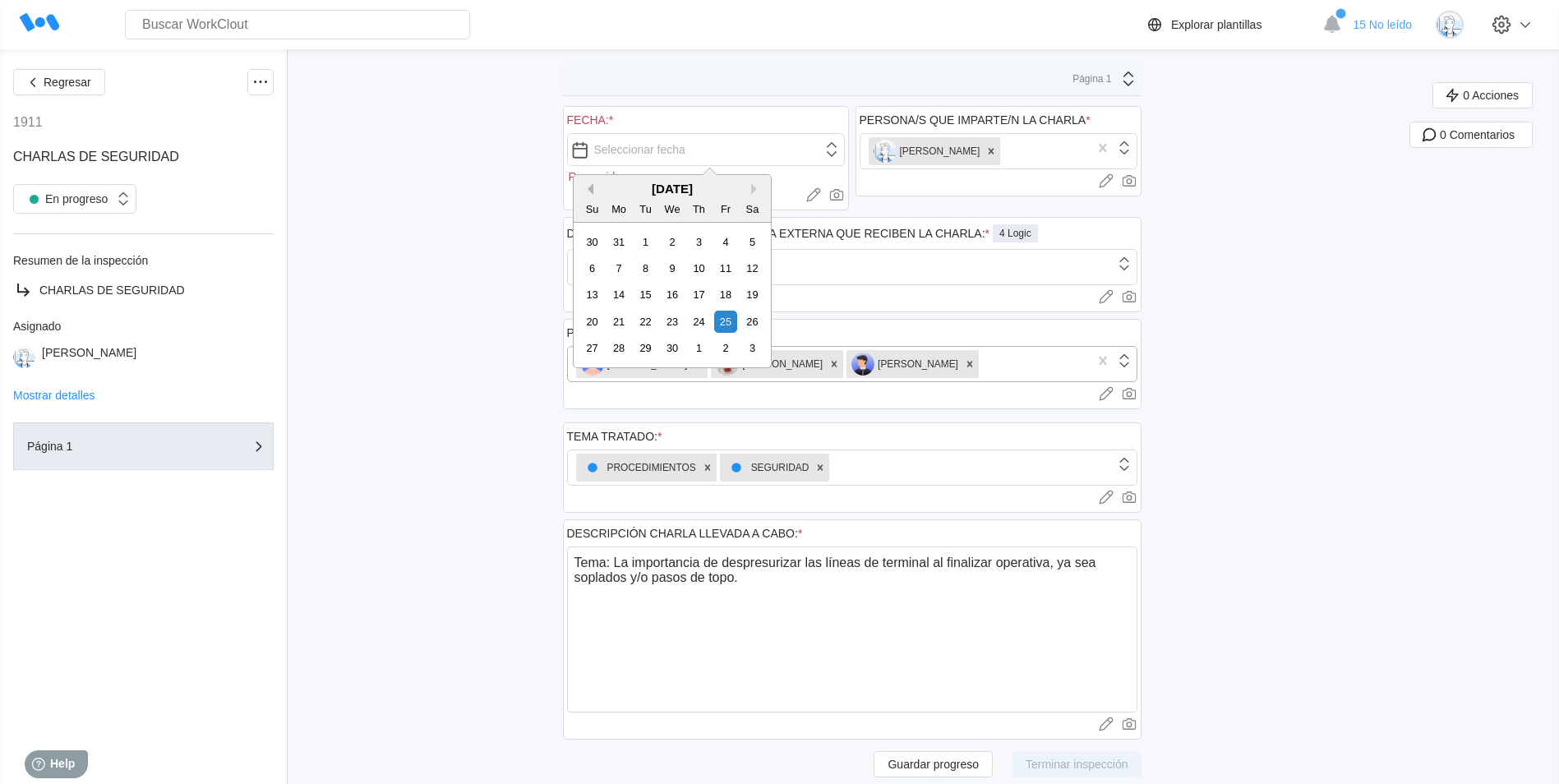
click at [592, 187] on button "Previous Month" at bounding box center [587, 189] width 12 height 12
click at [588, 186] on button "Previous Month" at bounding box center [587, 189] width 12 height 12
click at [727, 277] on div "10" at bounding box center [725, 268] width 22 height 22
type input "01/10/2025"
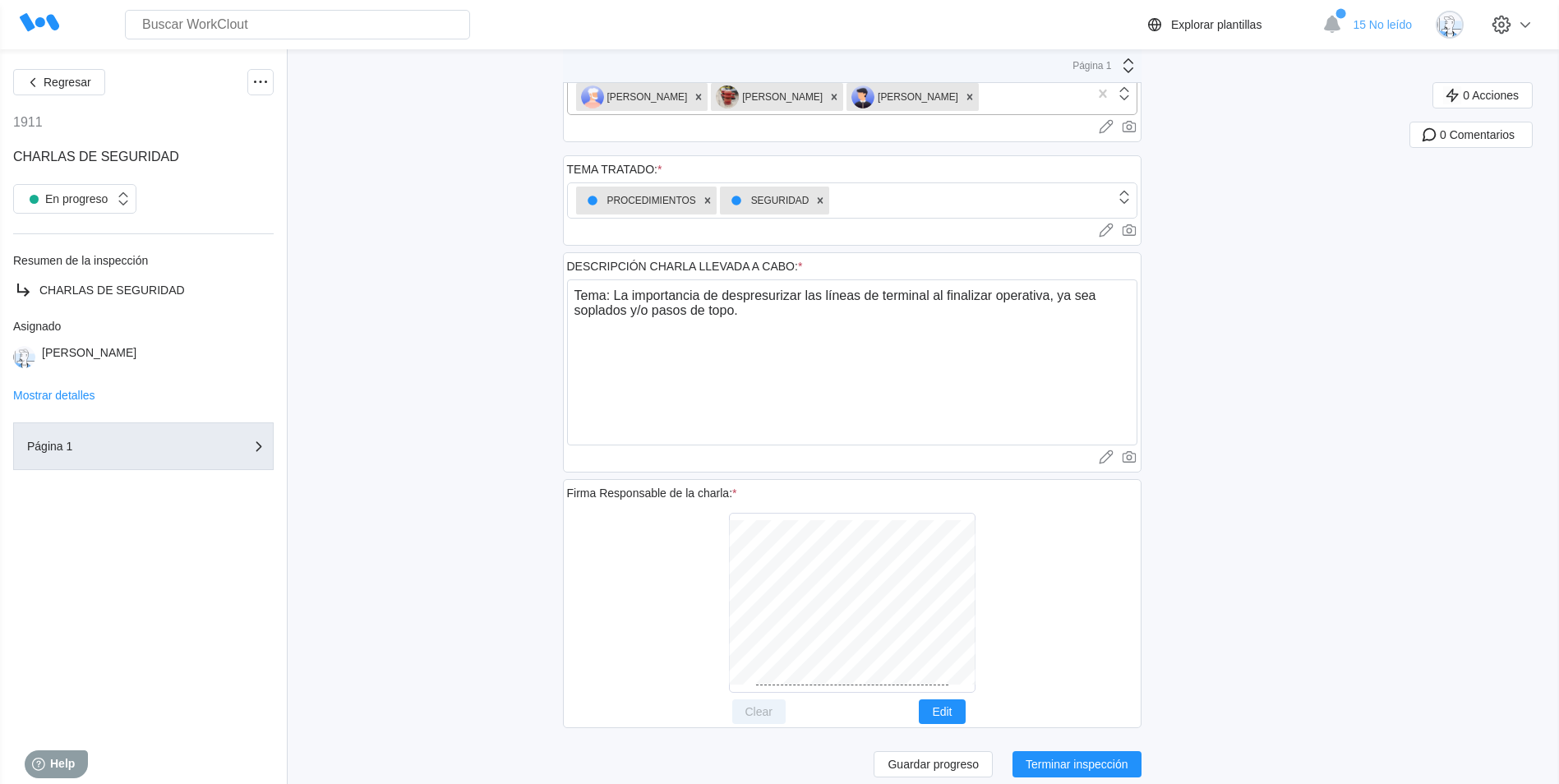
scroll to position [266, 0]
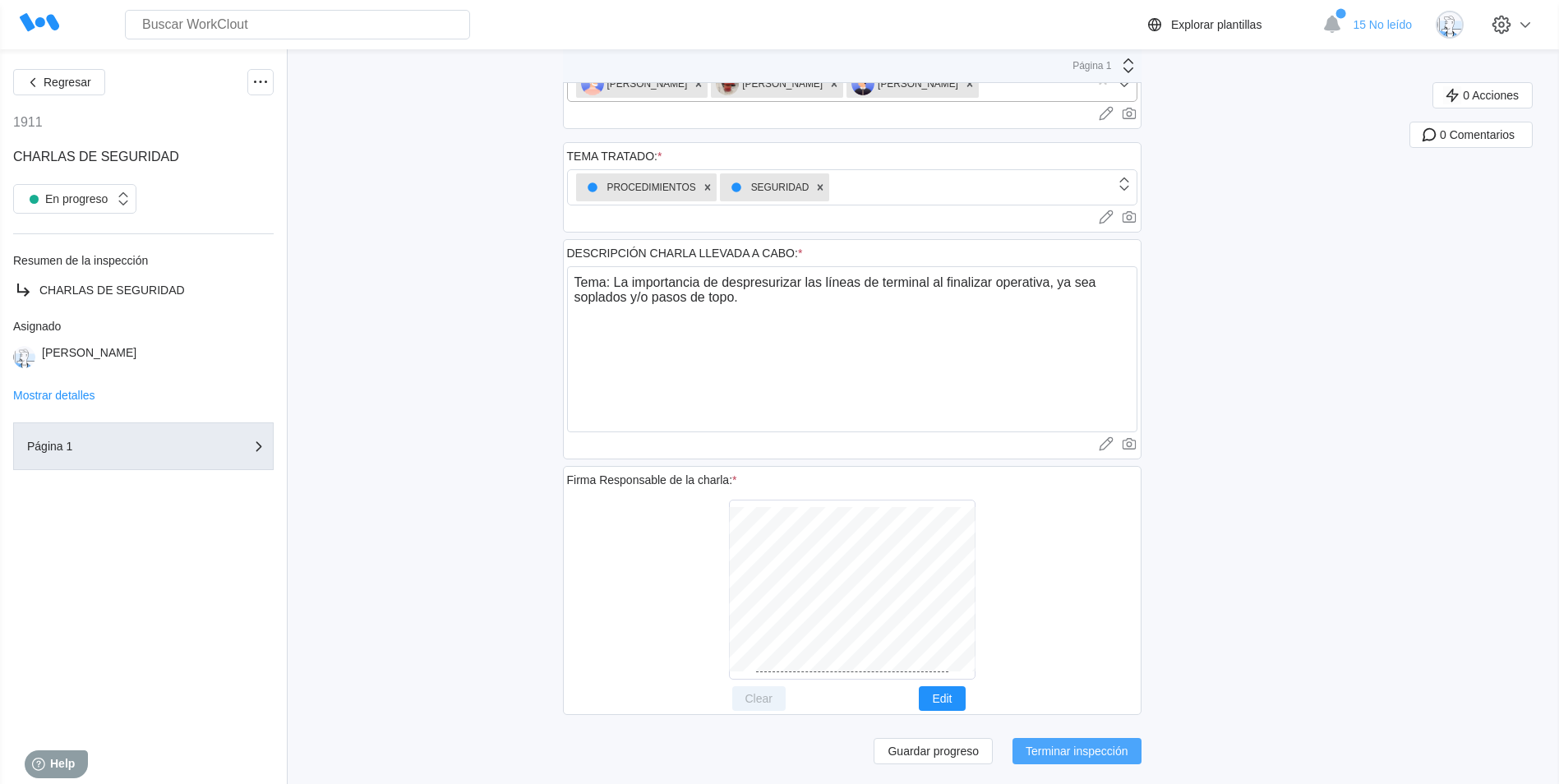
click at [1133, 762] on button "Terminar inspección" at bounding box center [1078, 752] width 129 height 27
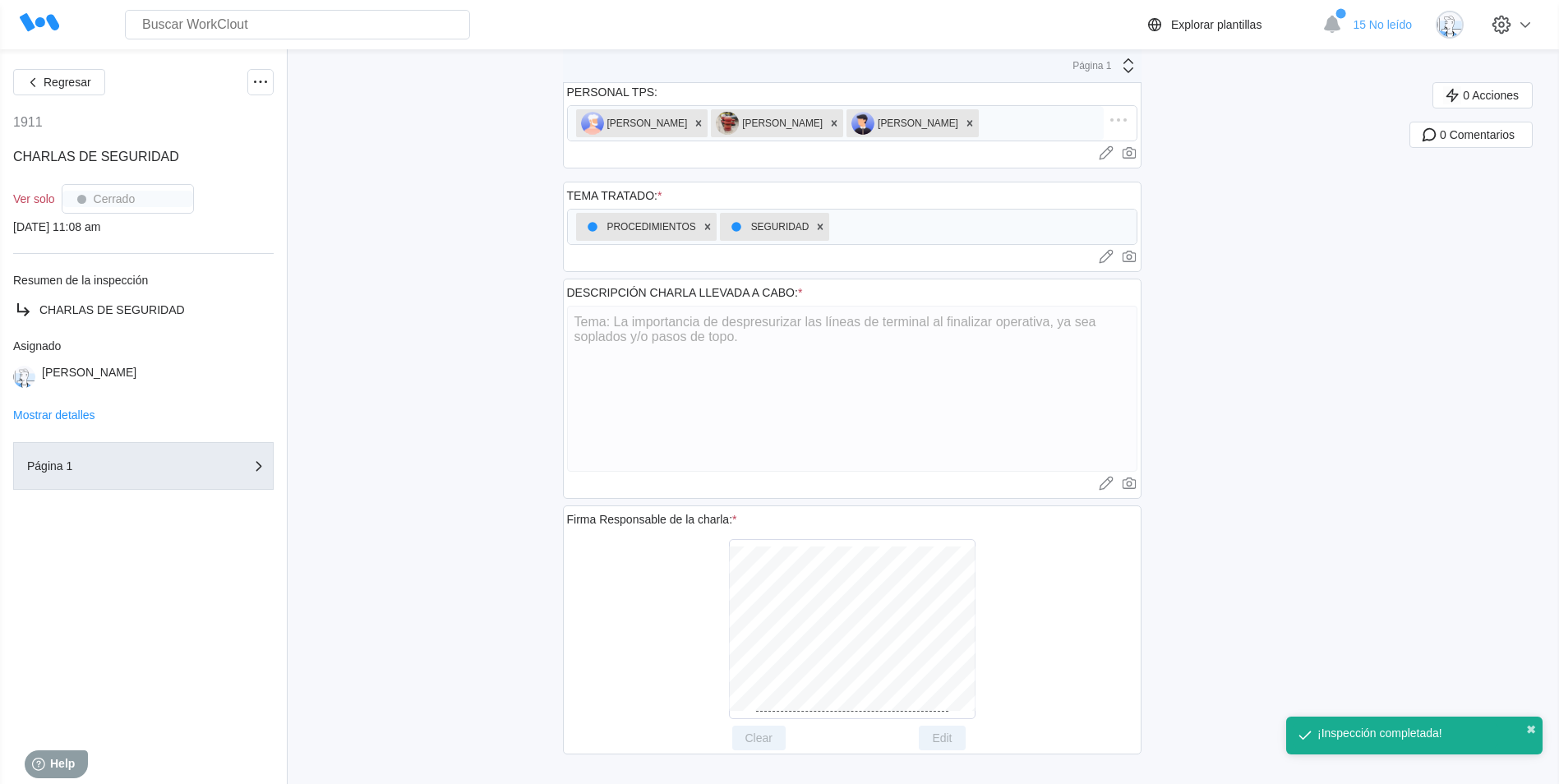
scroll to position [226, 0]
click at [1530, 731] on button "✖" at bounding box center [1532, 730] width 10 height 13
click at [90, 85] on span "Regresar" at bounding box center [67, 82] width 47 height 12
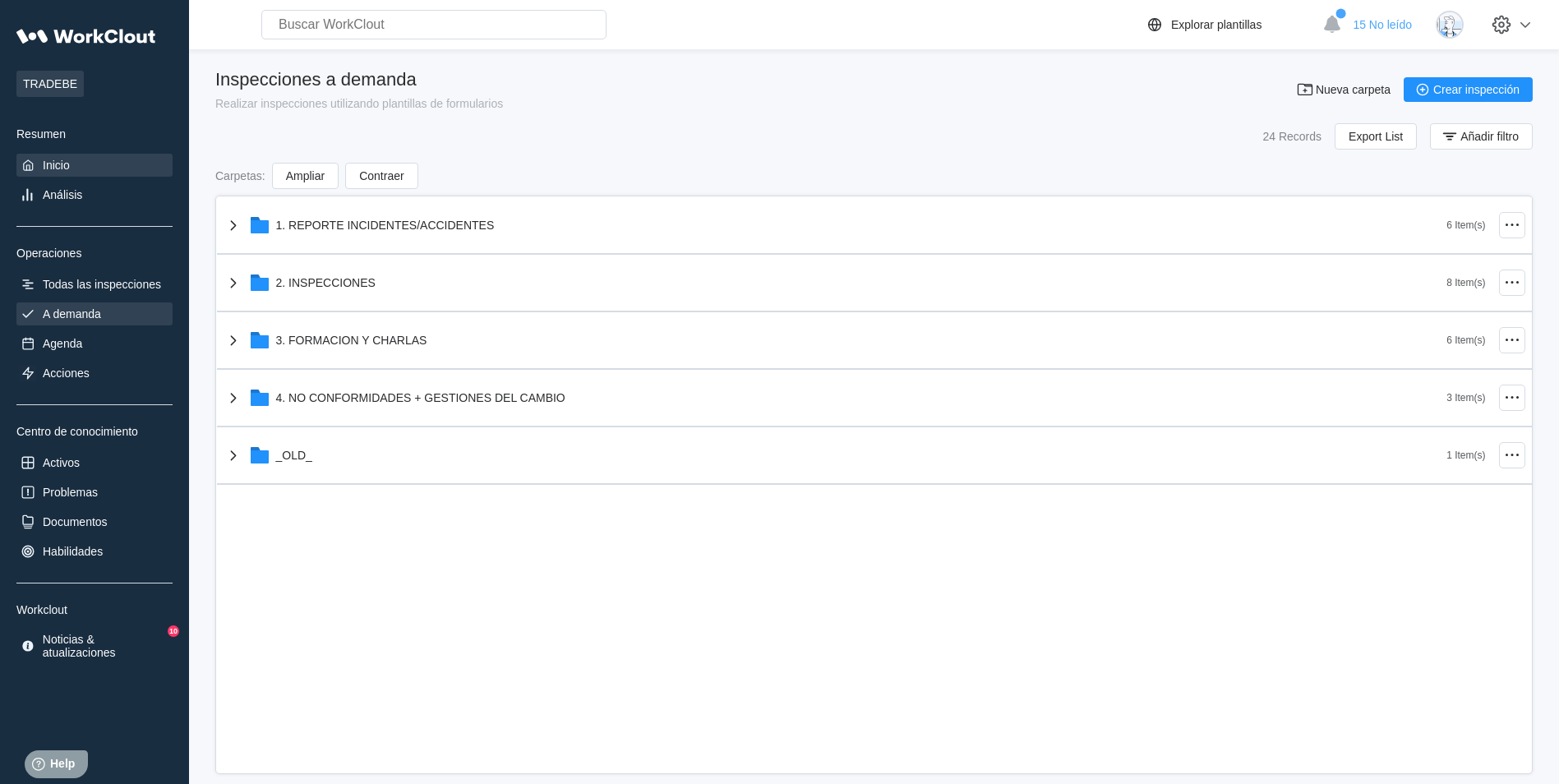
click at [118, 161] on div "Inicio" at bounding box center [95, 165] width 156 height 23
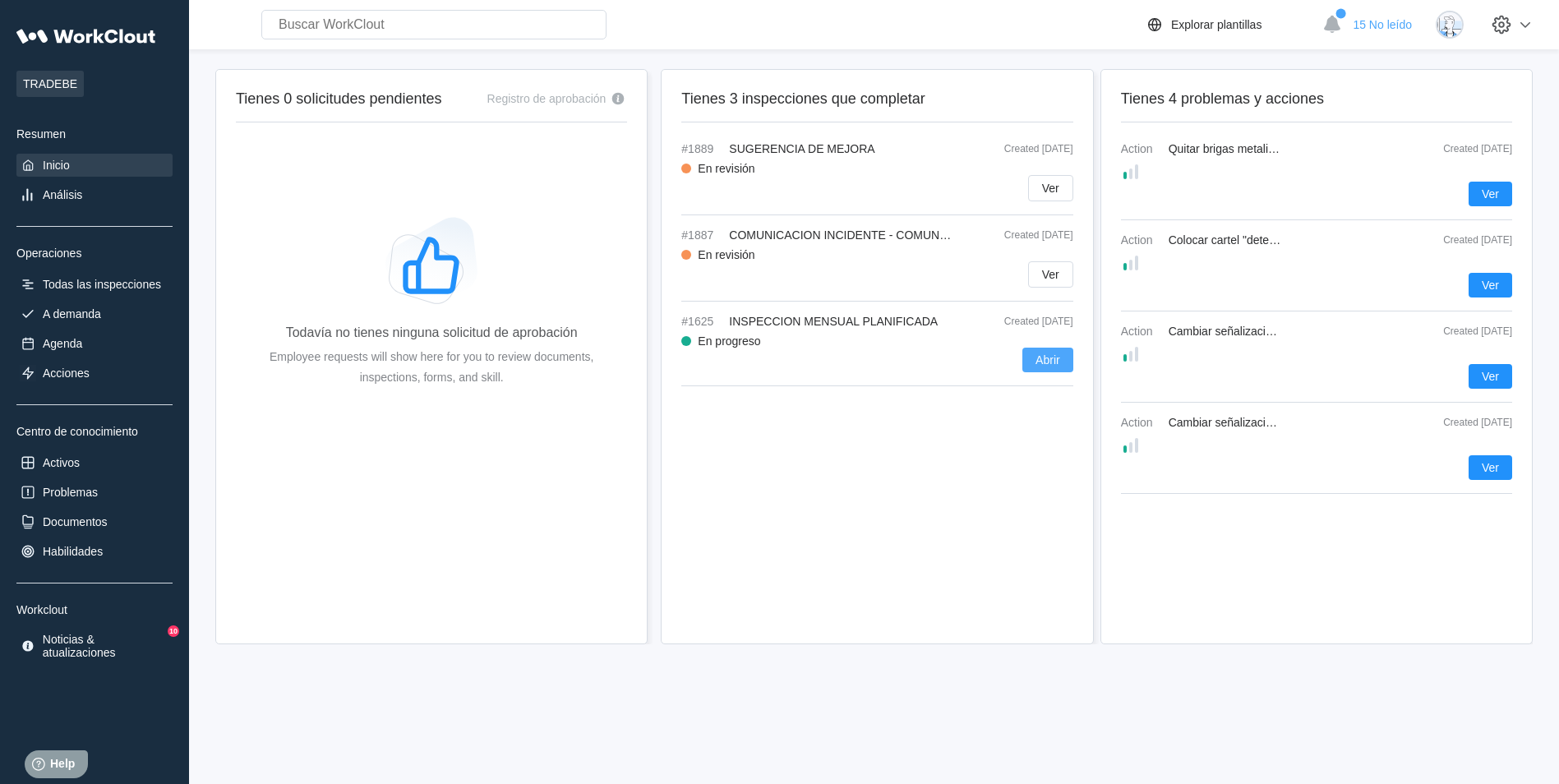
click at [1045, 355] on span "Abrir" at bounding box center [1048, 360] width 25 height 12
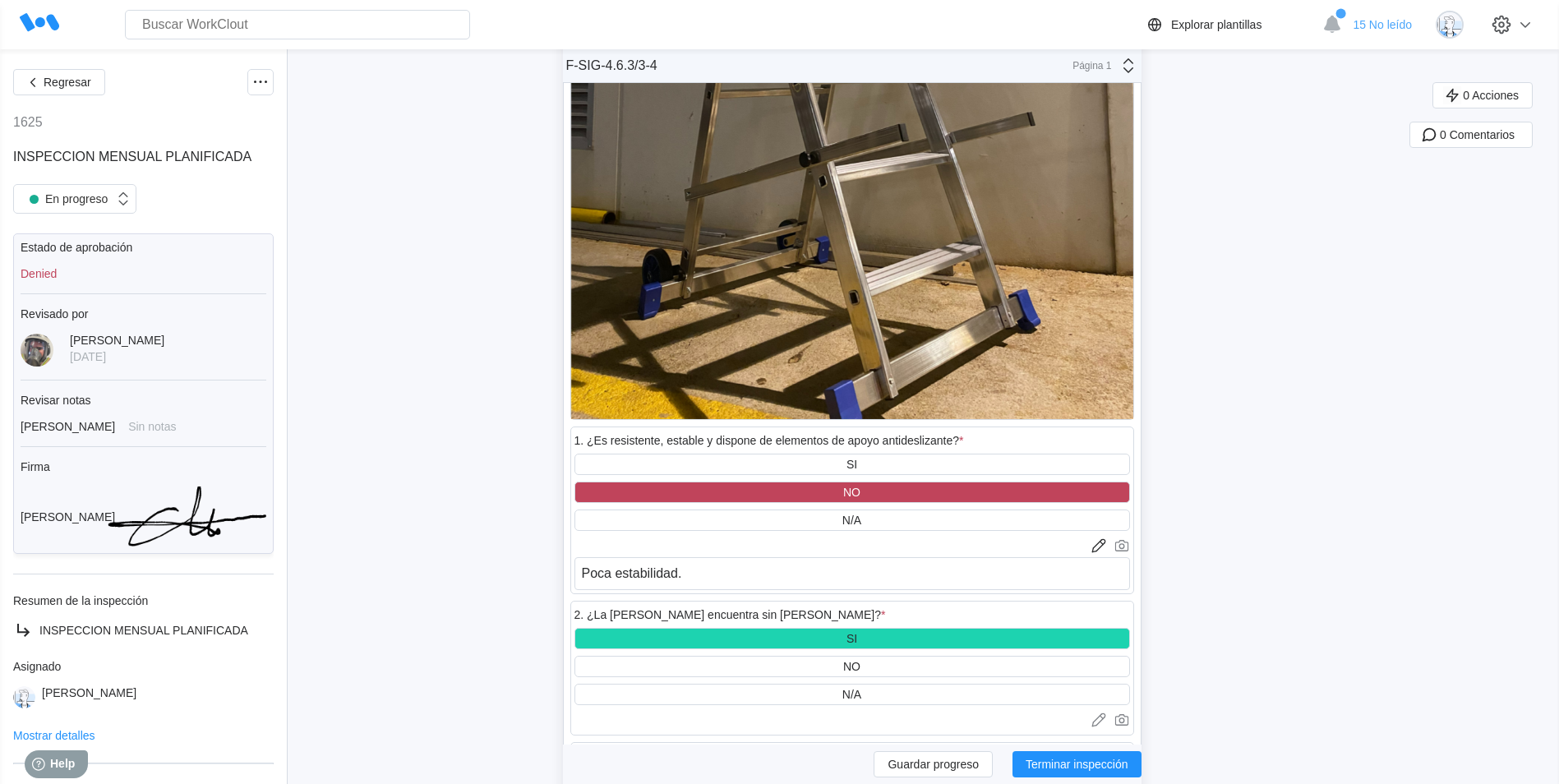
scroll to position [55786, 0]
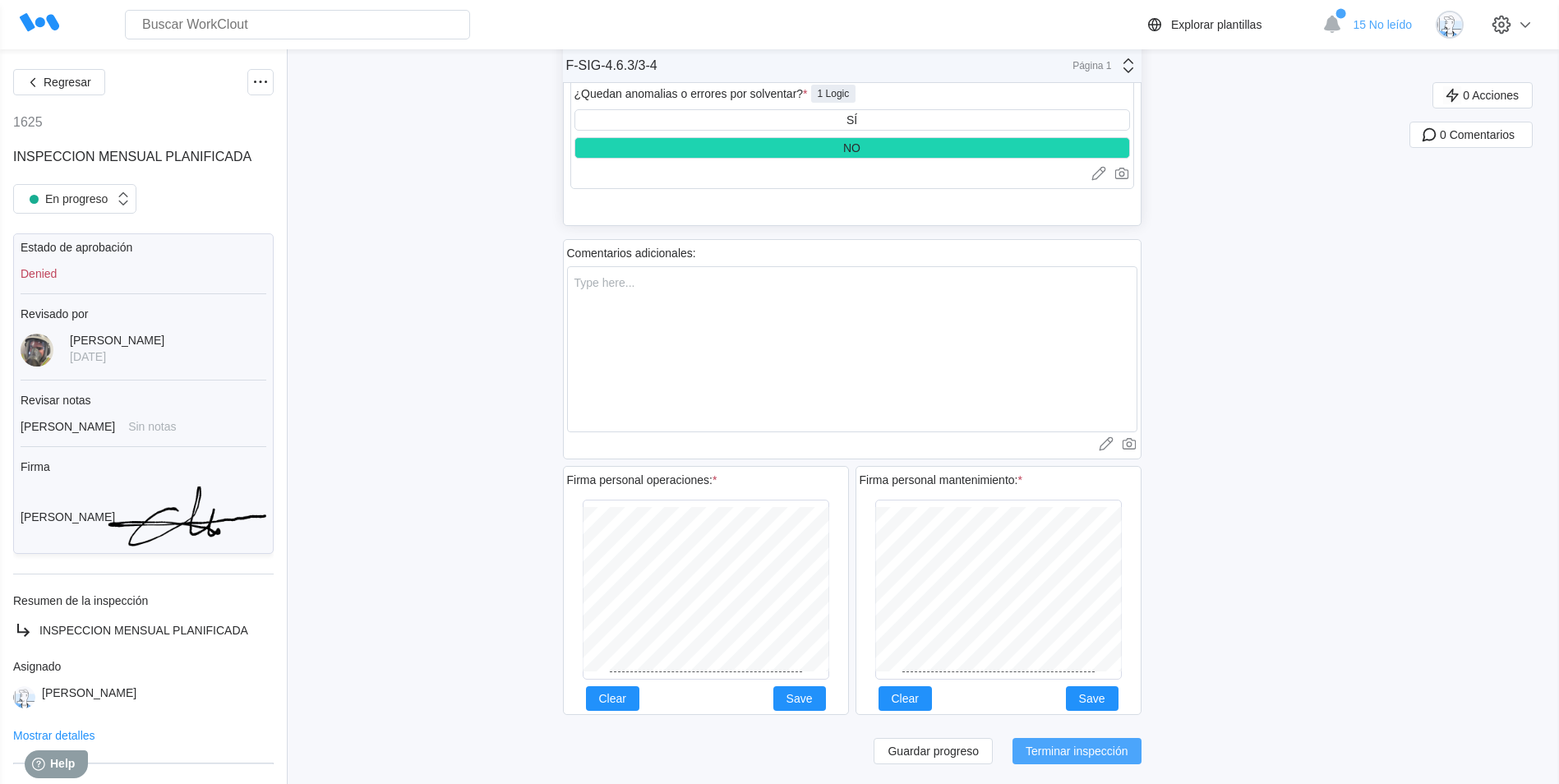
click at [1113, 757] on span "Terminar inspección" at bounding box center [1077, 752] width 103 height 12
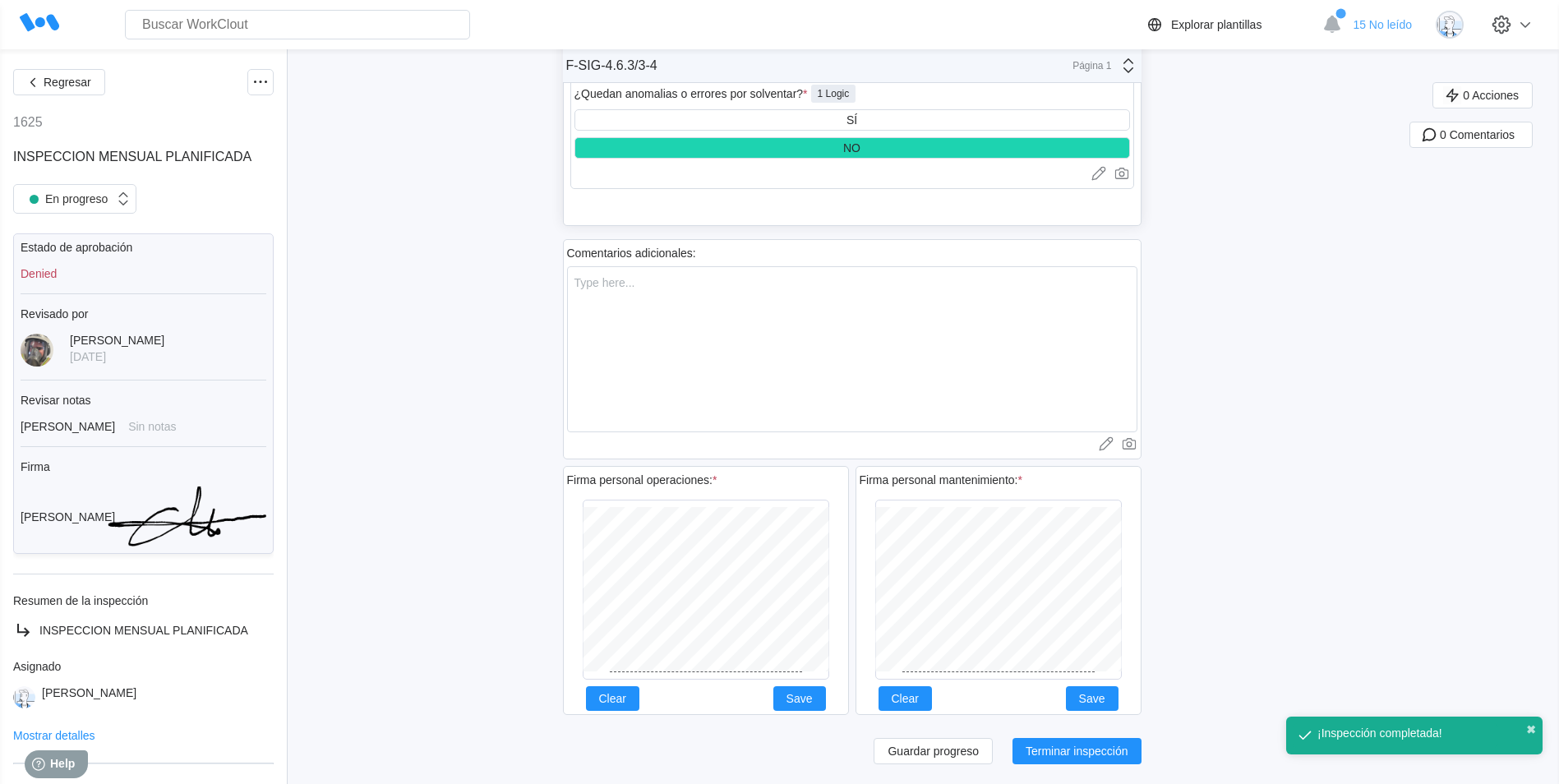
click at [1527, 733] on button "✖" at bounding box center [1532, 730] width 10 height 13
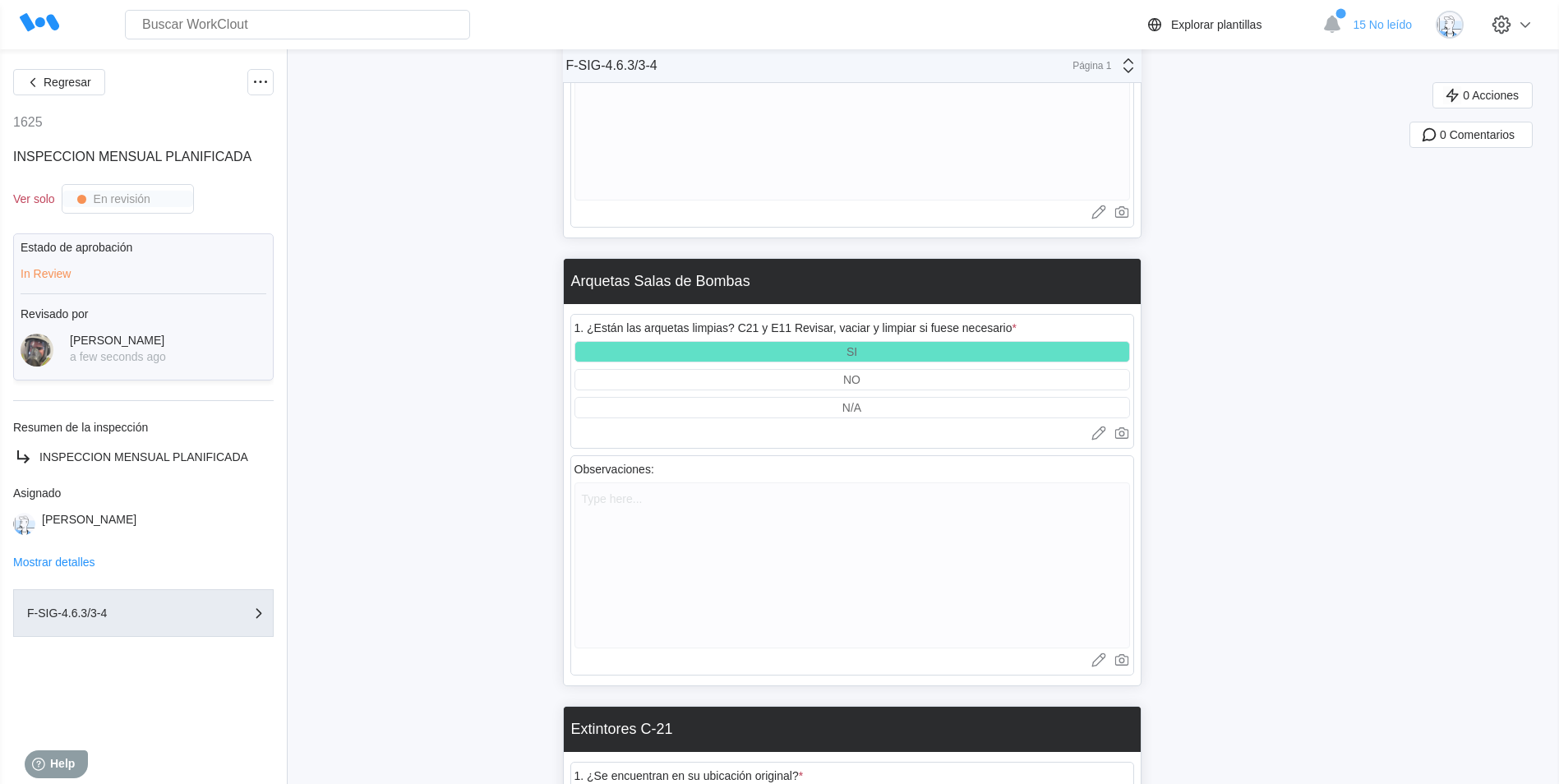
scroll to position [985, 0]
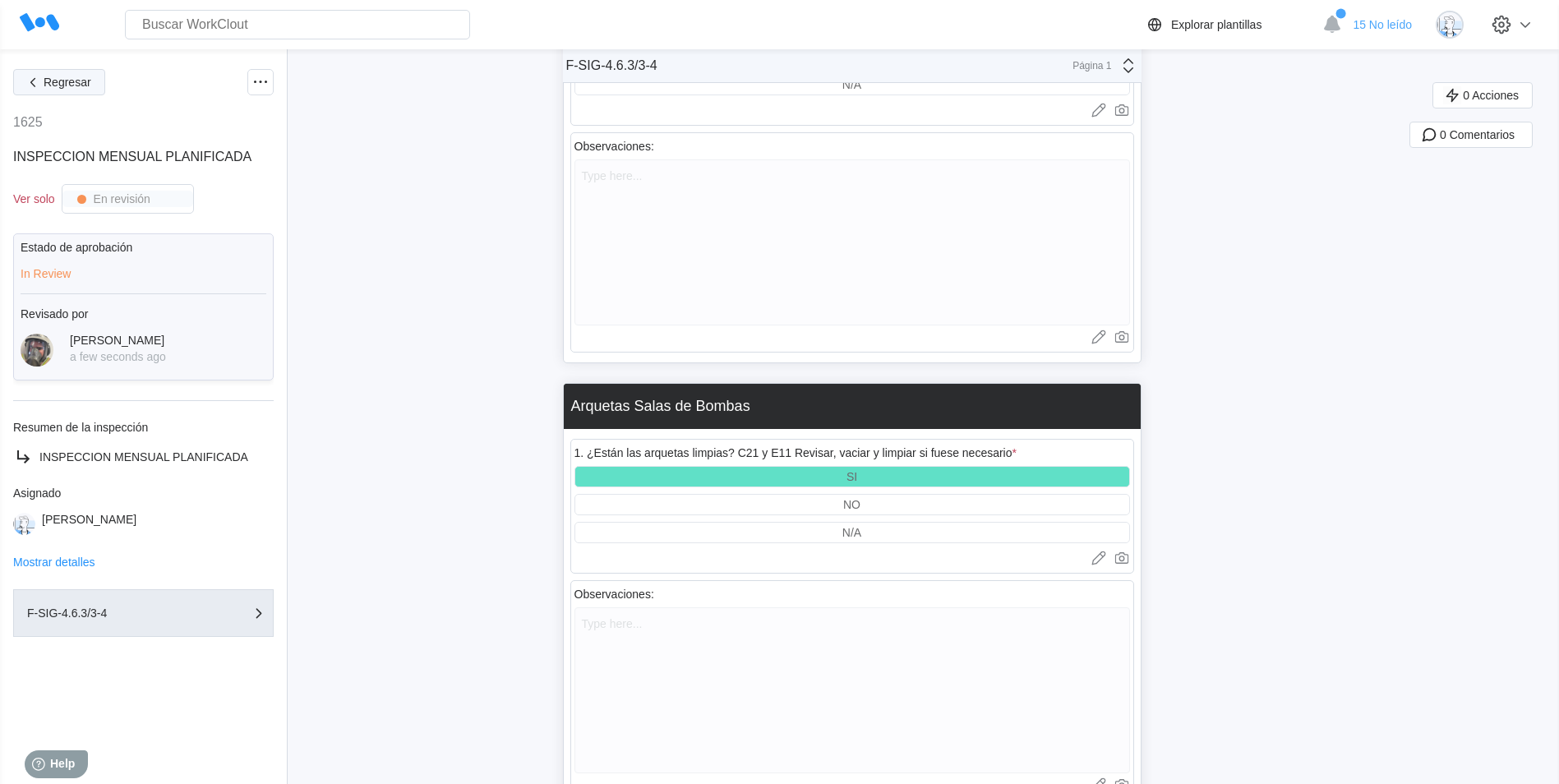
click at [54, 79] on span "Regresar" at bounding box center [67, 82] width 47 height 12
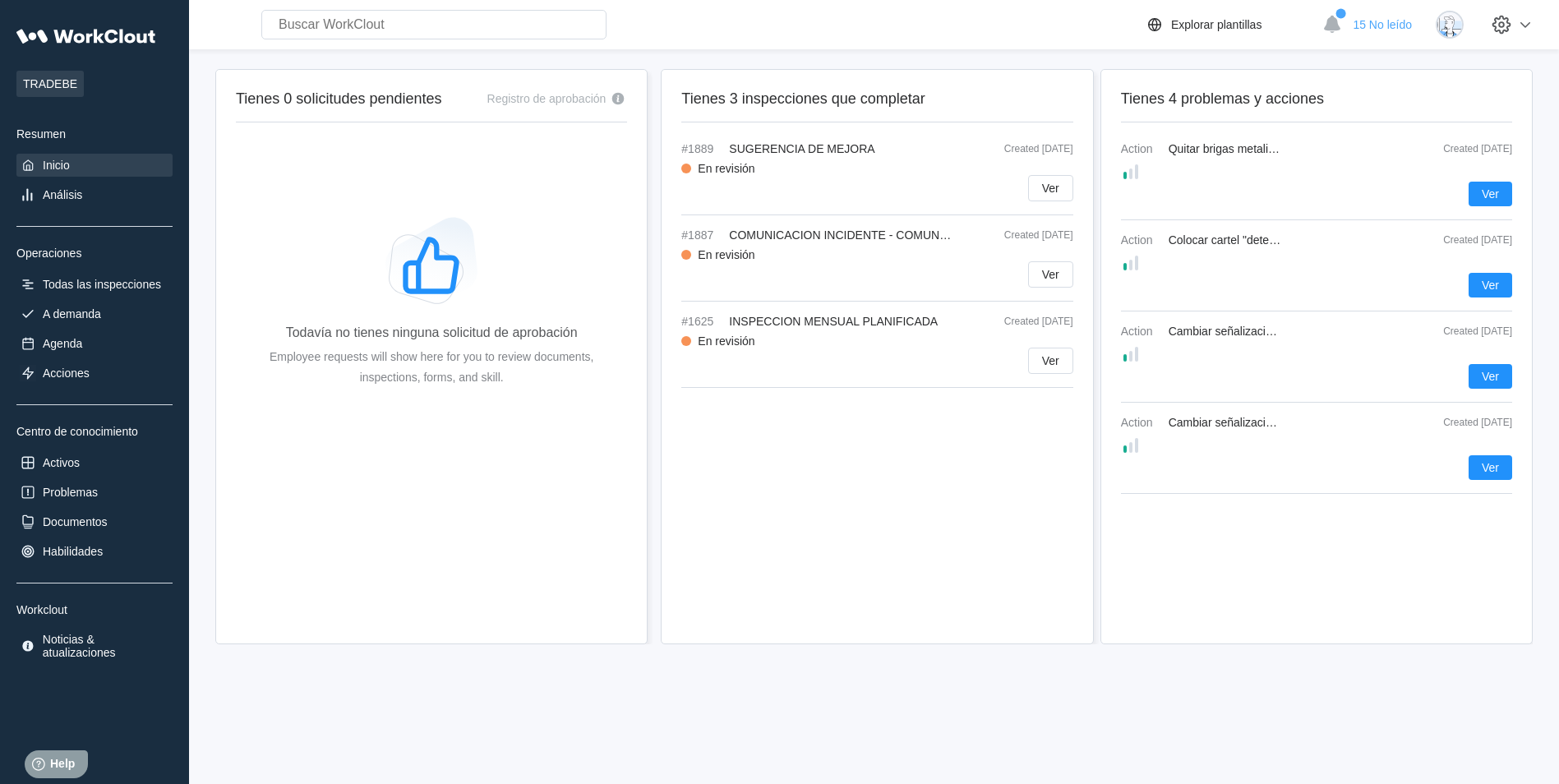
click at [968, 472] on div "Tienes 3 inspecciones que completar #1889 SUGERENCIA DE MEJORA Created 07/18/25…" at bounding box center [877, 356] width 432 height 575
click at [1052, 275] on span "Ver" at bounding box center [1050, 275] width 17 height 12
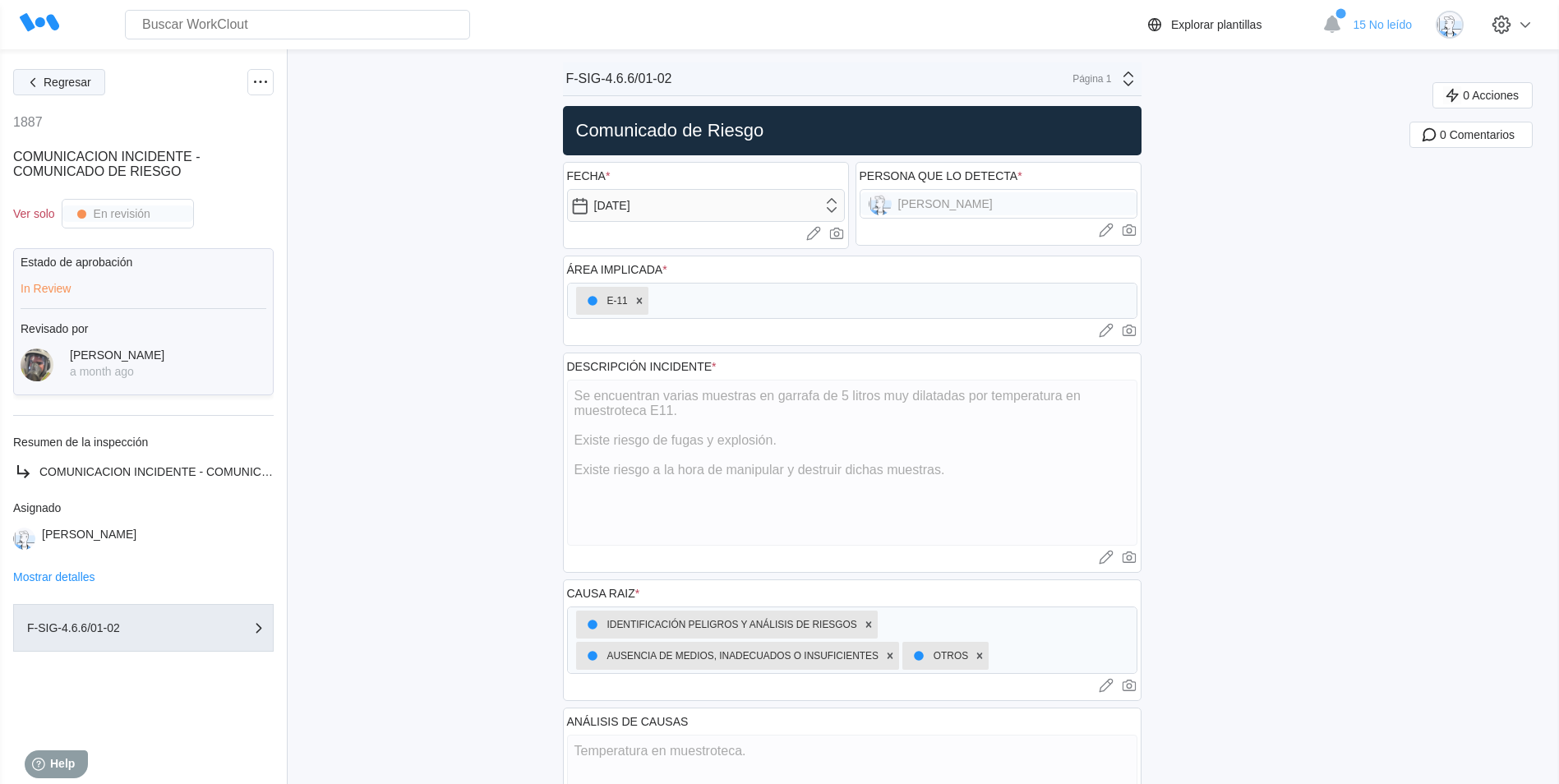
click at [67, 79] on span "Regresar" at bounding box center [67, 82] width 47 height 12
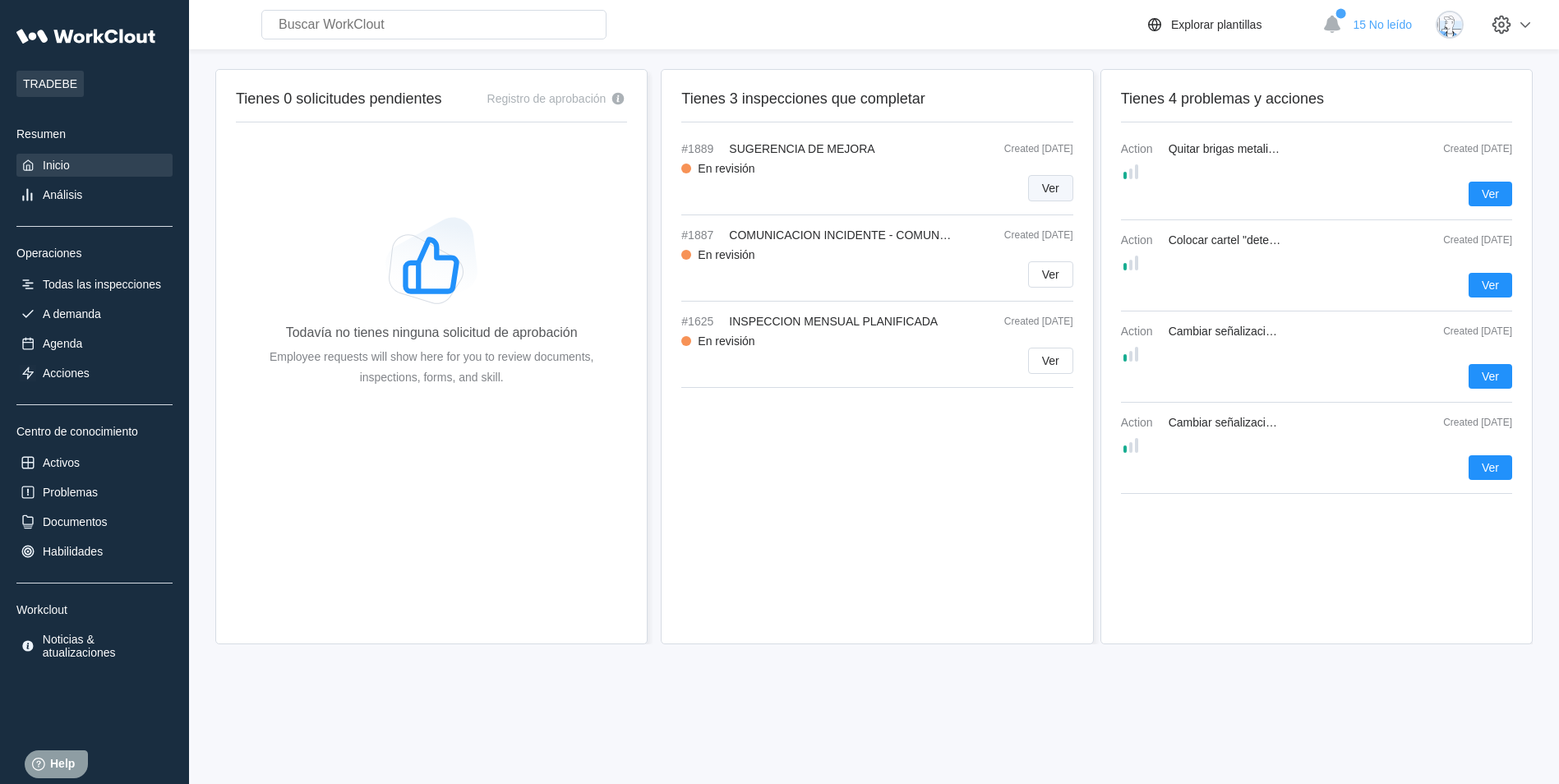
click at [1053, 187] on span "Ver" at bounding box center [1050, 188] width 17 height 12
click at [1060, 178] on button "Ver" at bounding box center [1050, 188] width 45 height 27
click at [1059, 188] on span "Ver" at bounding box center [1050, 188] width 17 height 12
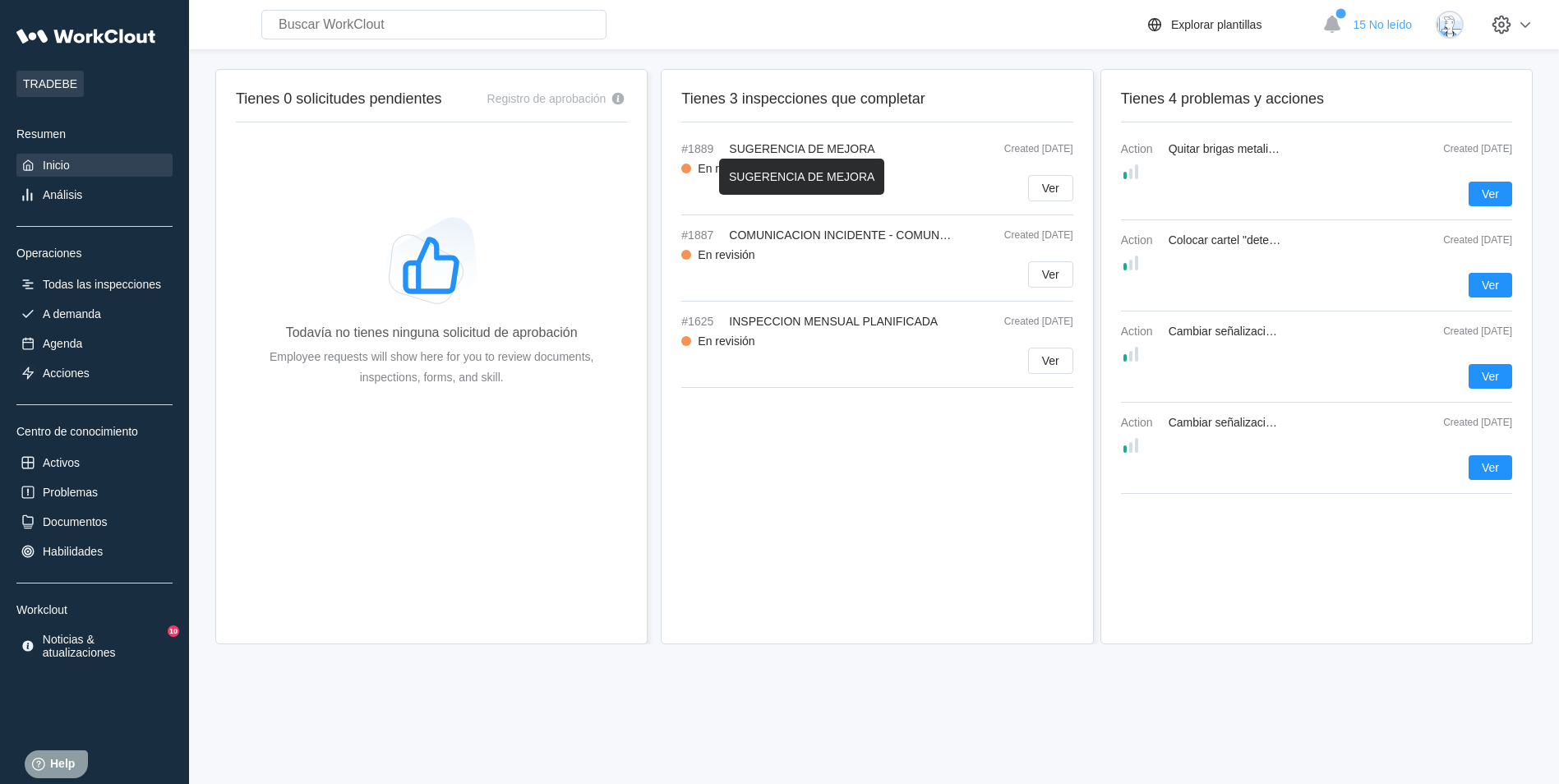
click at [863, 144] on span "SUGERENCIA DE MEJORA" at bounding box center [801, 149] width 145 height 13
click at [825, 155] on div "#1889 SUGERENCIA DE MEJORA Created 07/18/25 En revisión Ver" at bounding box center [877, 178] width 392 height 73
click at [1058, 189] on span "Ver" at bounding box center [1050, 188] width 17 height 12
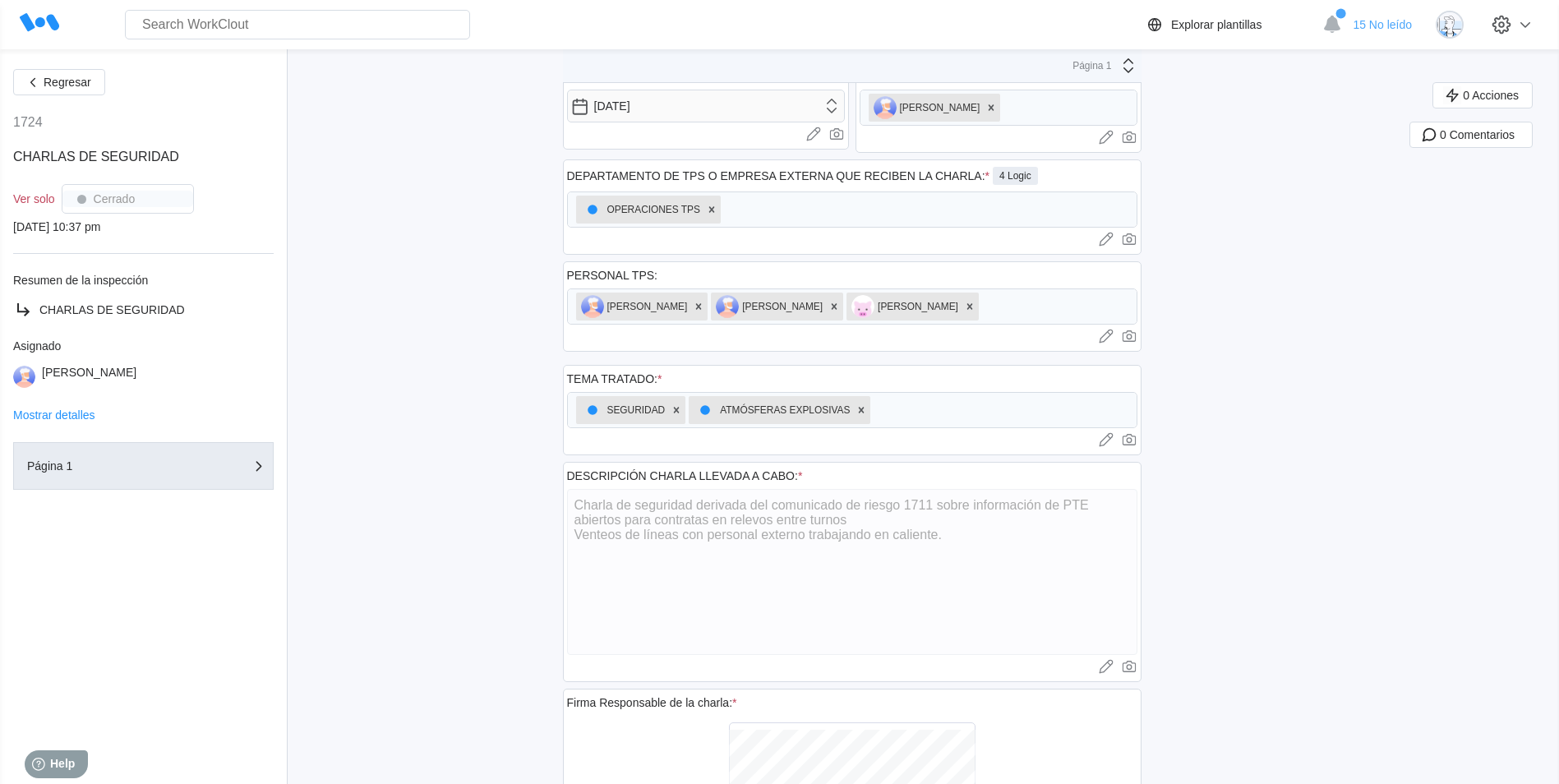
scroll to position [82, 0]
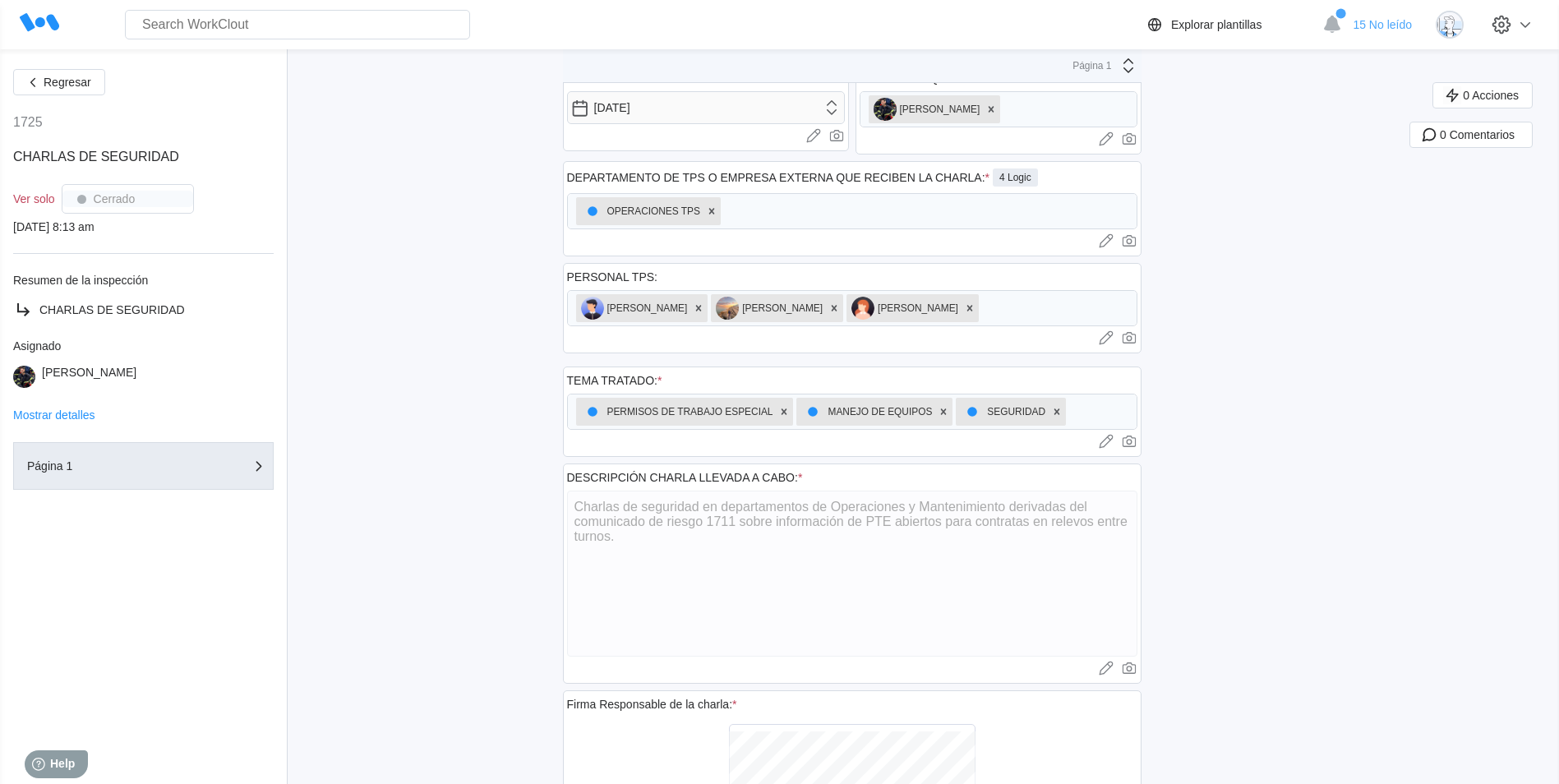
scroll to position [82, 0]
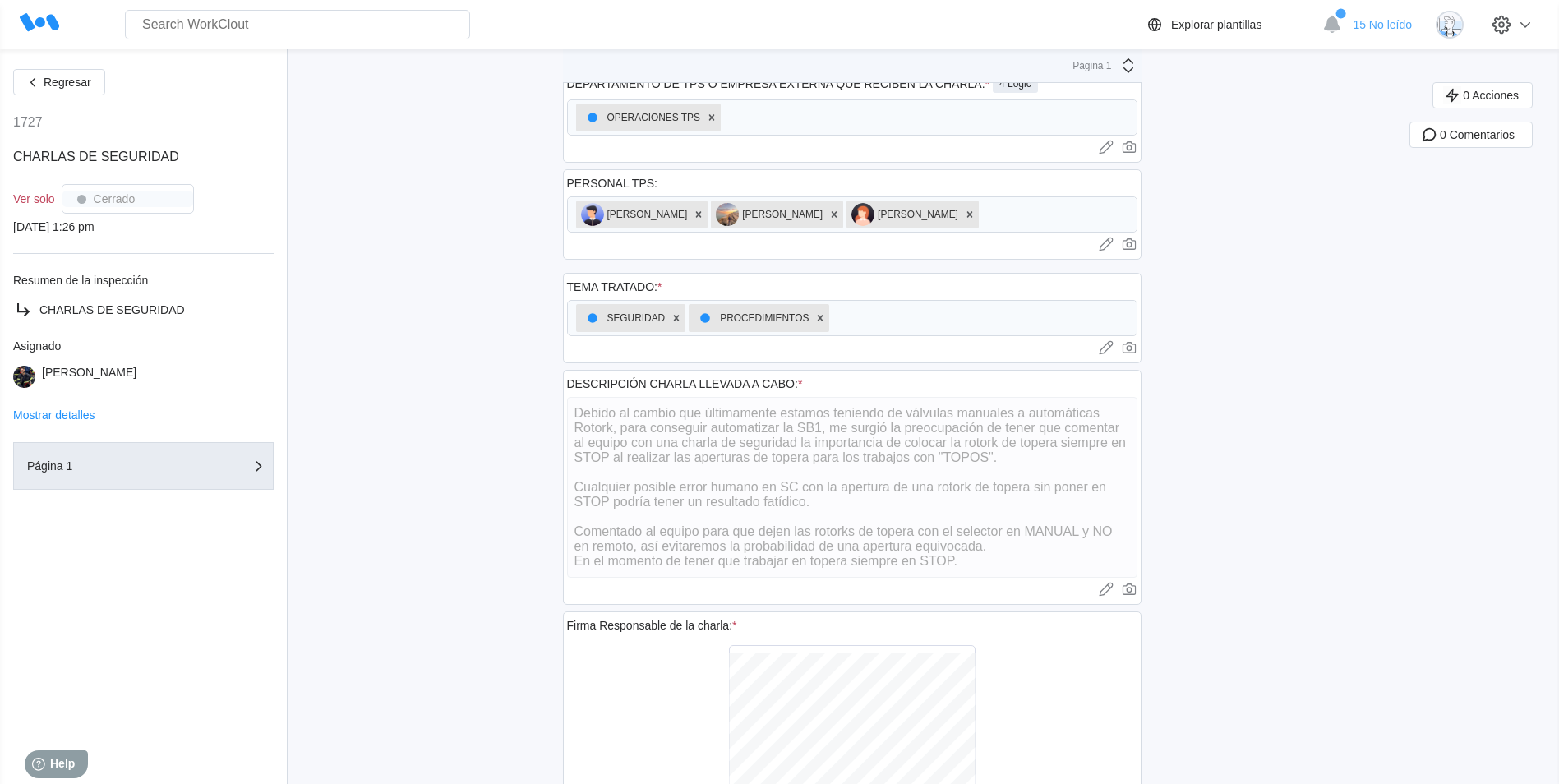
scroll to position [164, 0]
